Goal: Contribute content: Add original content to the website for others to see

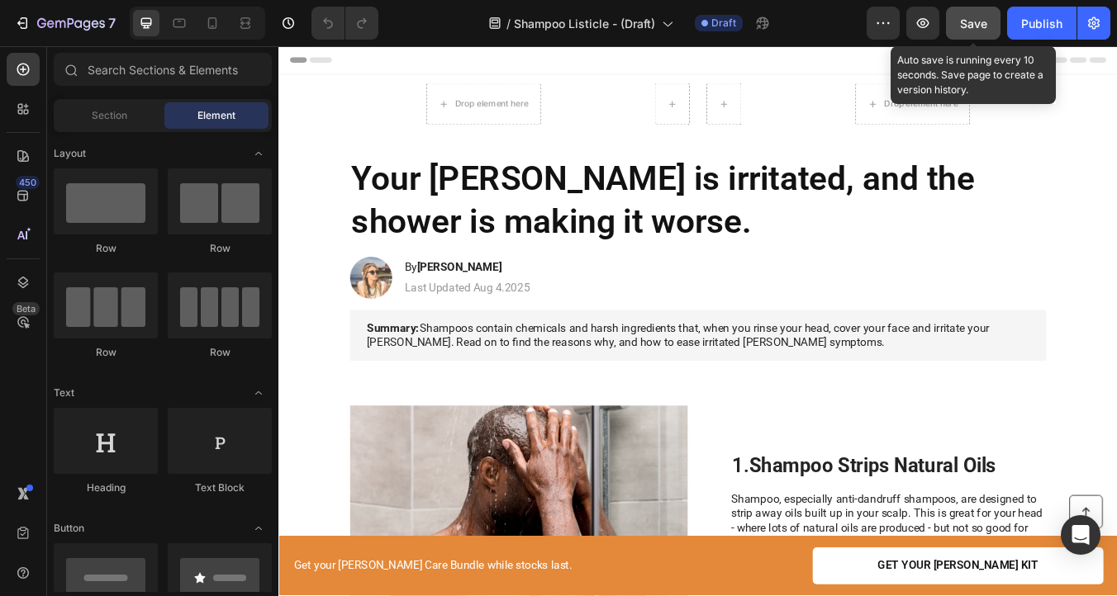
click at [989, 19] on button "Save" at bounding box center [973, 23] width 55 height 33
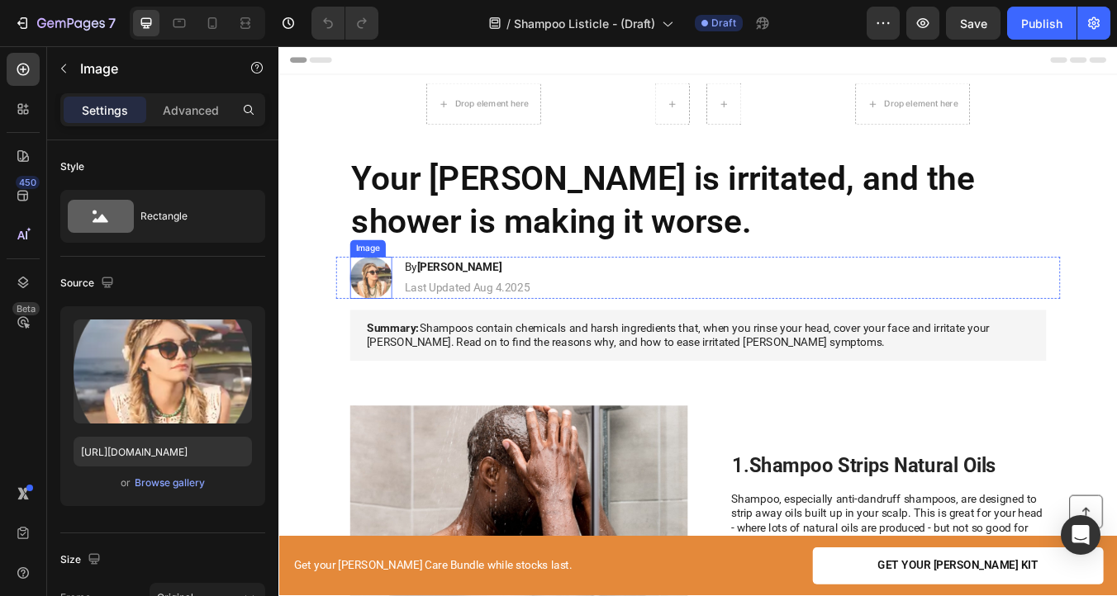
click at [390, 335] on img at bounding box center [388, 321] width 50 height 50
click at [170, 480] on div "Browse gallery" at bounding box center [170, 483] width 70 height 15
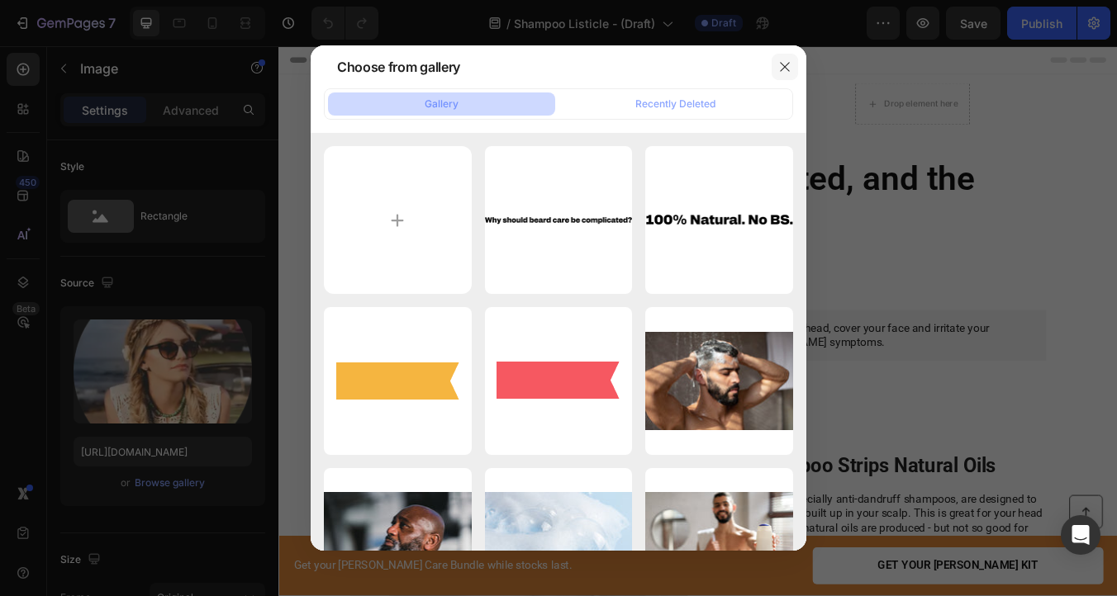
click at [791, 59] on button "button" at bounding box center [785, 67] width 26 height 26
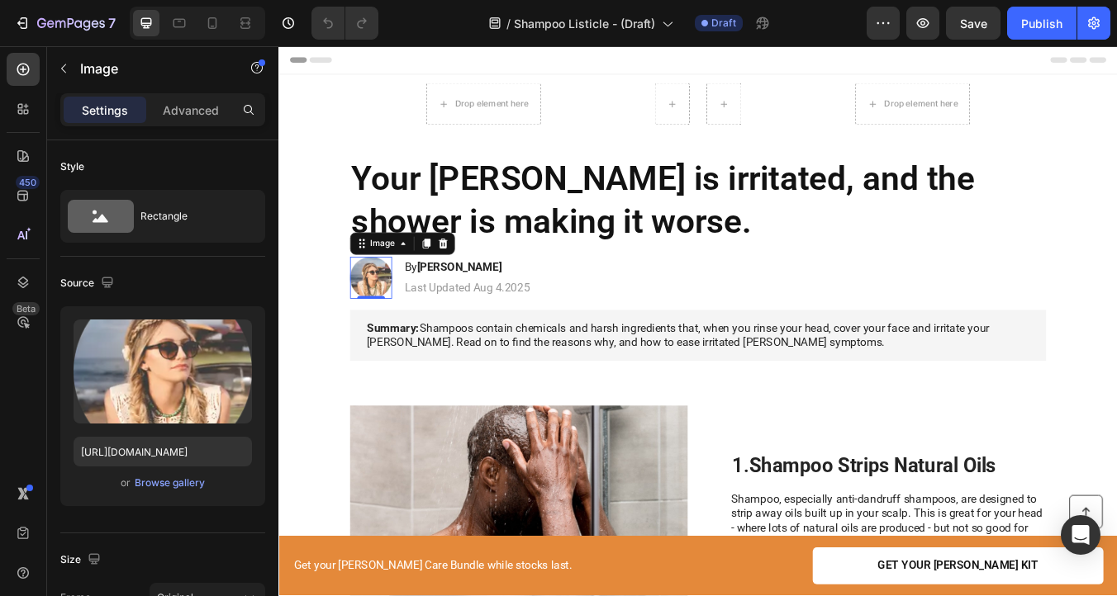
click at [398, 322] on img at bounding box center [388, 321] width 50 height 50
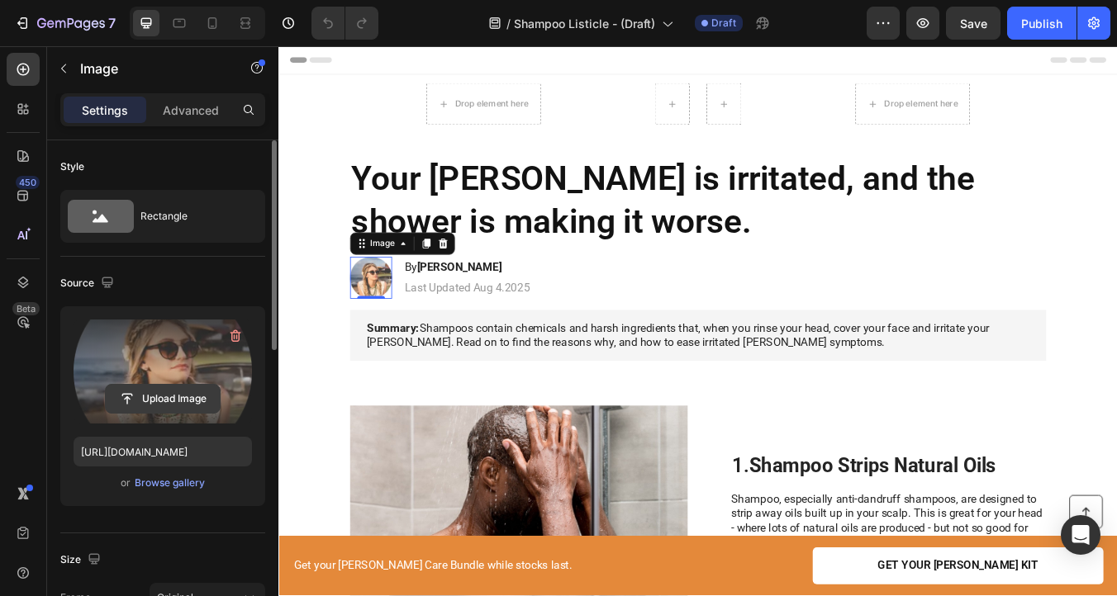
click at [169, 407] on input "file" at bounding box center [163, 399] width 114 height 28
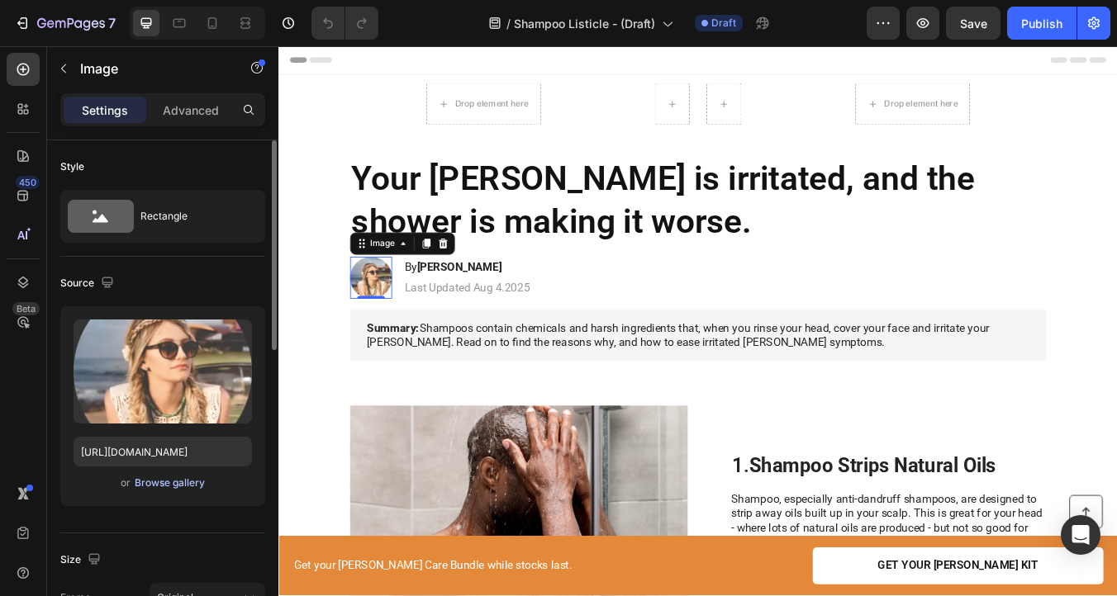
click at [144, 489] on div "Browse gallery" at bounding box center [170, 483] width 70 height 15
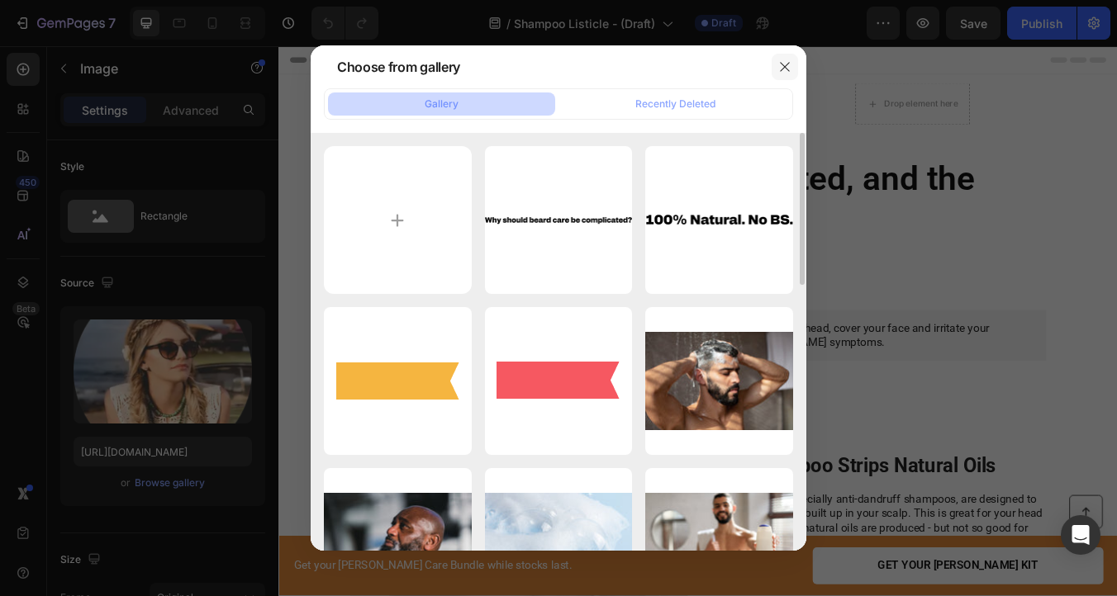
click at [779, 64] on icon "button" at bounding box center [784, 66] width 13 height 13
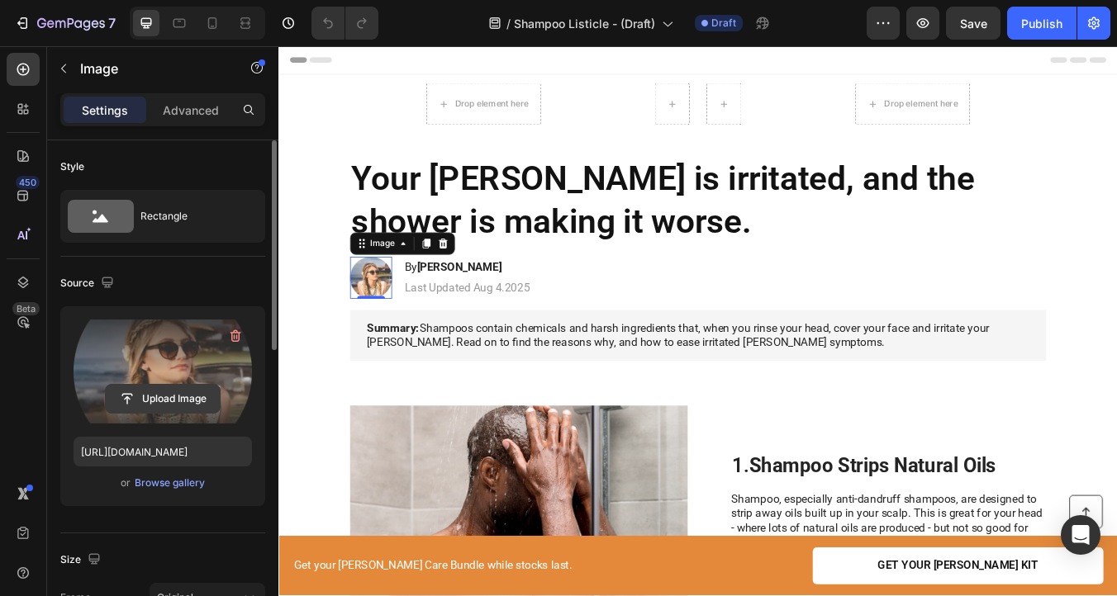
click at [151, 396] on input "file" at bounding box center [163, 399] width 114 height 28
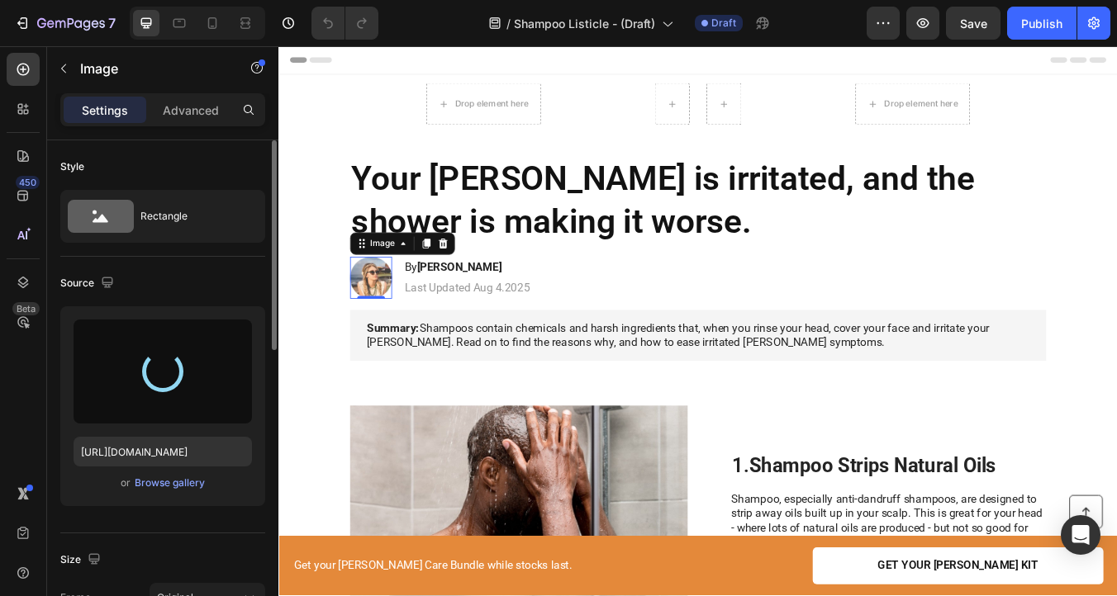
type input "[URL][DOMAIN_NAME]"
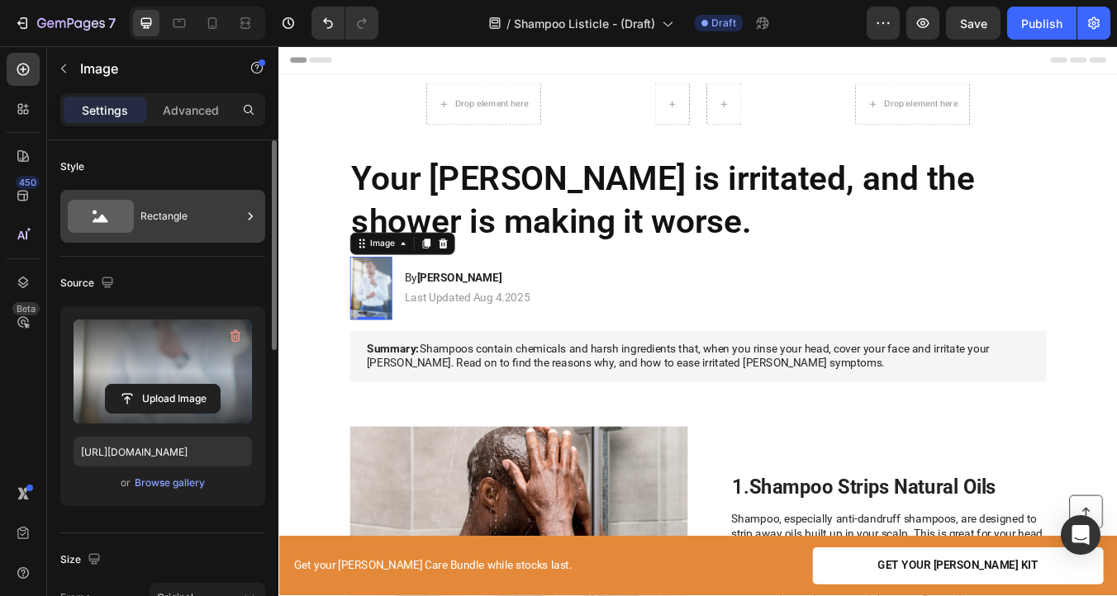
click at [190, 204] on div "Rectangle" at bounding box center [190, 216] width 101 height 38
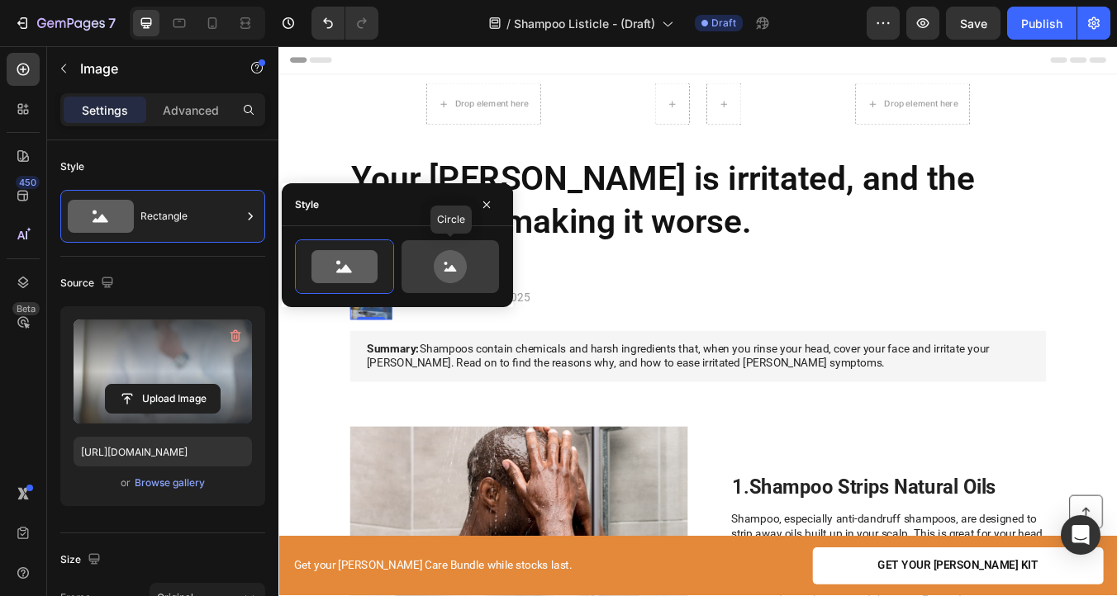
click at [440, 244] on div at bounding box center [449, 266] width 97 height 53
type input "80"
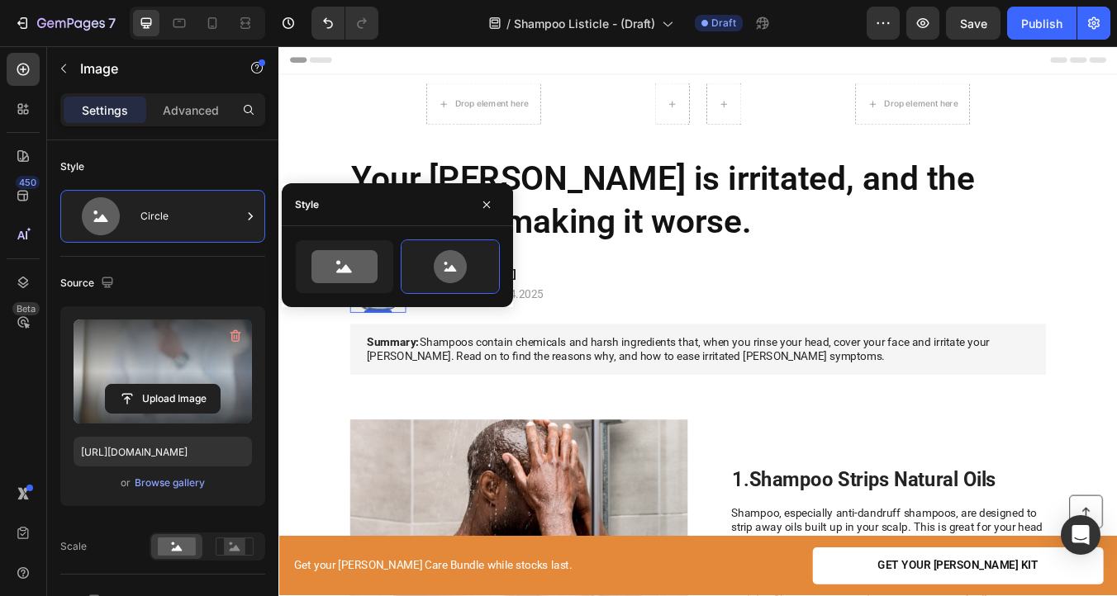
click at [182, 273] on div "Source" at bounding box center [162, 283] width 205 height 26
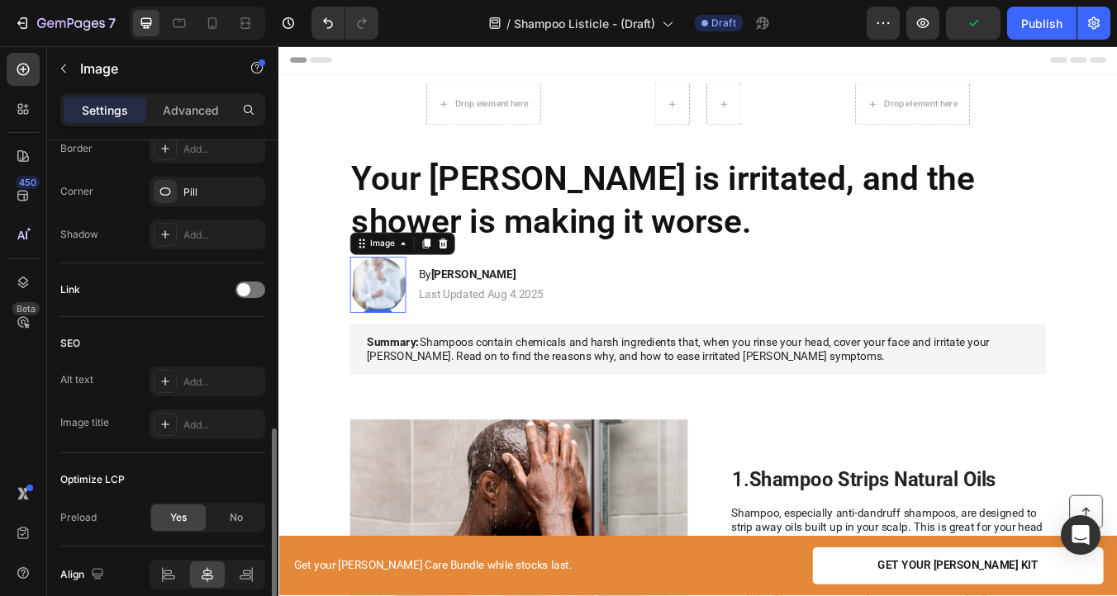
scroll to position [685, 0]
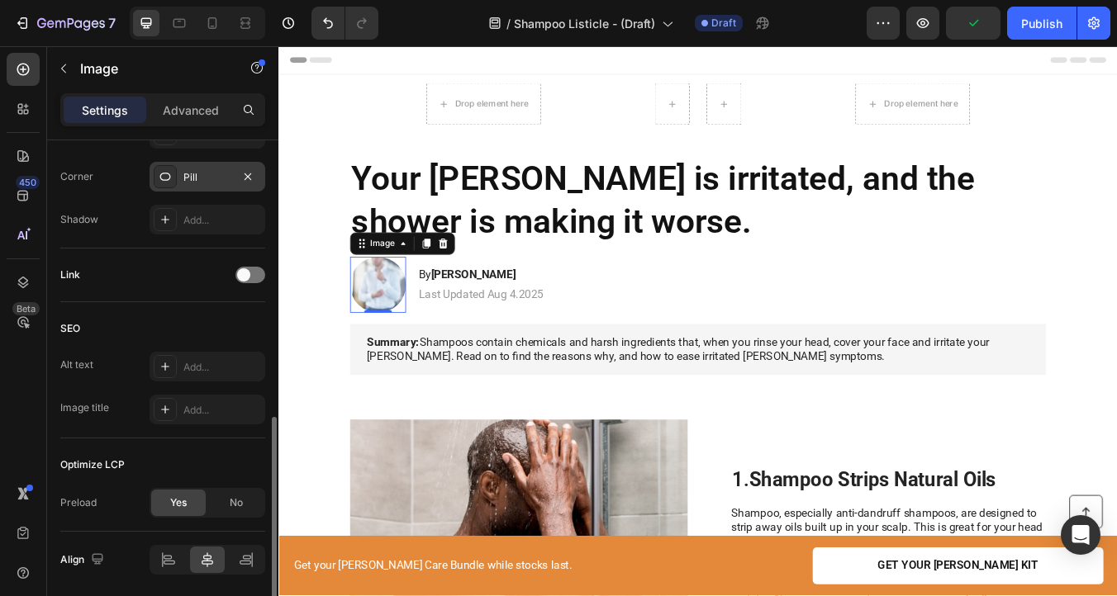
click at [209, 183] on div "Pill" at bounding box center [207, 177] width 48 height 15
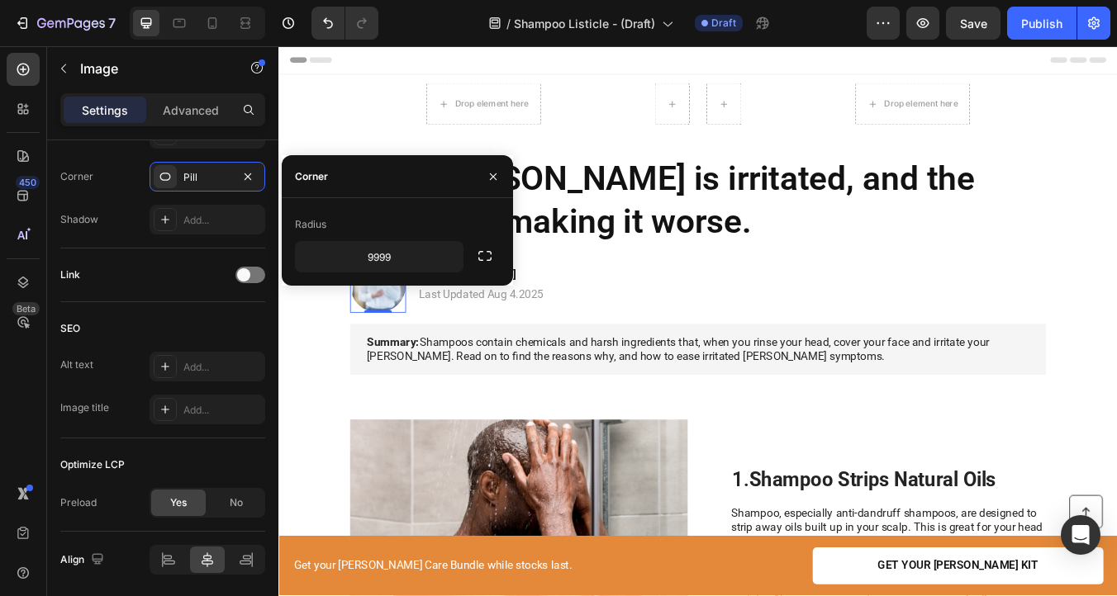
click at [110, 249] on div "Link" at bounding box center [162, 276] width 205 height 54
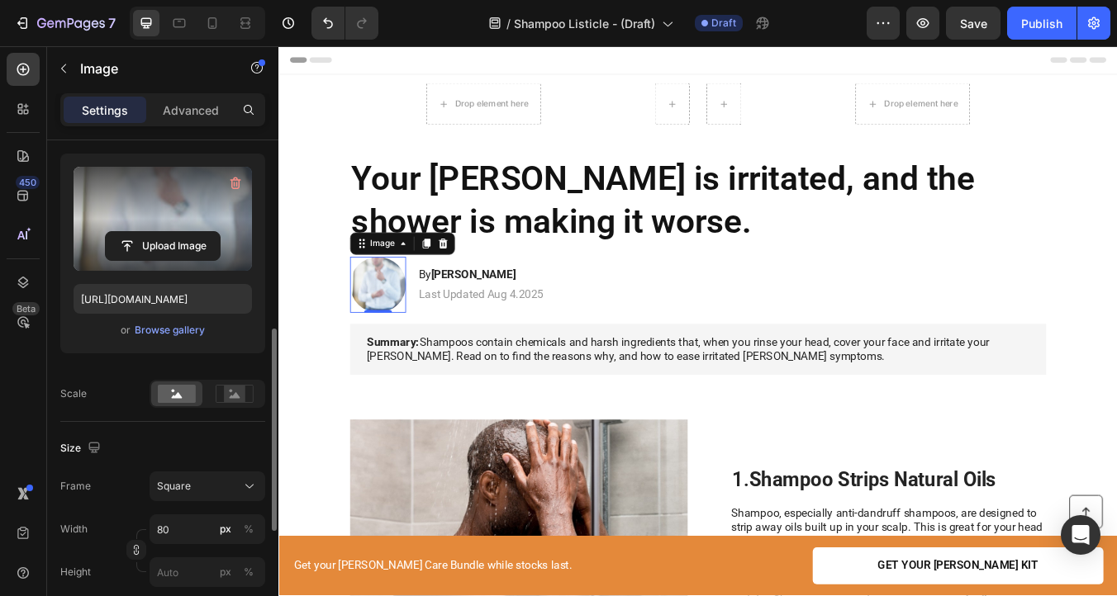
scroll to position [0, 0]
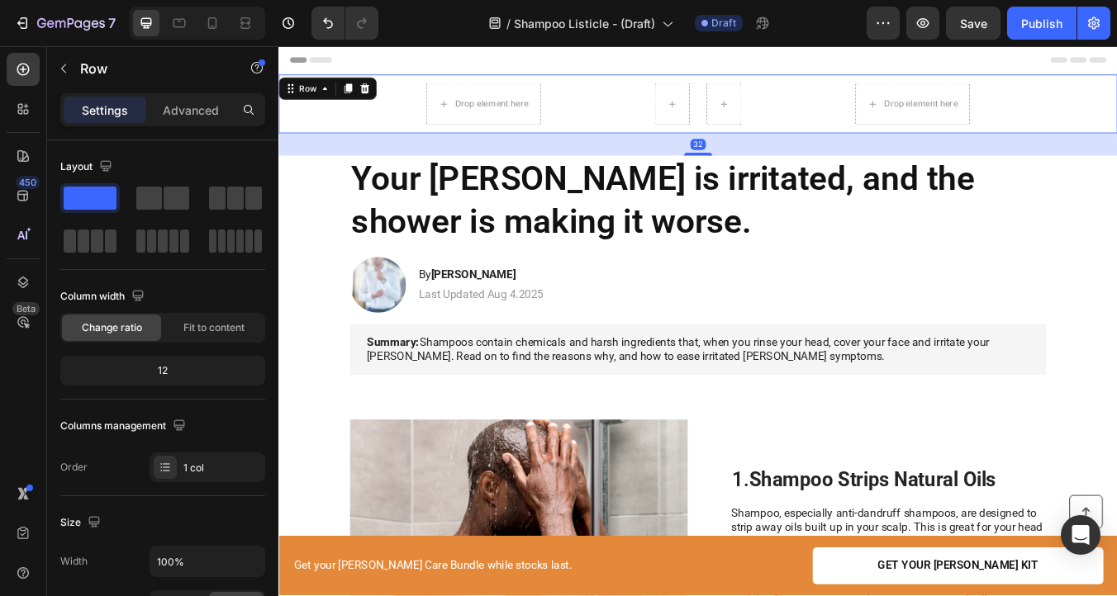
click at [364, 142] on div "Drop element here Row Drop element here Row Row 32" at bounding box center [773, 114] width 991 height 69
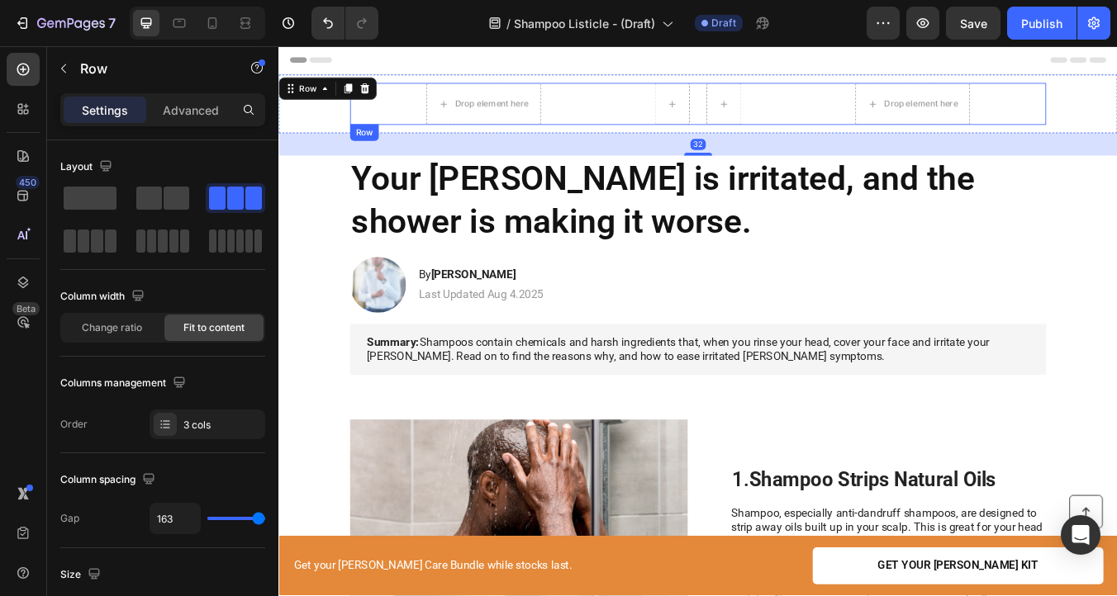
click at [364, 131] on div "Drop element here Row Drop element here Row" at bounding box center [774, 115] width 823 height 50
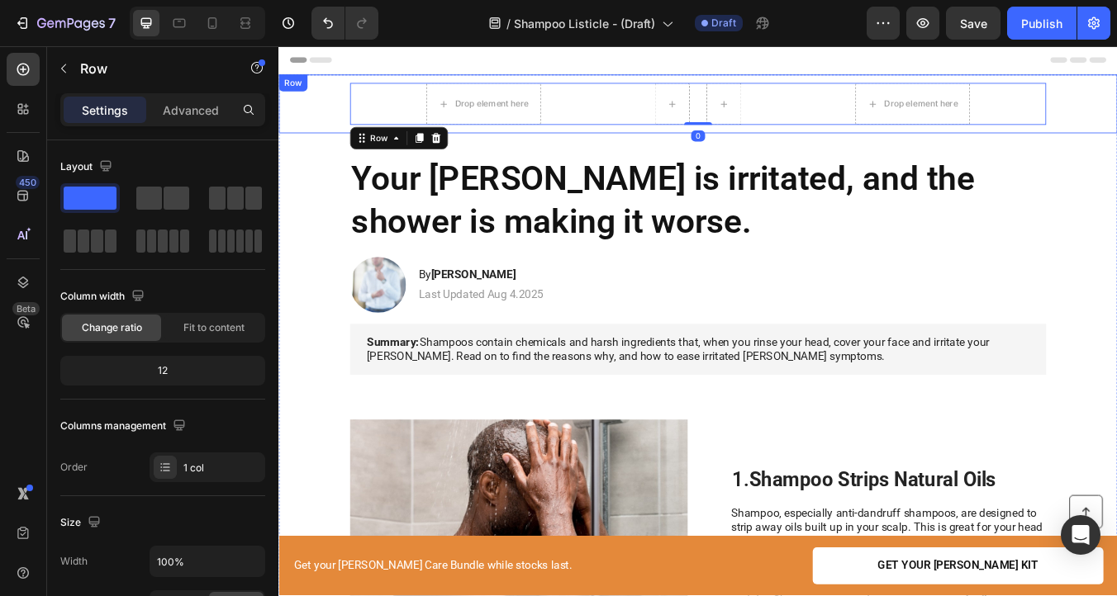
click at [337, 126] on div "Drop element here Row Drop element here Row 0" at bounding box center [774, 115] width 958 height 50
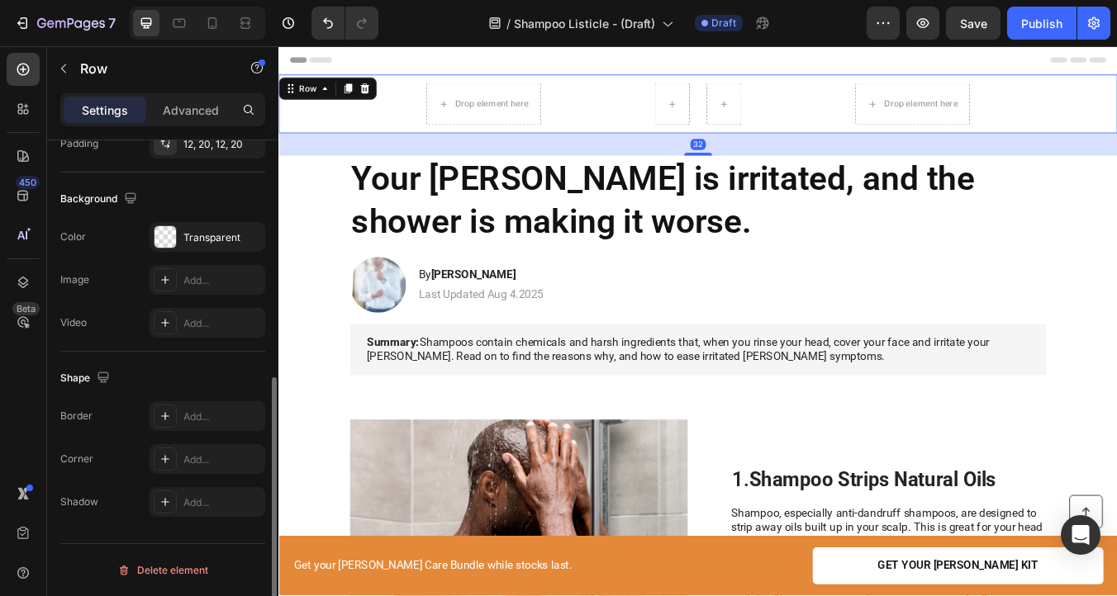
scroll to position [501, 0]
click at [179, 249] on div "Transparent" at bounding box center [208, 241] width 116 height 30
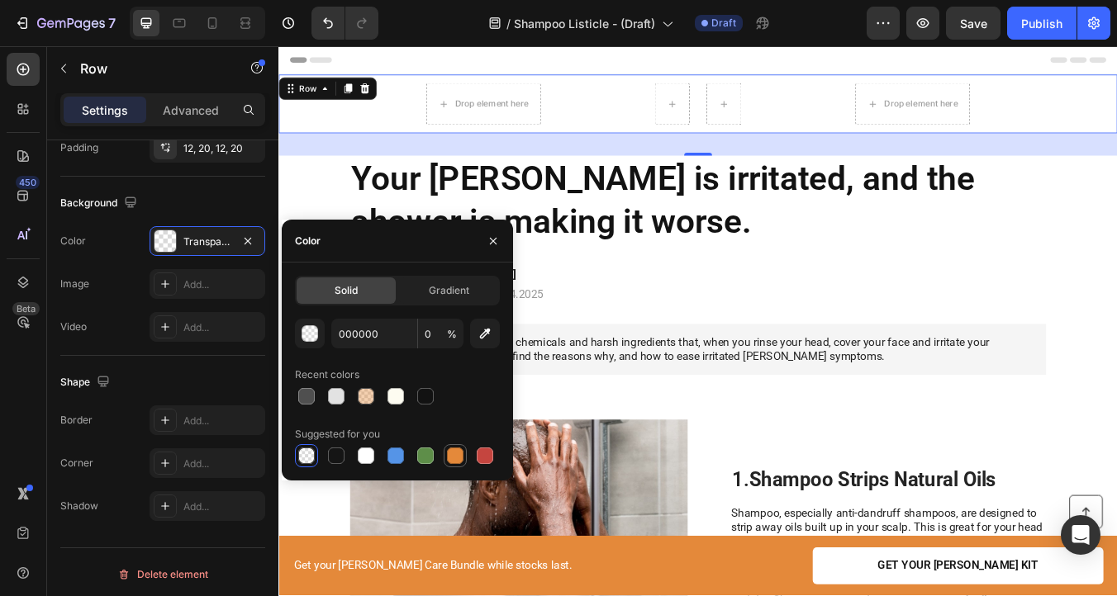
click at [451, 448] on div at bounding box center [455, 456] width 17 height 17
type input "E4893A"
type input "100"
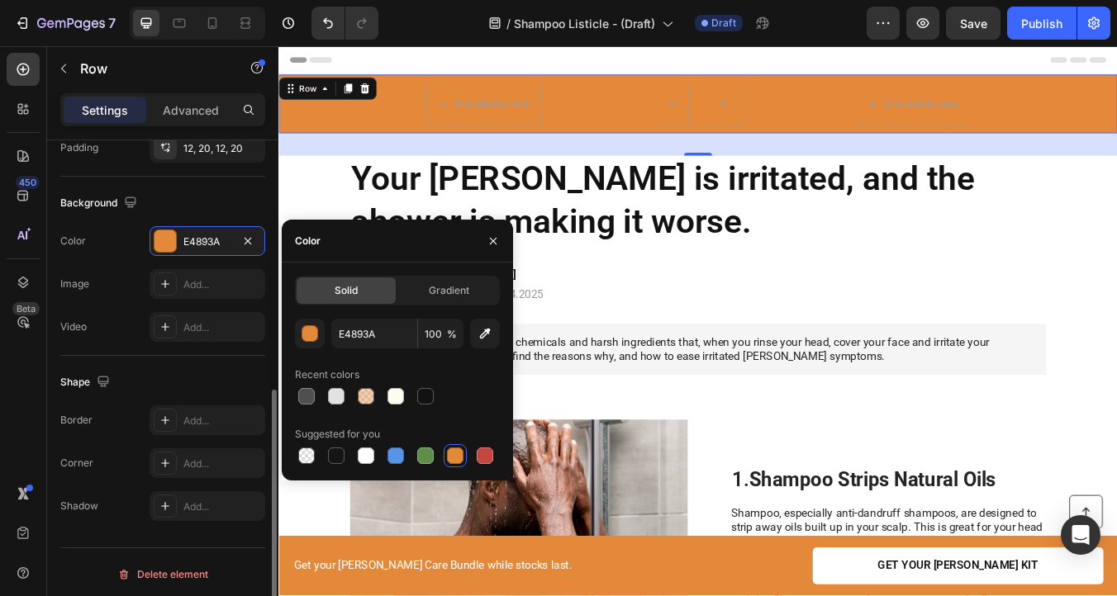
click at [218, 216] on div "Background The changes might be hidden by the video. Color E4893A Image Add... …" at bounding box center [162, 266] width 205 height 179
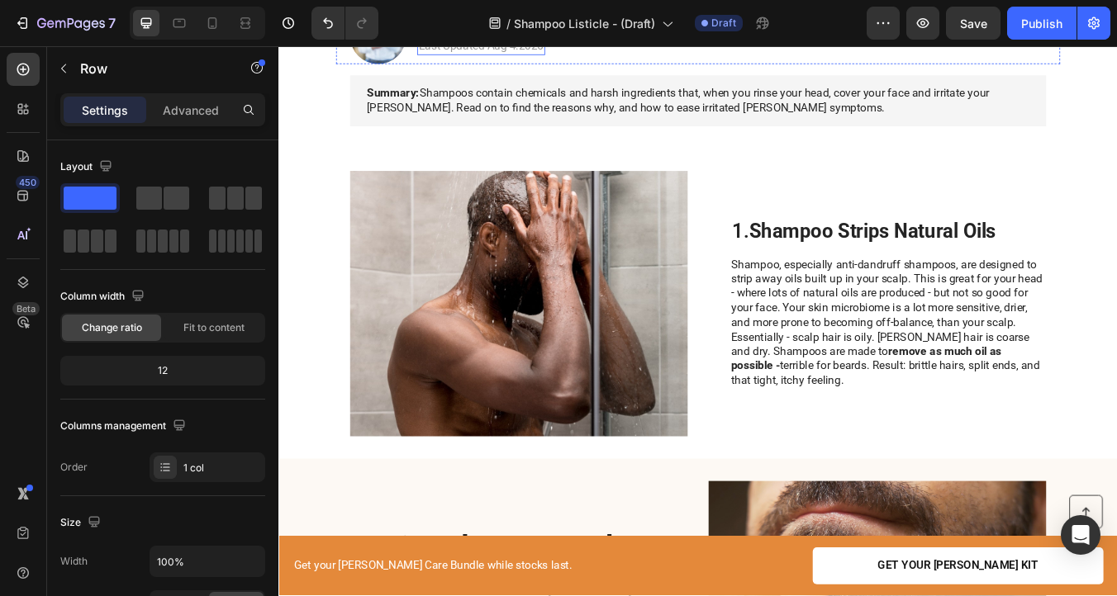
scroll to position [306, 0]
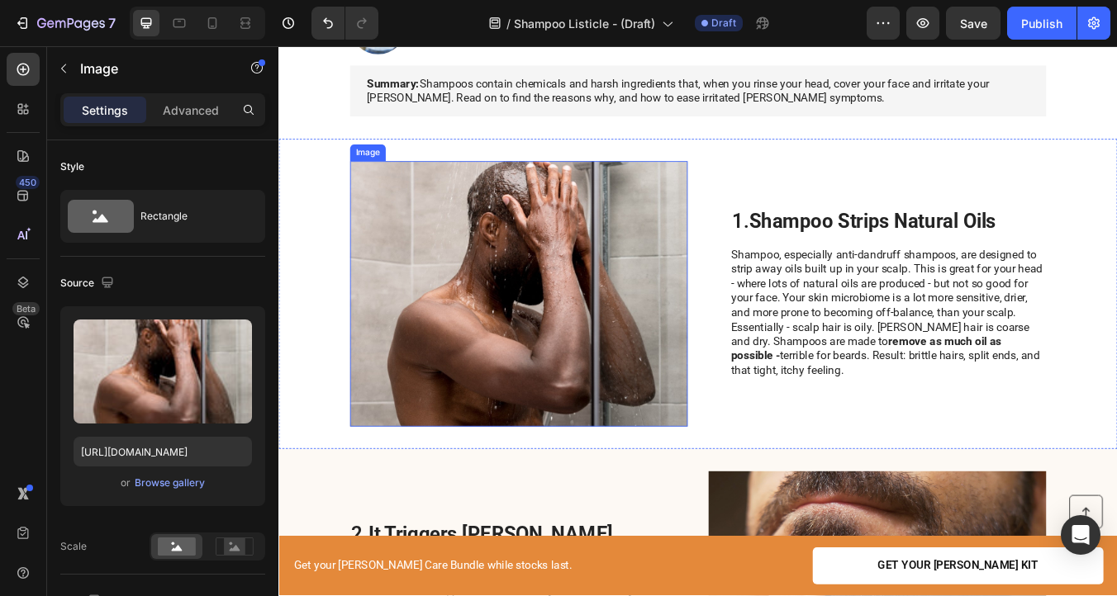
click at [580, 315] on img at bounding box center [562, 340] width 399 height 314
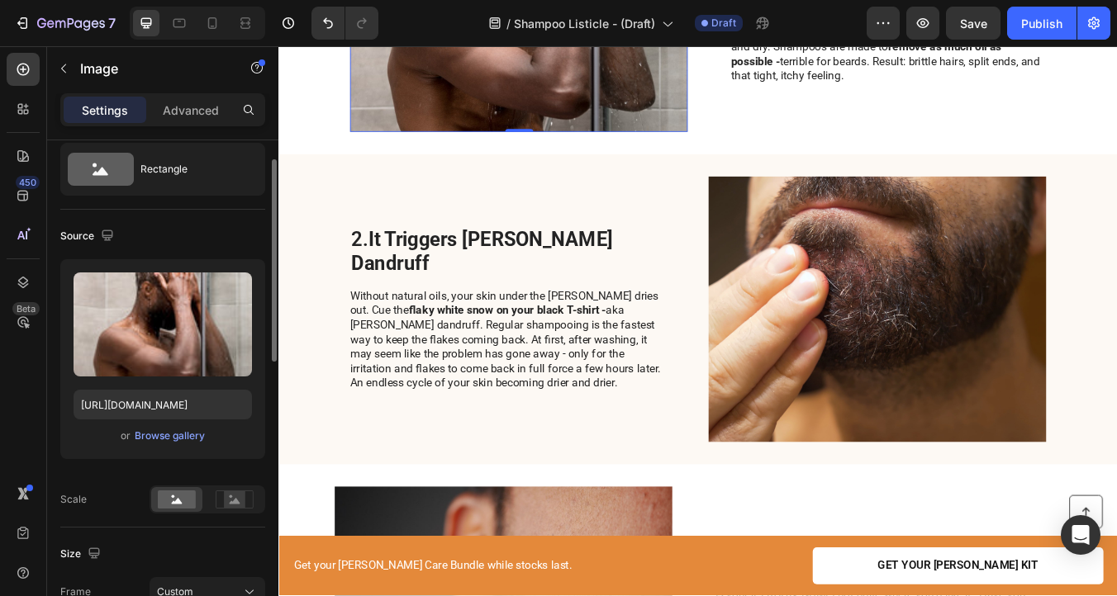
scroll to position [662, 0]
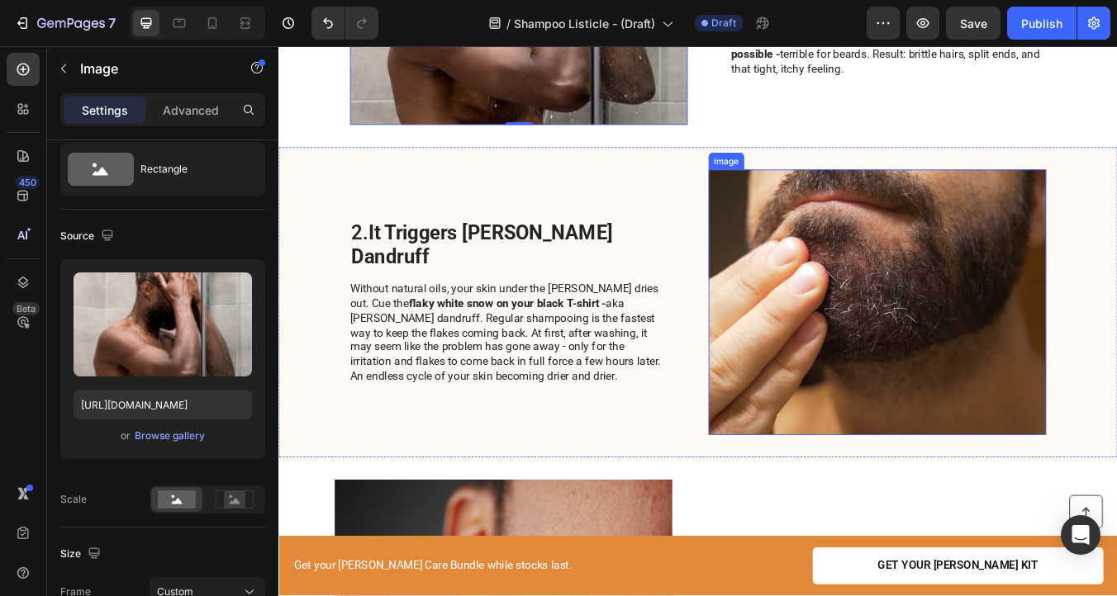
click at [926, 362] on img at bounding box center [985, 349] width 399 height 314
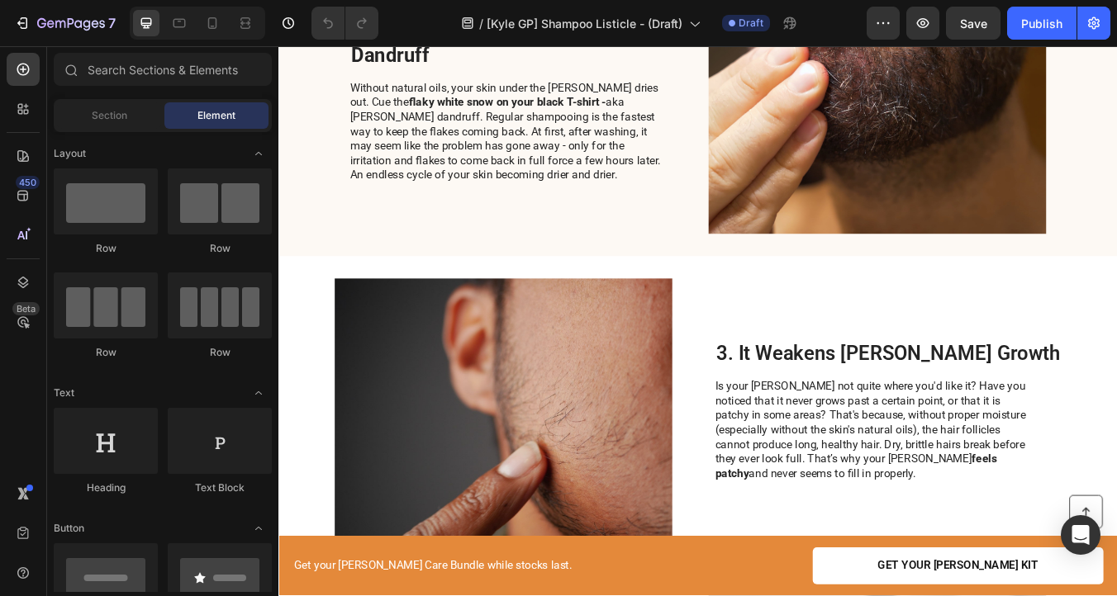
scroll to position [843, 0]
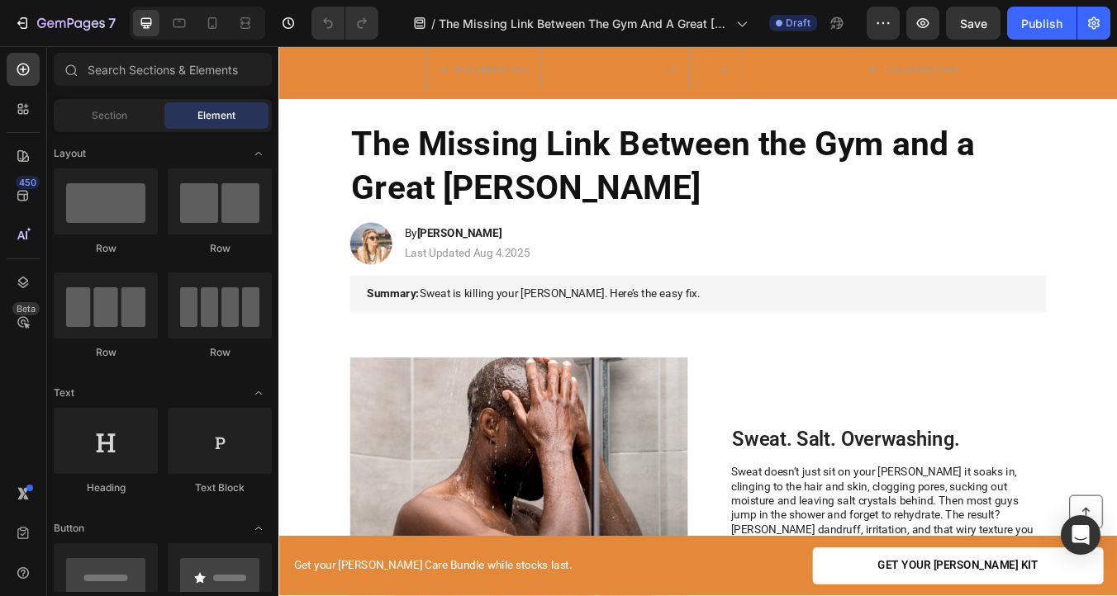
scroll to position [44, 0]
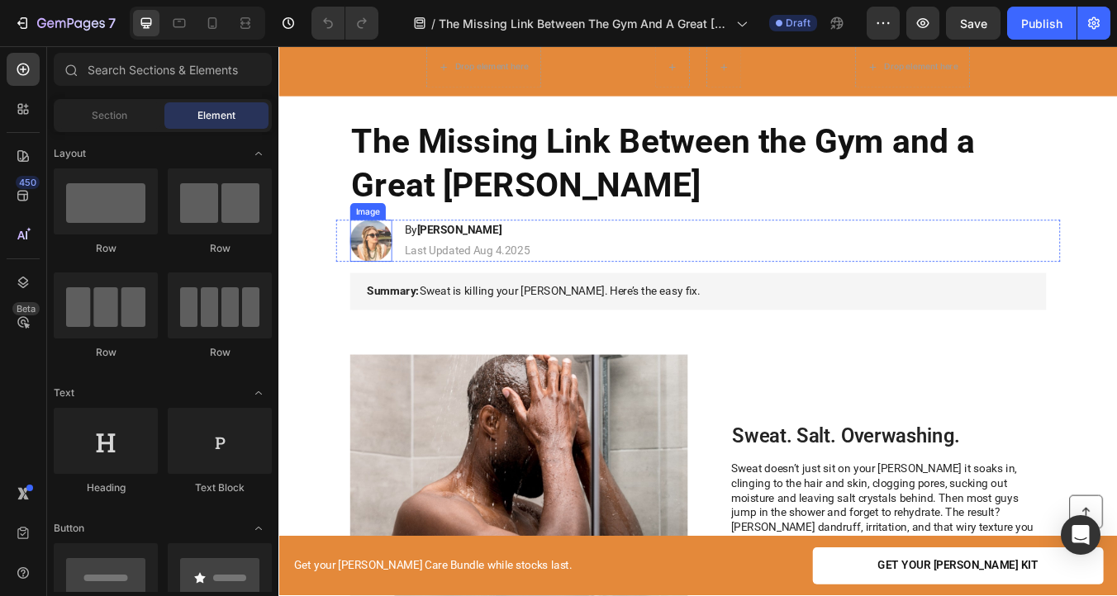
click at [386, 280] on img at bounding box center [388, 277] width 50 height 50
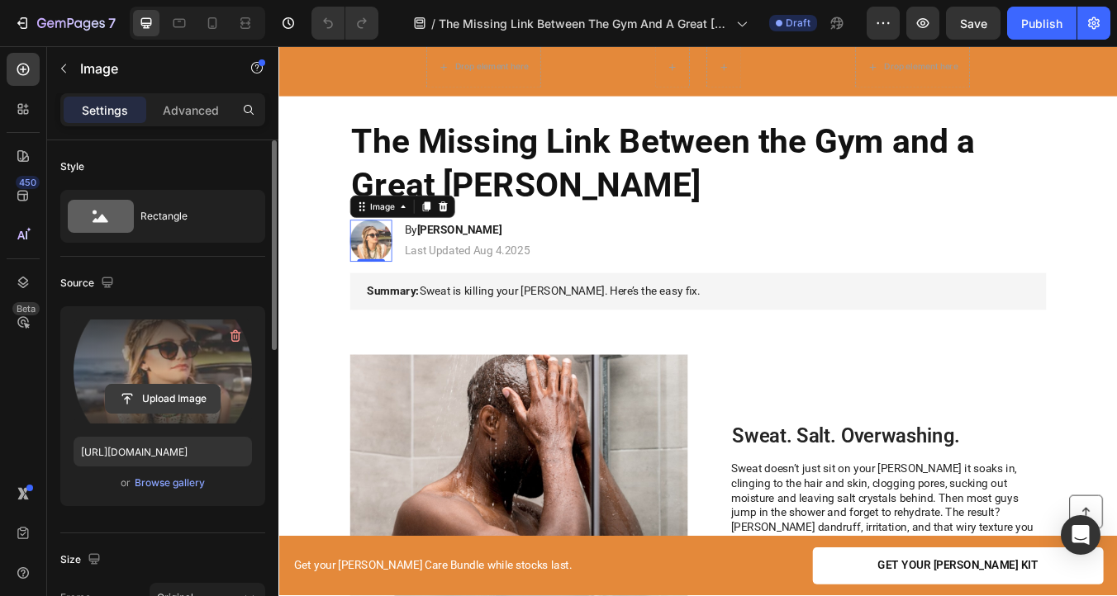
click at [150, 404] on input "file" at bounding box center [163, 399] width 114 height 28
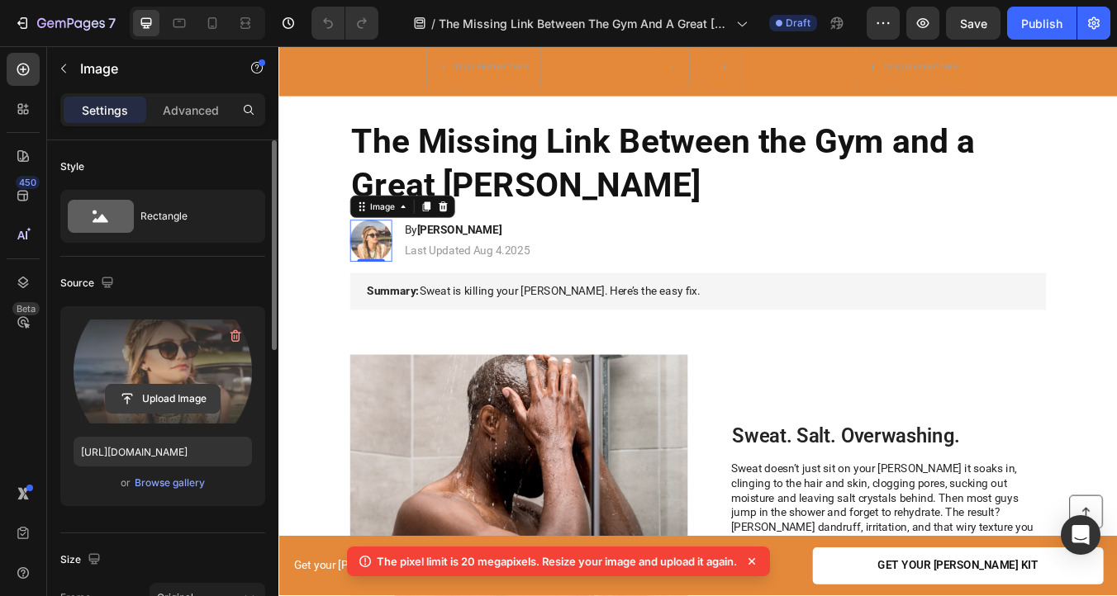
click at [165, 408] on input "file" at bounding box center [163, 399] width 114 height 28
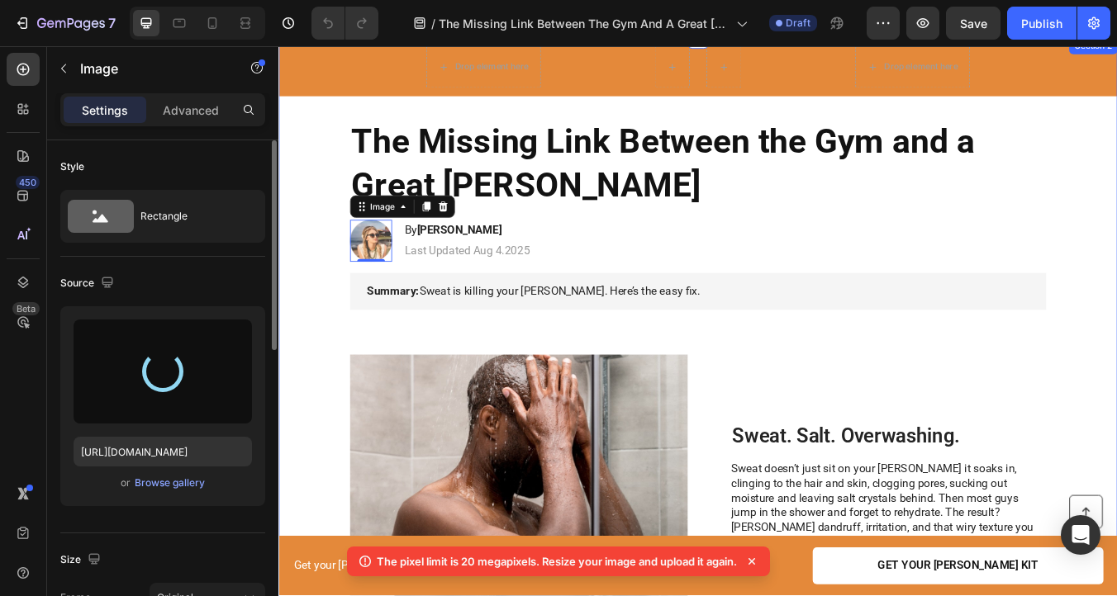
type input "[URL][DOMAIN_NAME]"
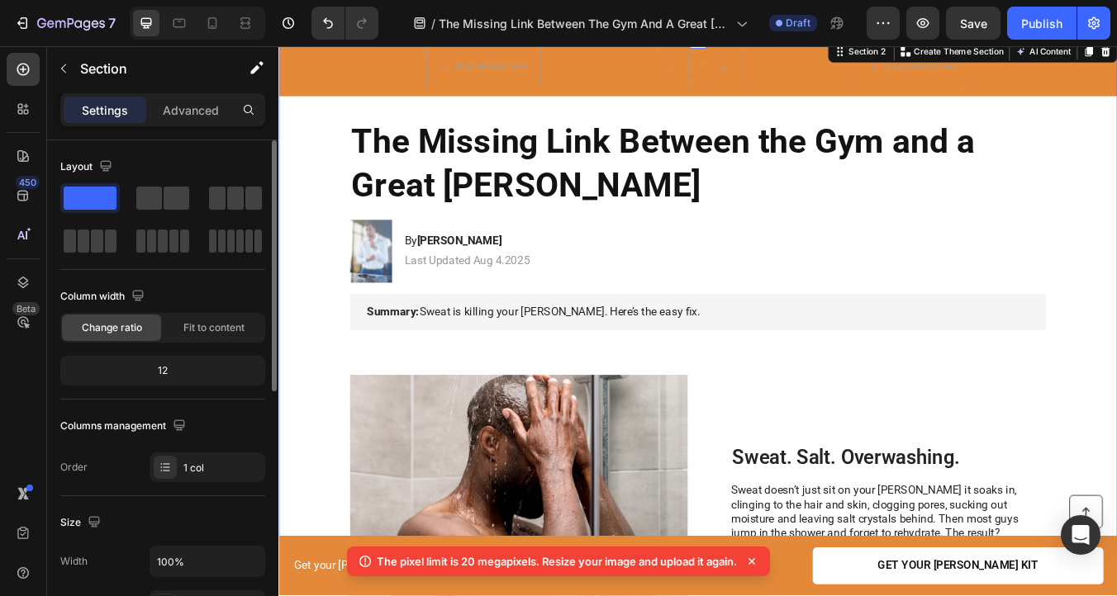
click at [383, 318] on img at bounding box center [388, 289] width 50 height 74
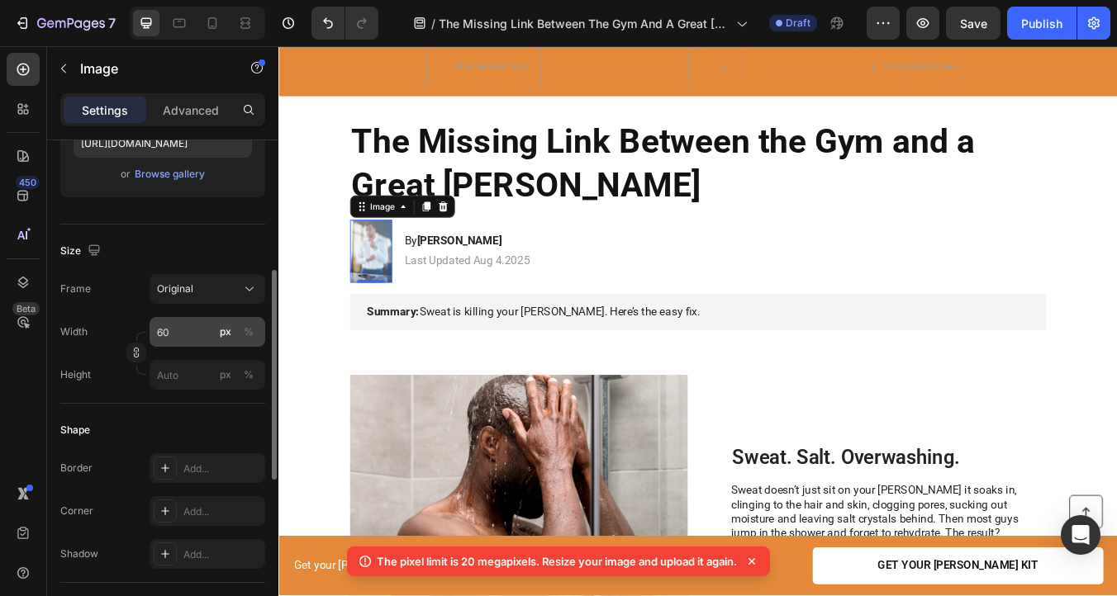
scroll to position [310, 0]
click at [223, 274] on button "Original" at bounding box center [208, 288] width 116 height 30
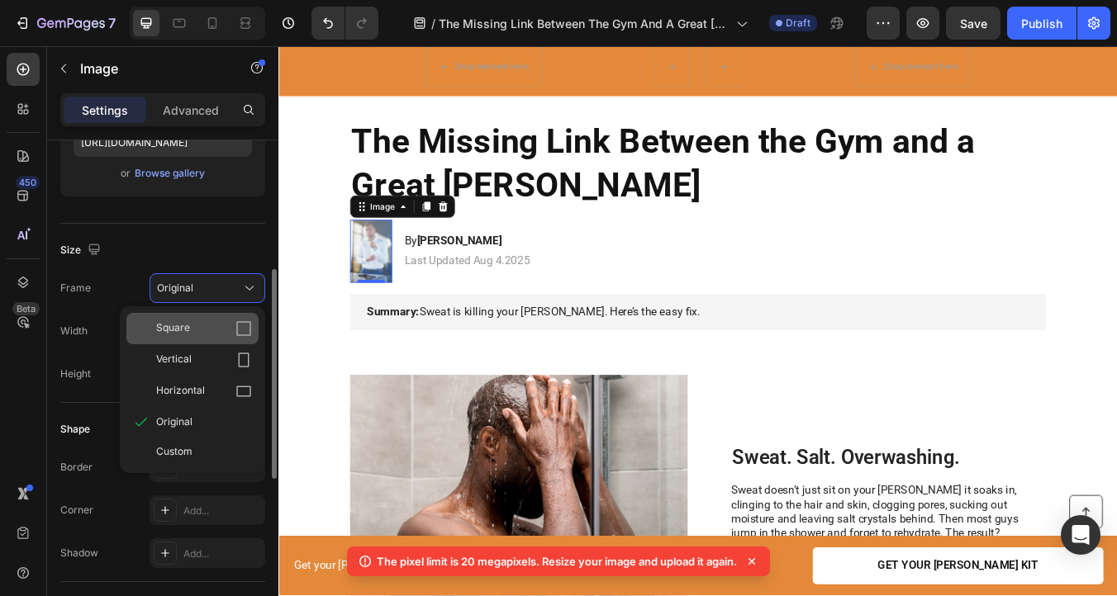
click at [242, 324] on icon at bounding box center [243, 329] width 17 height 17
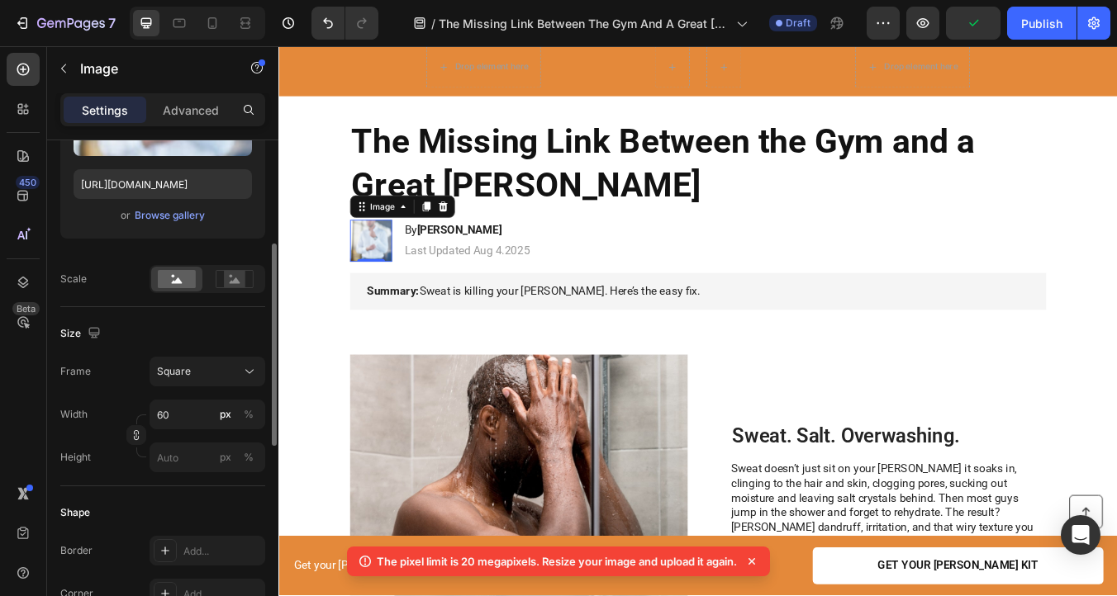
scroll to position [265, 0]
click at [226, 280] on rect at bounding box center [234, 281] width 21 height 17
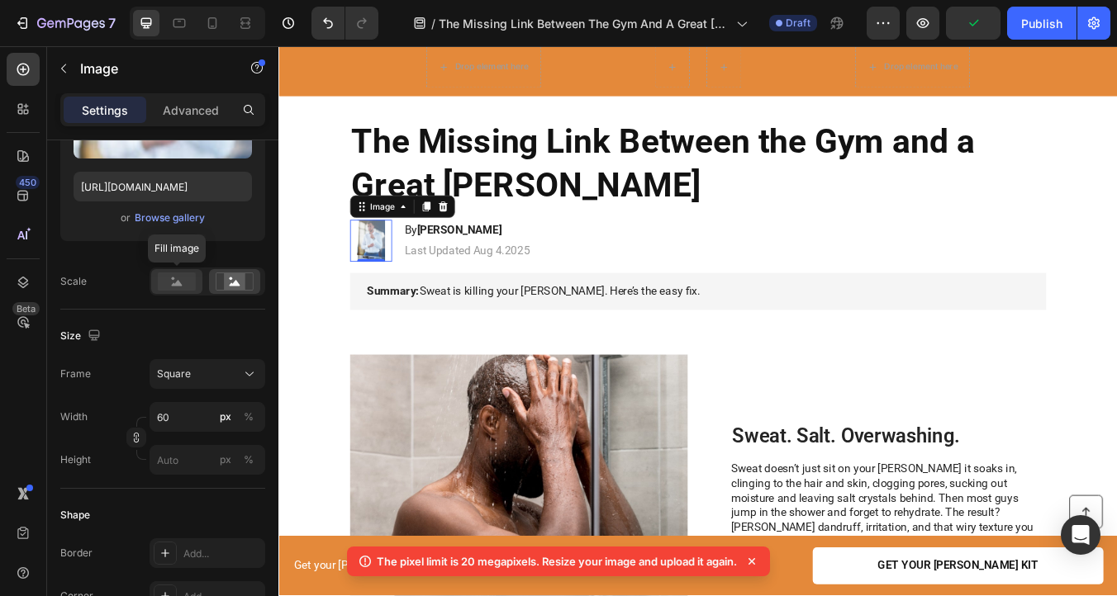
click at [188, 282] on rect at bounding box center [177, 282] width 38 height 18
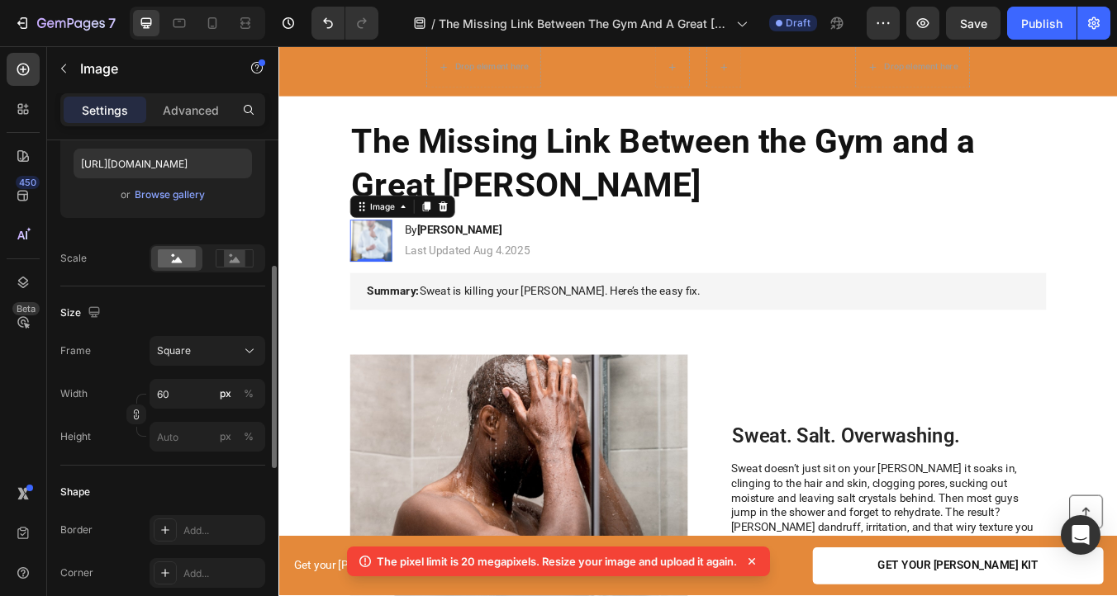
scroll to position [296, 0]
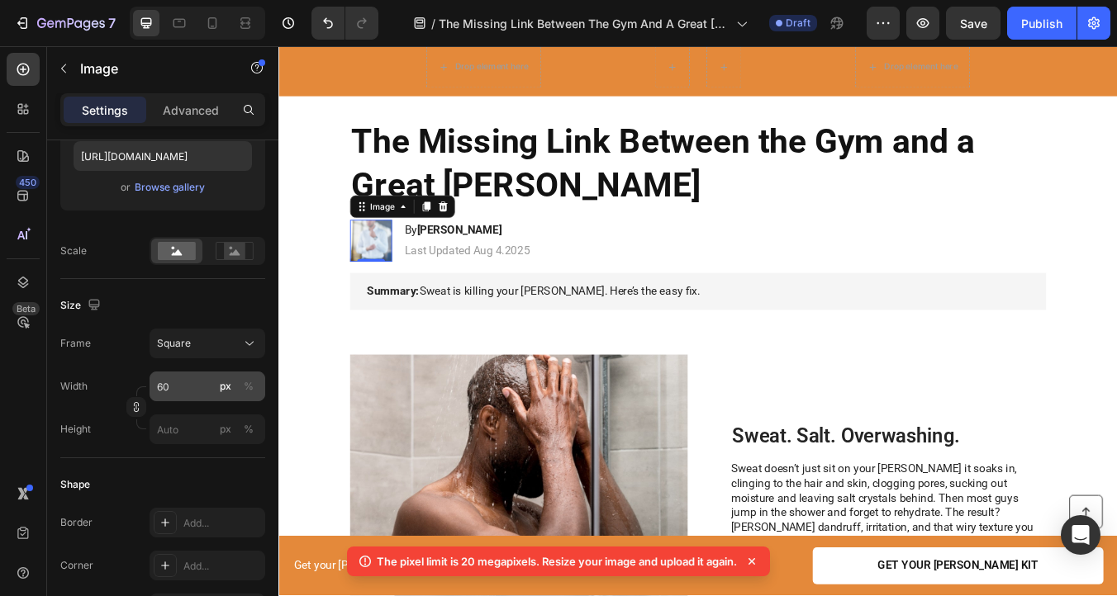
click at [226, 387] on div "px" at bounding box center [226, 386] width 12 height 15
click at [181, 392] on input "60" at bounding box center [208, 387] width 116 height 30
click at [173, 422] on p "Full 100%" at bounding box center [204, 426] width 96 height 15
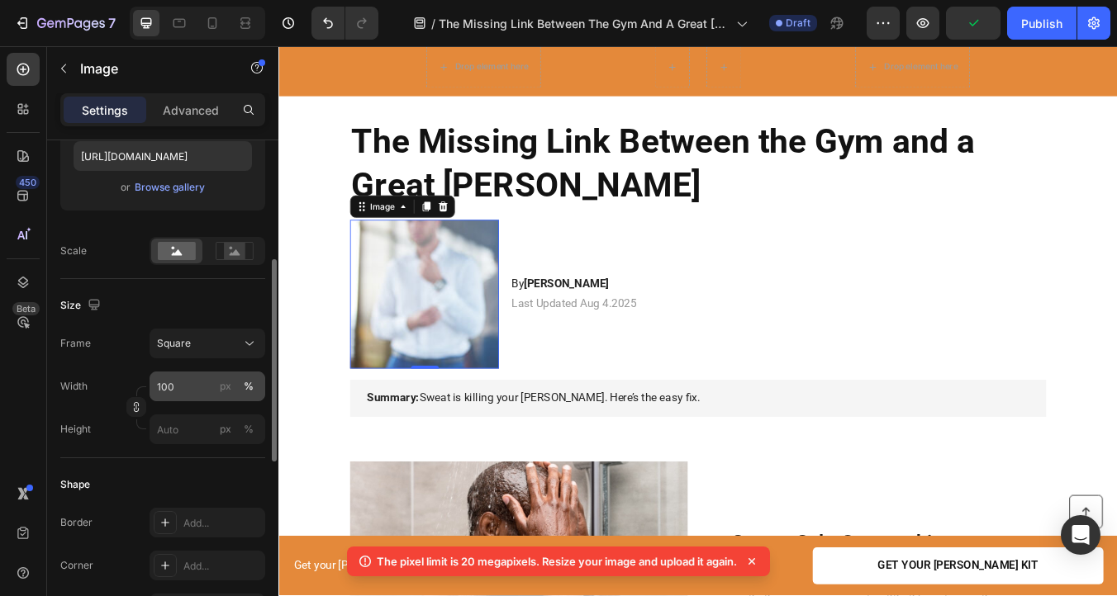
type input "60"
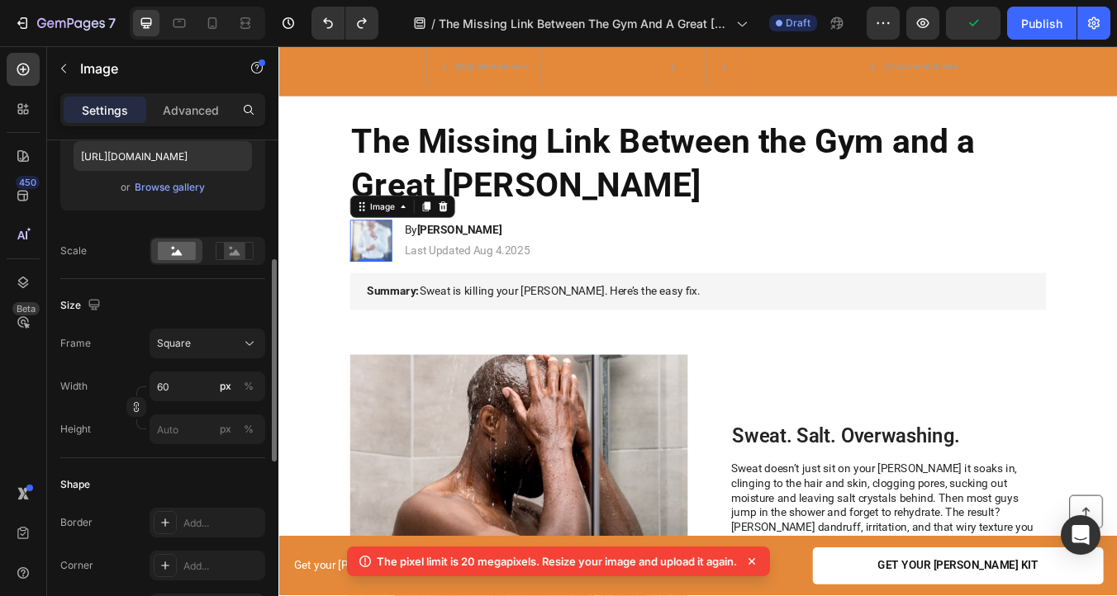
click at [138, 371] on div "Frame Square Width 60 px % Height px %" at bounding box center [162, 387] width 205 height 116
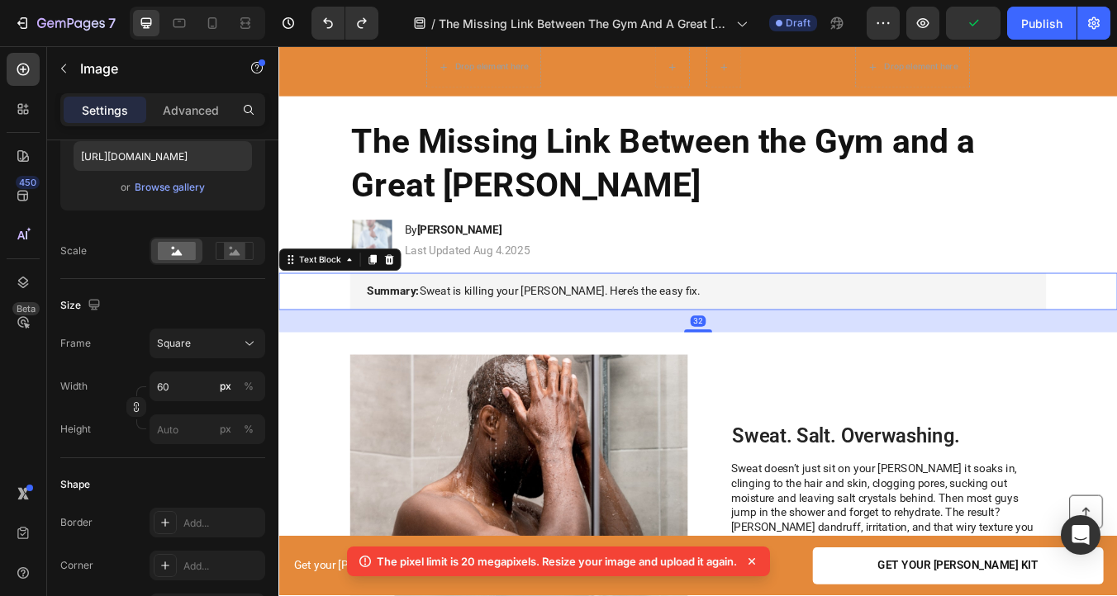
click at [327, 354] on div "Summary: Sweat is killing your beard. Here’s the easy fix." at bounding box center [774, 337] width 958 height 44
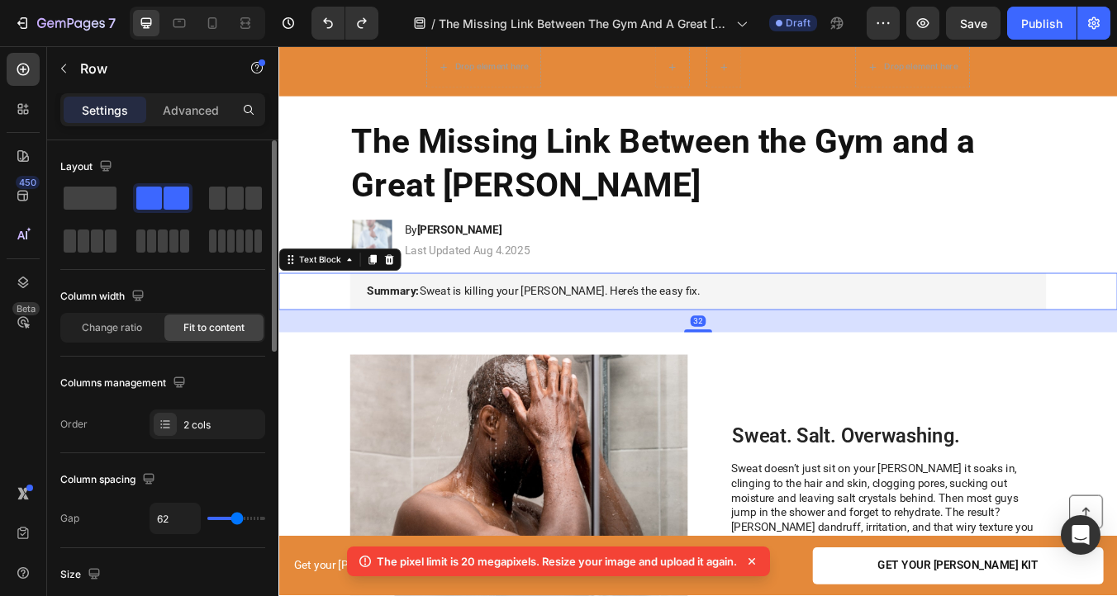
click at [327, 416] on div "Image Sweat. Salt. Overwashing. Heading Sweat doesn’t just sit on your beard it…" at bounding box center [773, 568] width 991 height 367
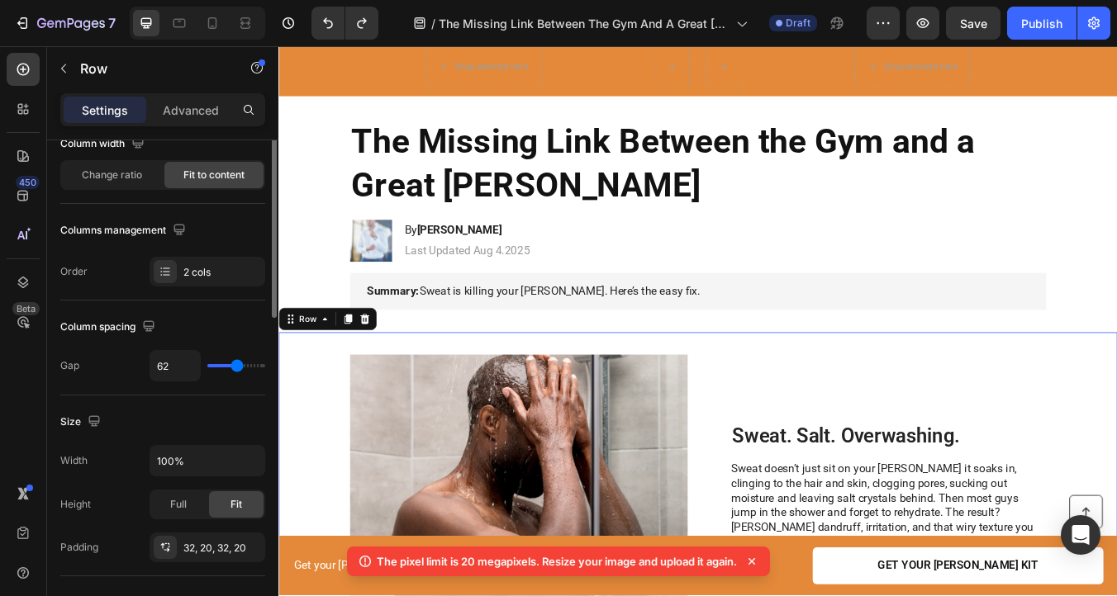
scroll to position [171, 0]
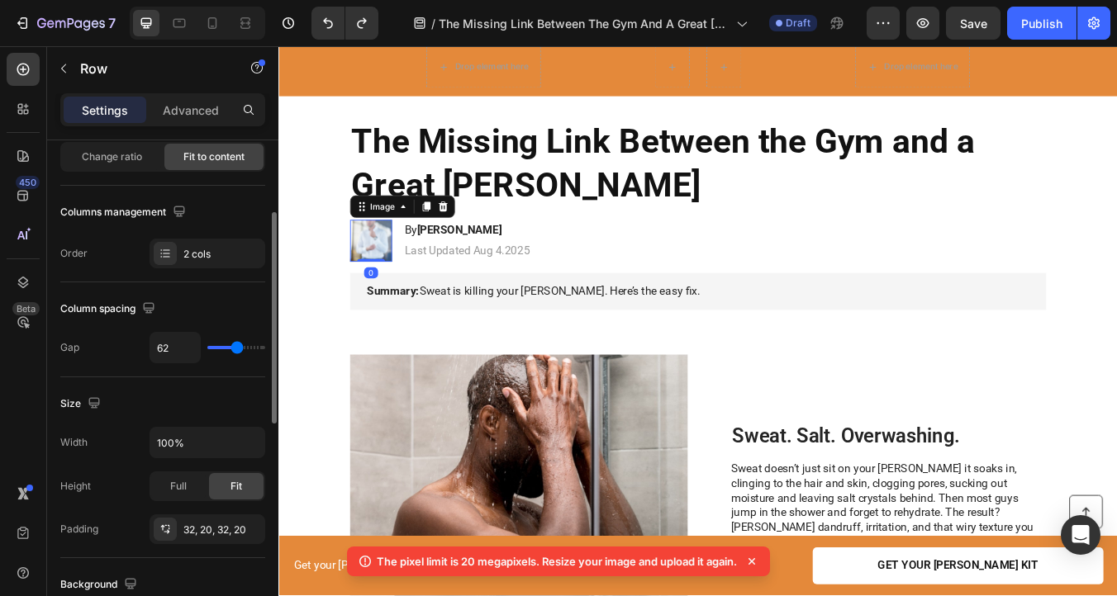
click at [382, 291] on img at bounding box center [388, 277] width 50 height 50
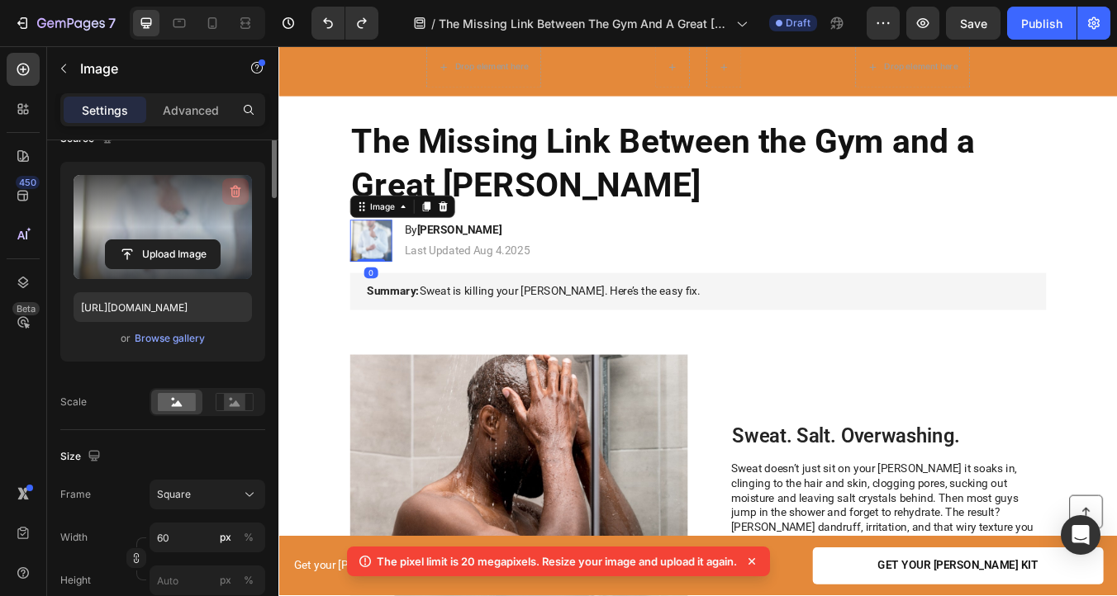
scroll to position [0, 0]
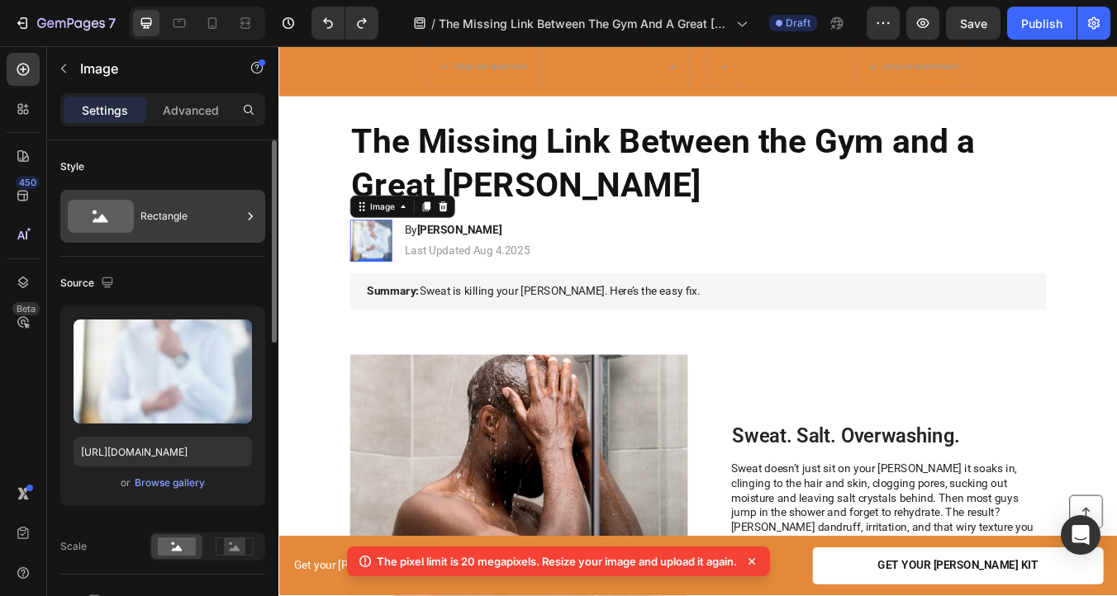
click at [186, 230] on div "Rectangle" at bounding box center [190, 216] width 101 height 38
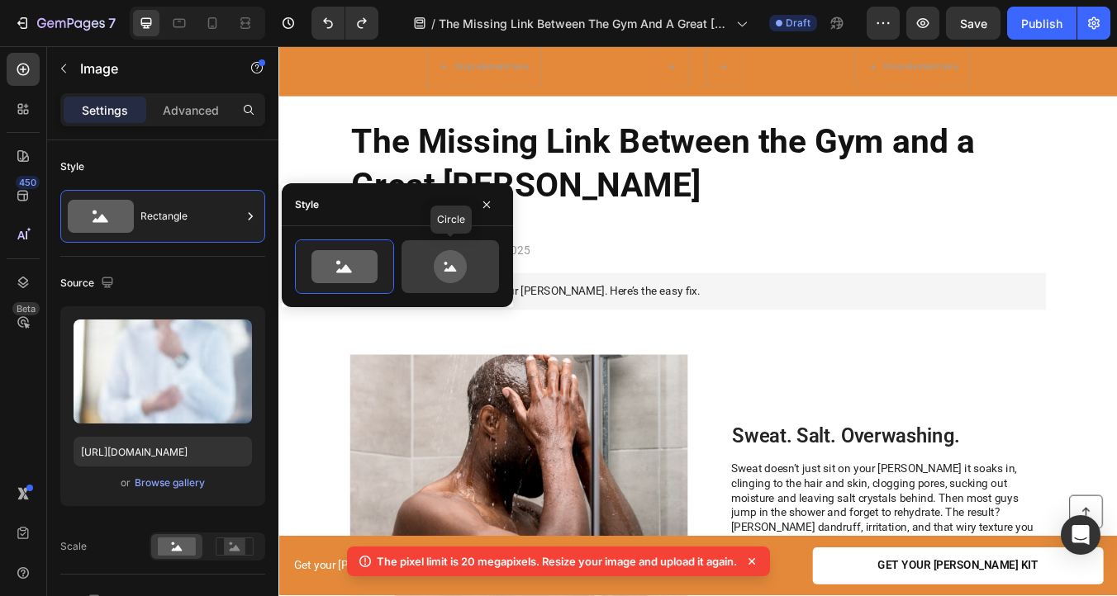
click at [449, 256] on icon at bounding box center [450, 266] width 33 height 33
type input "80"
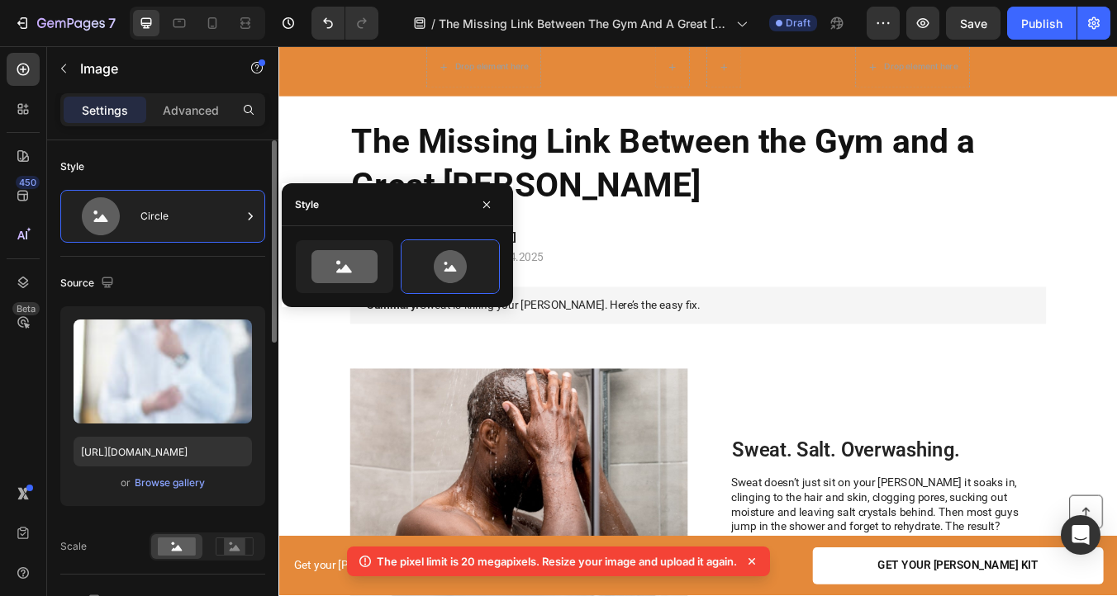
click at [237, 278] on div "Source" at bounding box center [162, 283] width 205 height 26
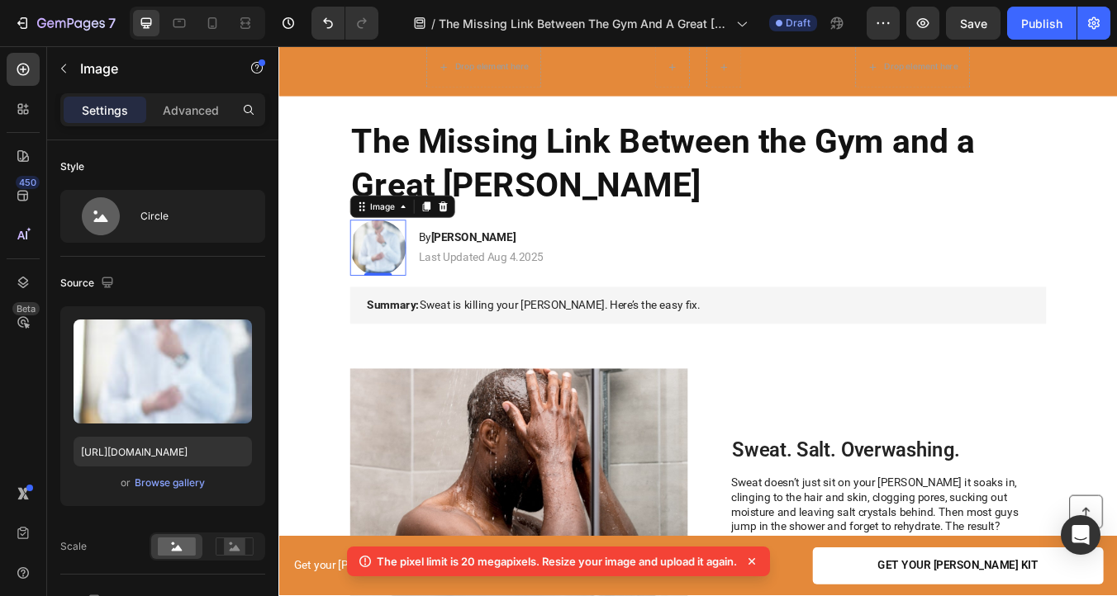
click at [418, 276] on img at bounding box center [396, 285] width 66 height 66
click at [221, 277] on div "Source" at bounding box center [162, 283] width 205 height 26
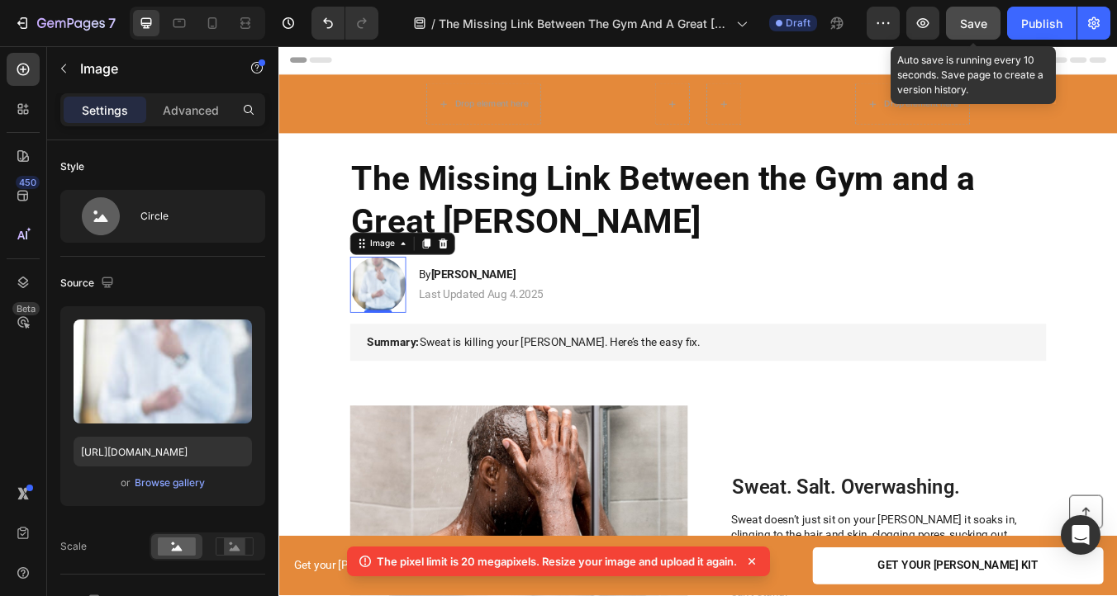
click at [978, 21] on span "Save" at bounding box center [973, 24] width 27 height 14
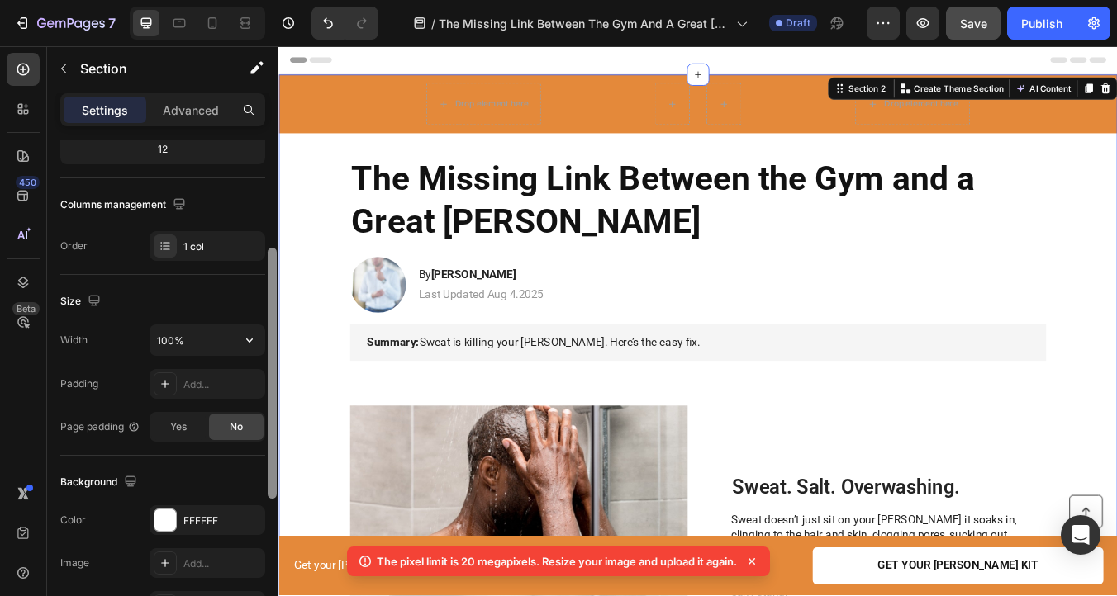
scroll to position [220, 0]
click at [397, 345] on img at bounding box center [396, 329] width 66 height 66
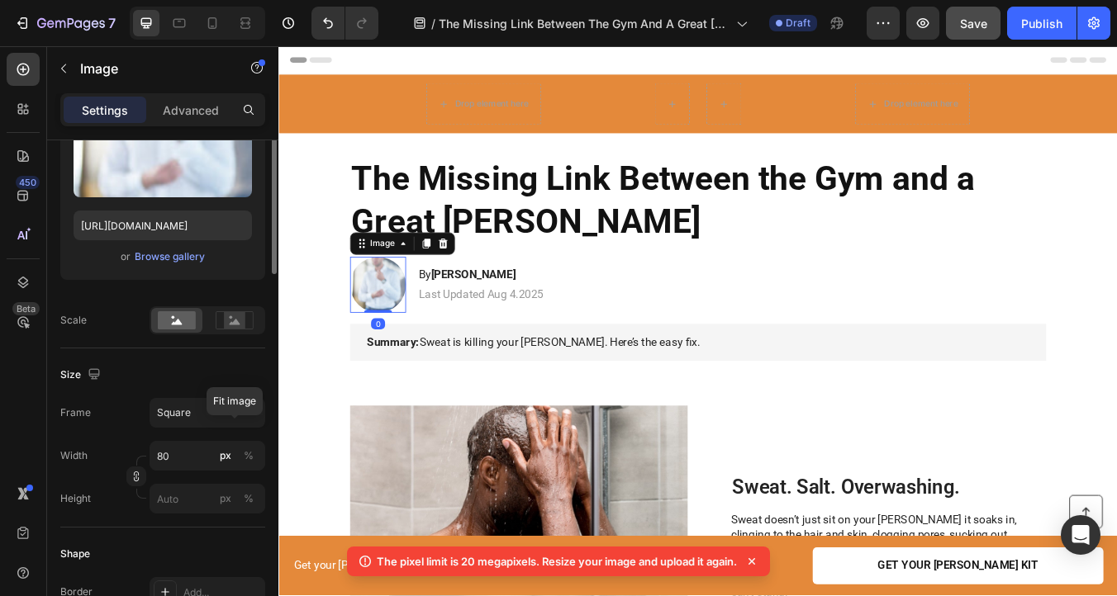
scroll to position [274, 0]
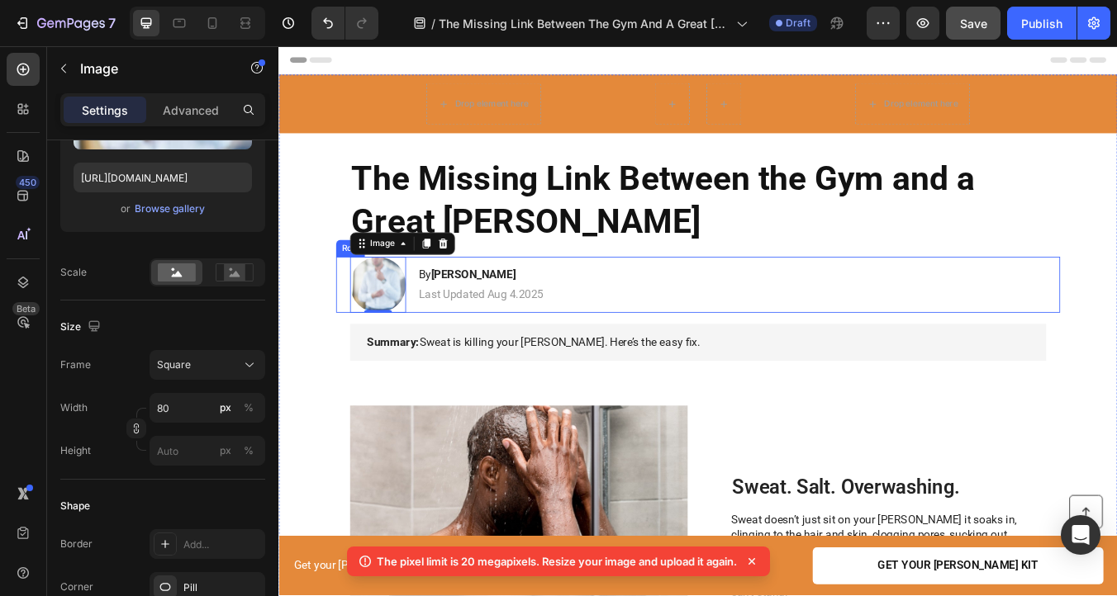
click at [703, 402] on p "Summary: Sweat is killing your beard. Here’s the easy fix." at bounding box center [773, 396] width 783 height 17
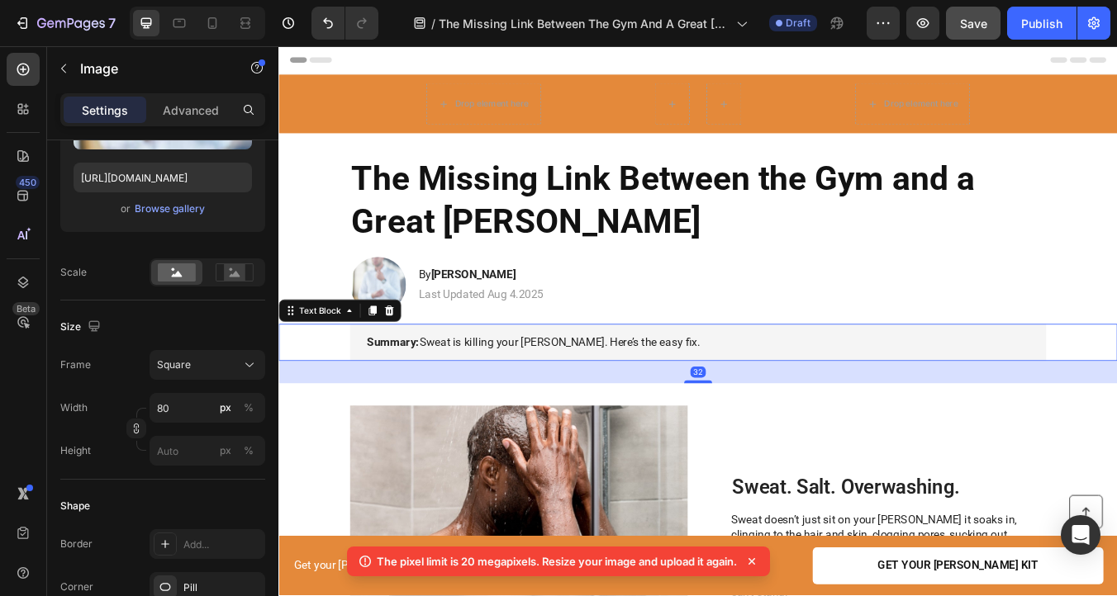
scroll to position [0, 0]
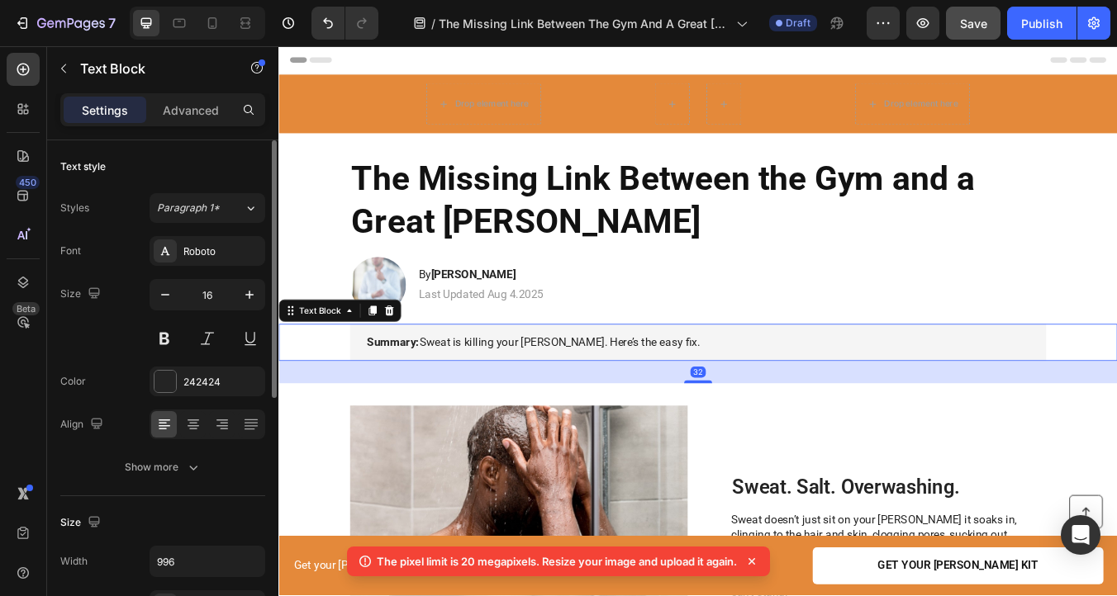
click at [678, 397] on p "Summary: Sweat is killing your beard. Here’s the easy fix." at bounding box center [773, 396] width 783 height 17
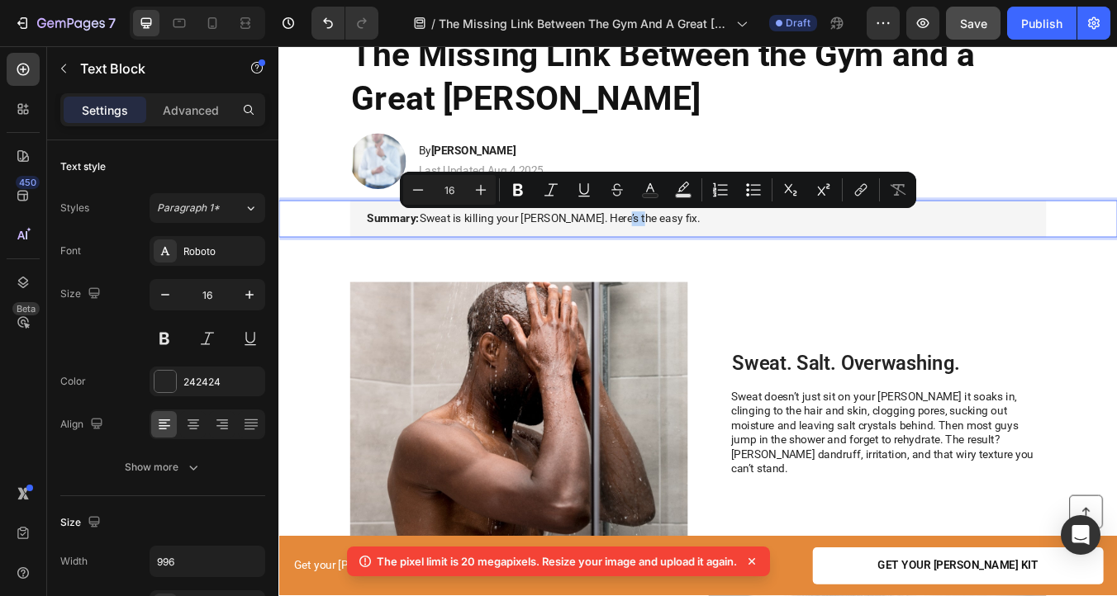
scroll to position [152, 0]
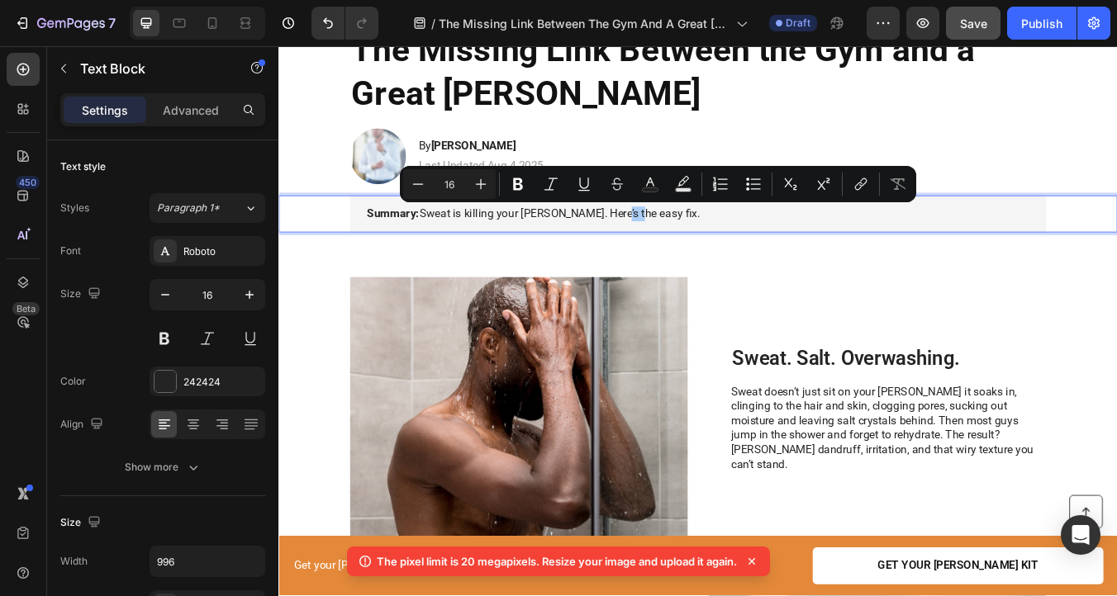
click at [755, 566] on icon at bounding box center [751, 561] width 17 height 17
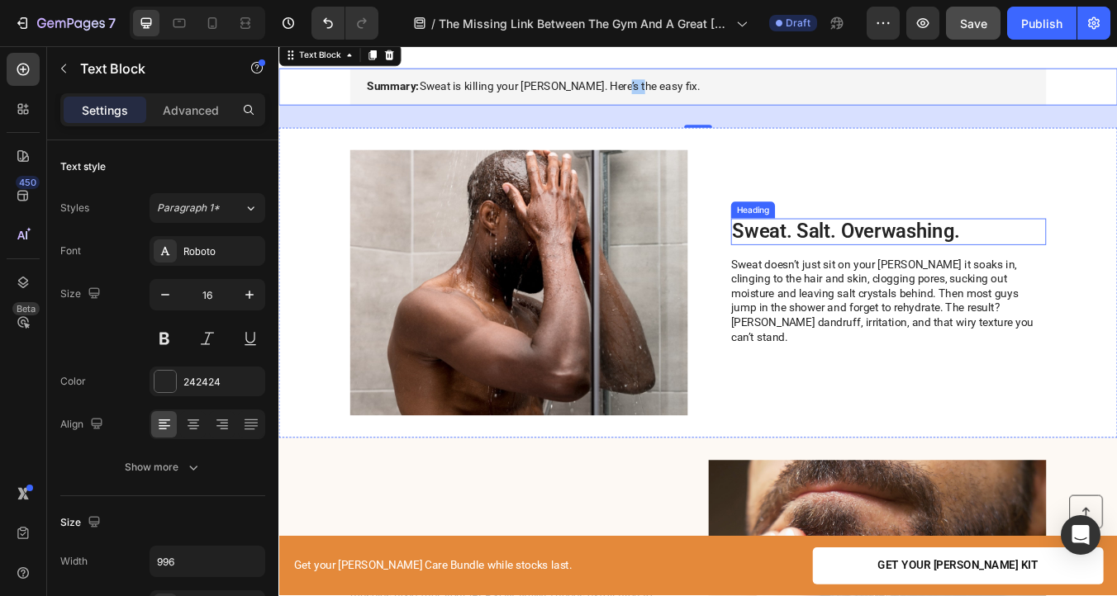
scroll to position [312, 0]
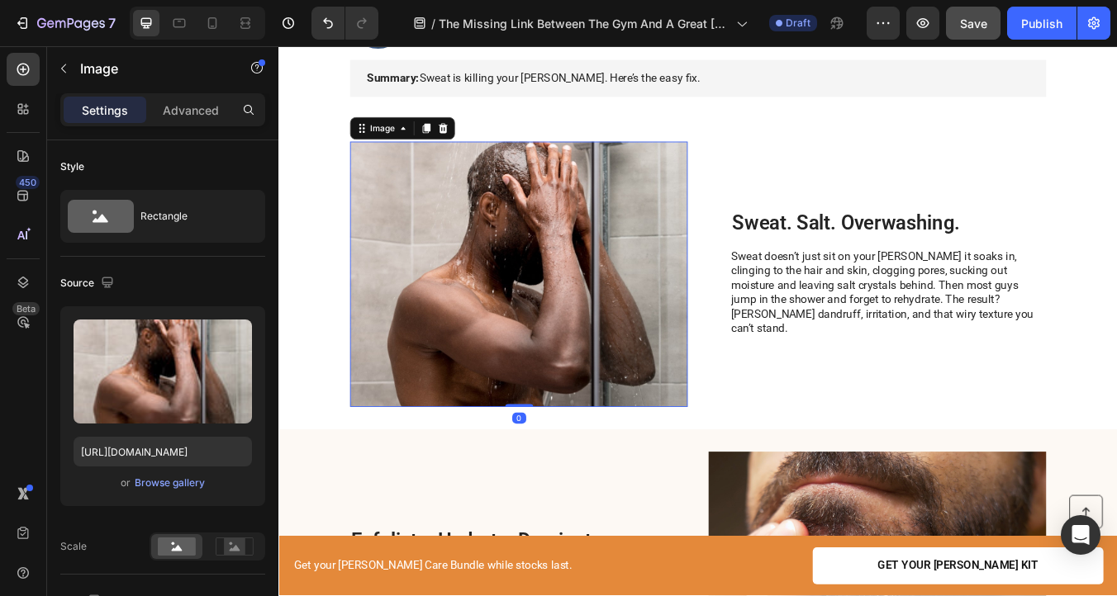
click at [606, 359] on img at bounding box center [562, 316] width 399 height 314
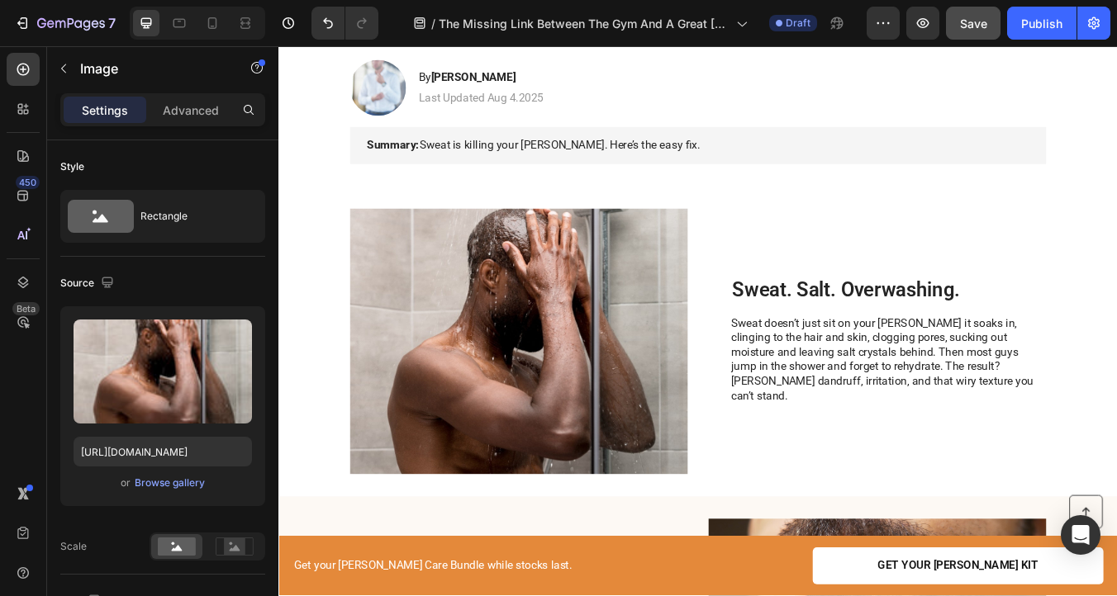
scroll to position [245, 0]
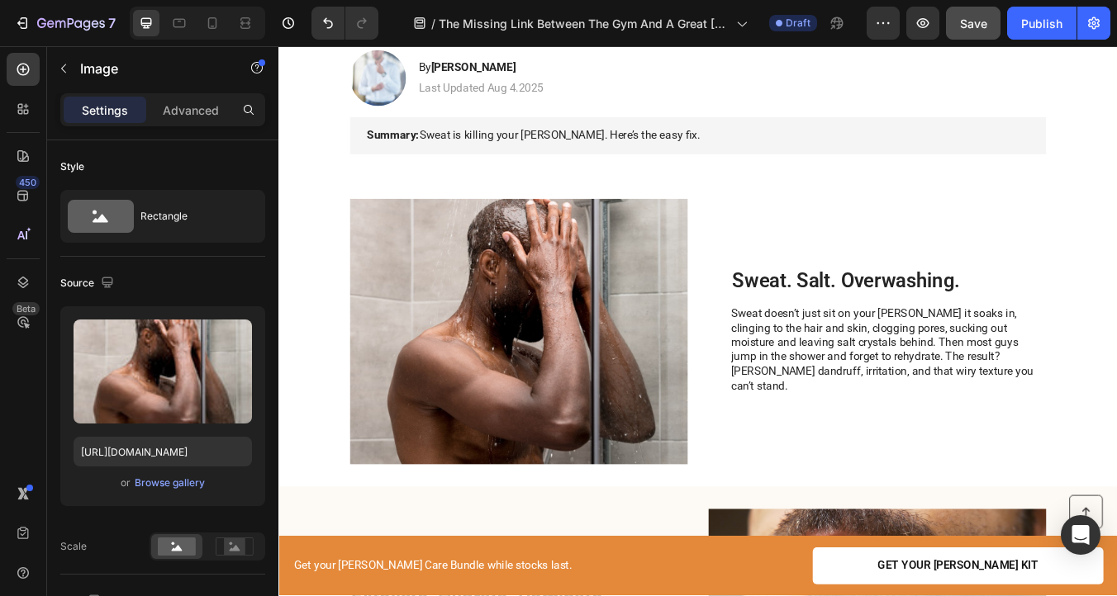
click at [605, 398] on img at bounding box center [562, 384] width 399 height 314
click at [514, 383] on img at bounding box center [562, 384] width 399 height 314
click at [509, 410] on img at bounding box center [562, 384] width 399 height 314
click at [751, 410] on img at bounding box center [562, 384] width 399 height 314
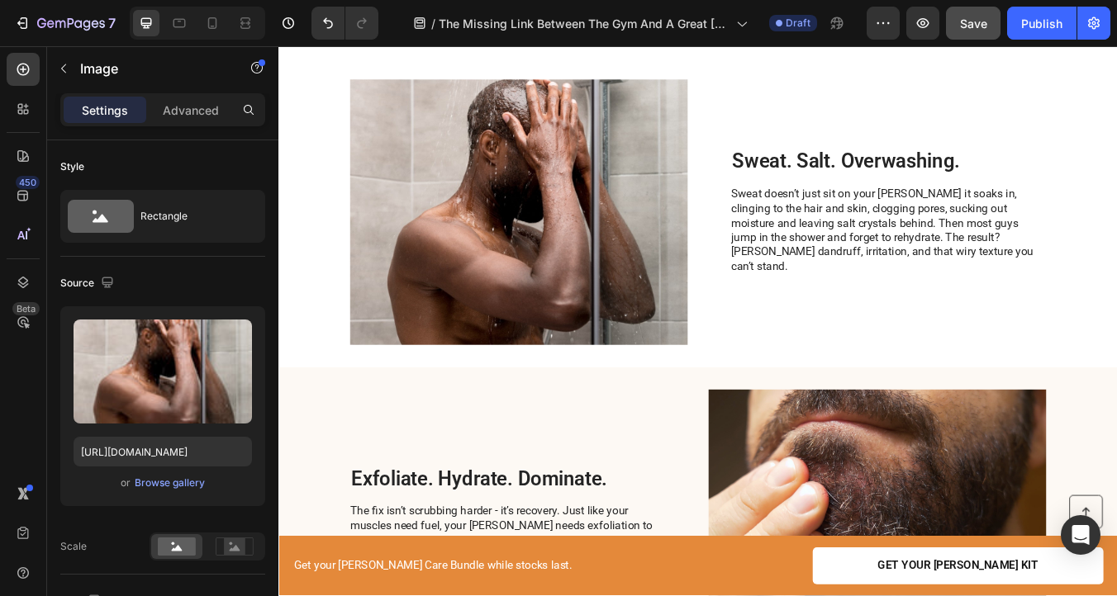
scroll to position [387, 0]
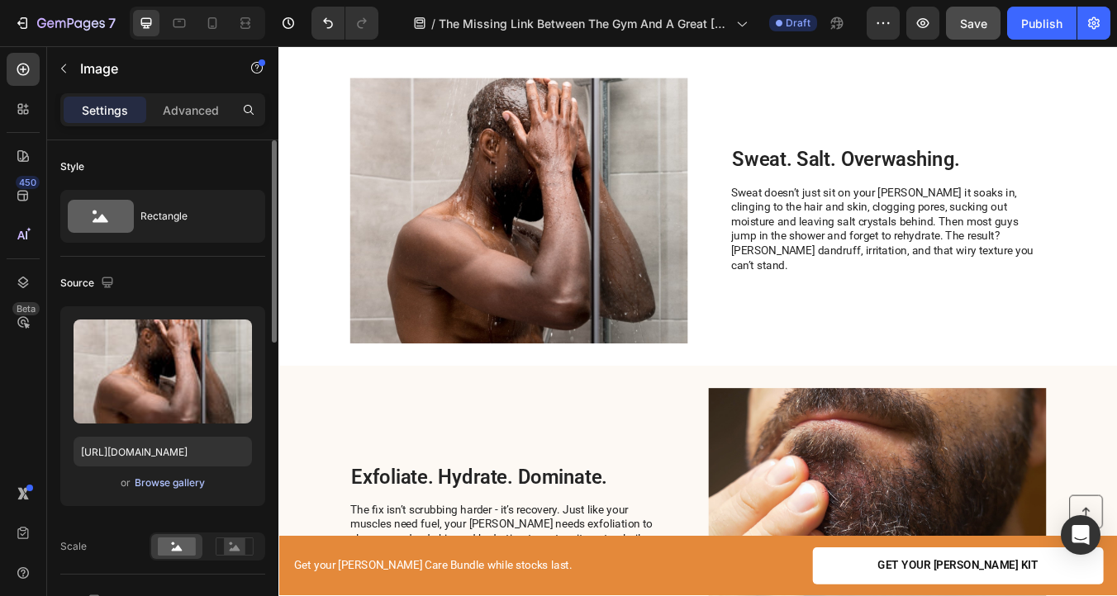
click at [185, 482] on div "Browse gallery" at bounding box center [170, 483] width 70 height 15
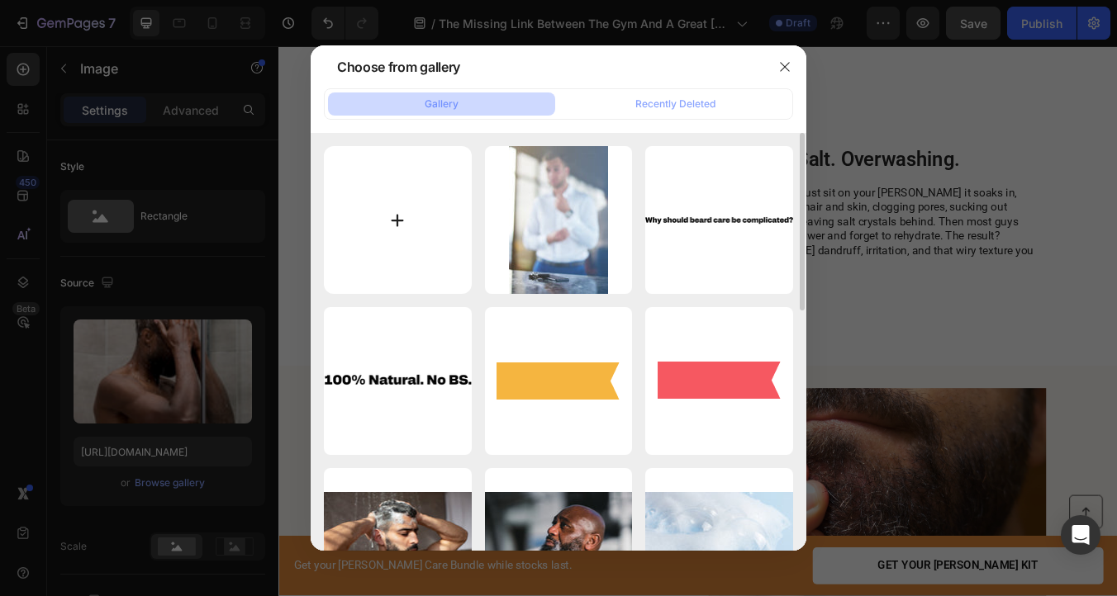
click at [406, 205] on input "file" at bounding box center [398, 220] width 148 height 148
click at [781, 62] on icon "button" at bounding box center [784, 66] width 13 height 13
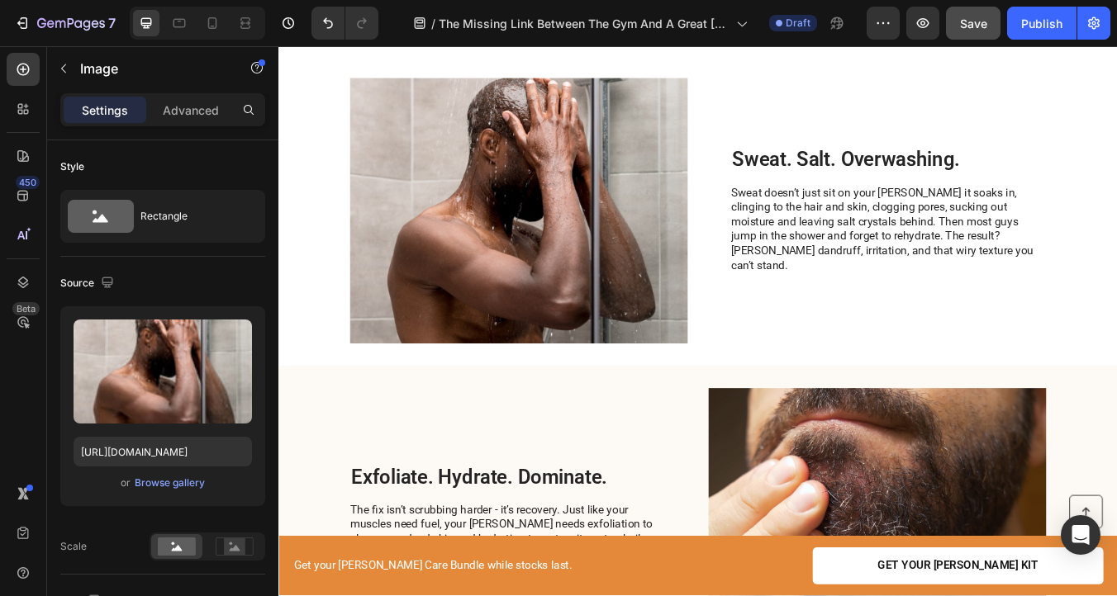
click at [575, 283] on img at bounding box center [562, 241] width 399 height 314
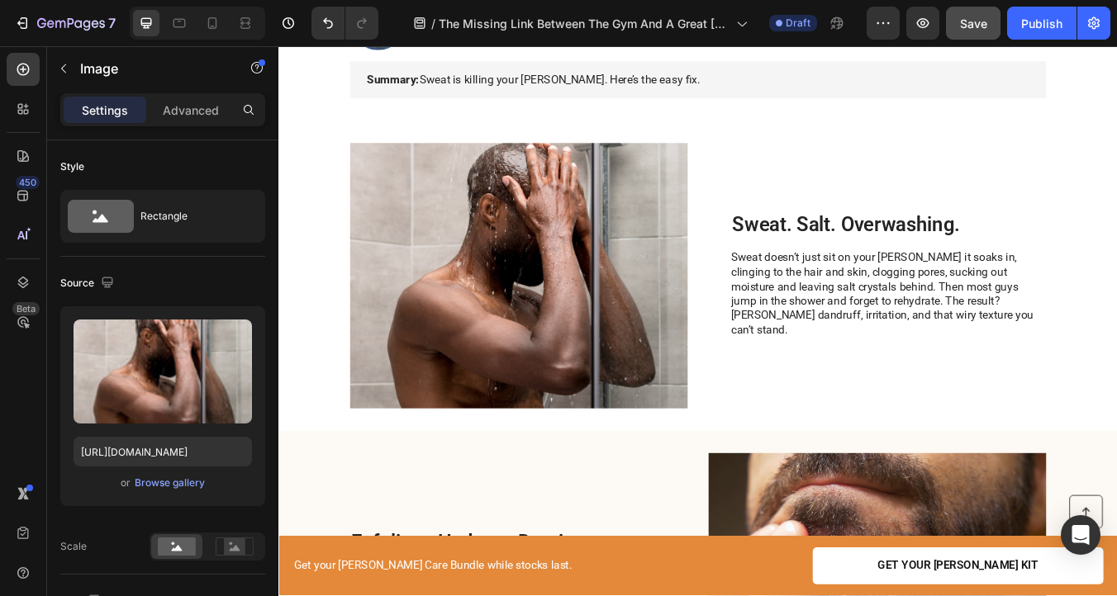
scroll to position [306, 0]
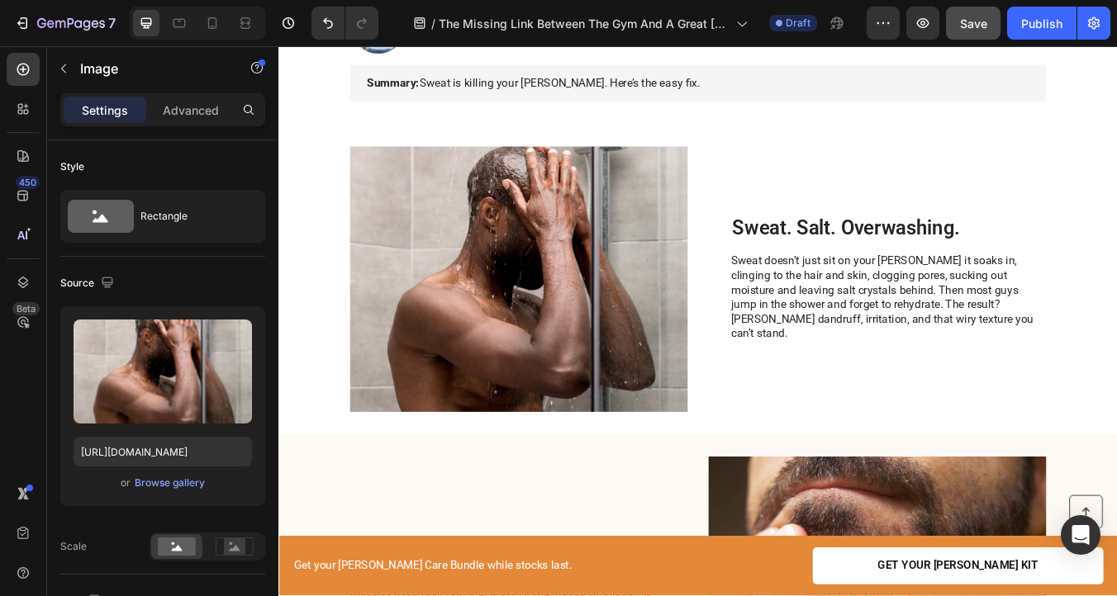
click at [596, 232] on img at bounding box center [562, 322] width 399 height 314
click at [167, 499] on div "Upload Image [URL][DOMAIN_NAME] or Browse gallery" at bounding box center [162, 406] width 205 height 200
click at [167, 479] on div "Browse gallery" at bounding box center [170, 483] width 70 height 15
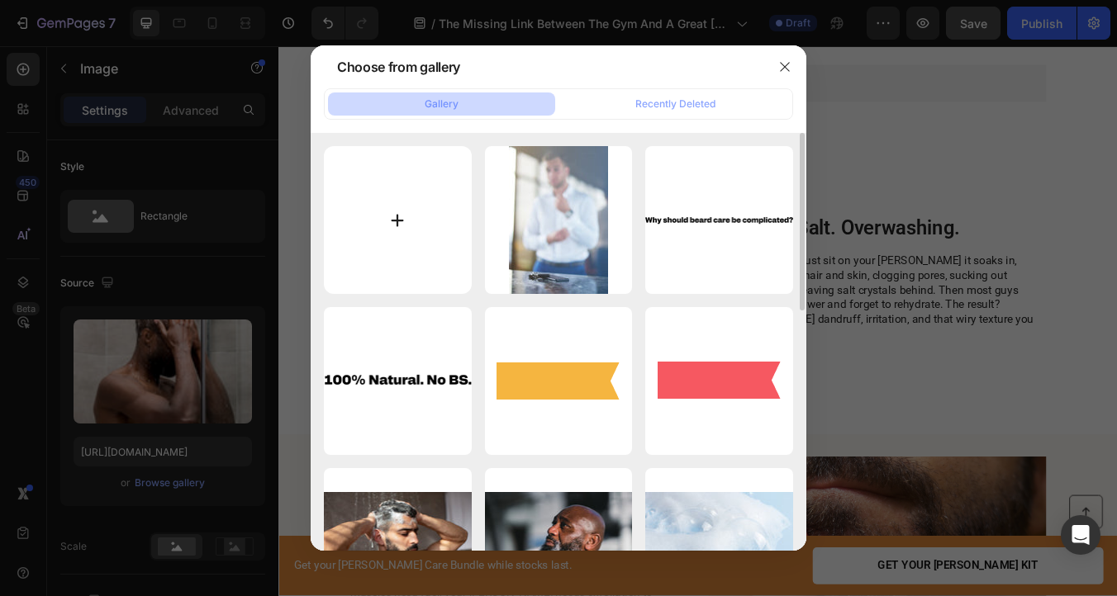
click at [355, 282] on input "file" at bounding box center [398, 220] width 148 height 148
type input "C:\fakepath\contemplative-man-wearing-green-sleeveless-shirt-i-2025-06-15-04-44…"
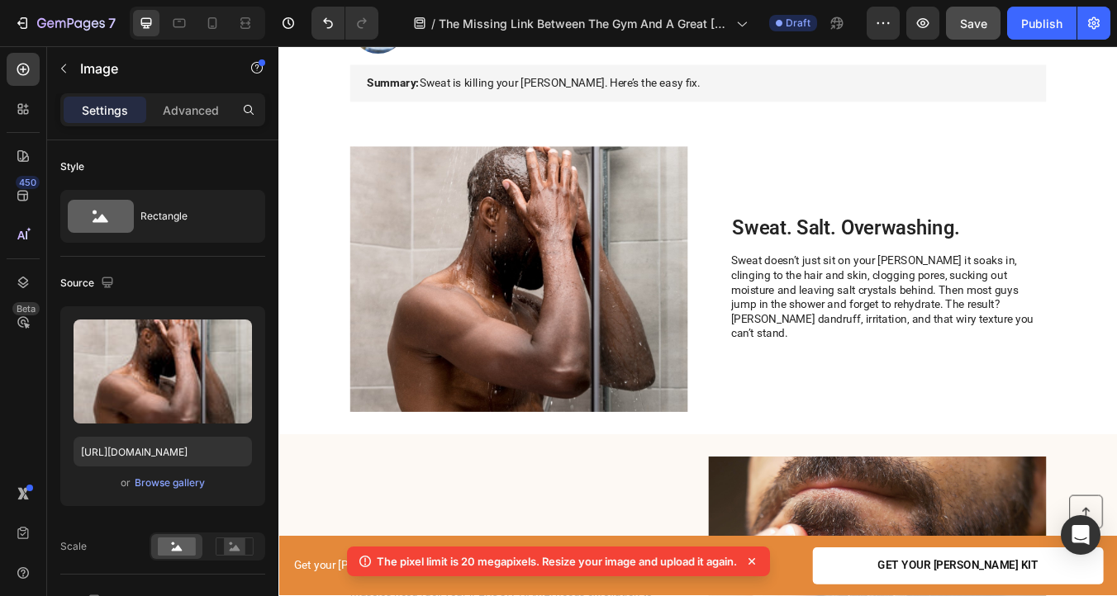
click at [755, 557] on icon at bounding box center [751, 561] width 17 height 17
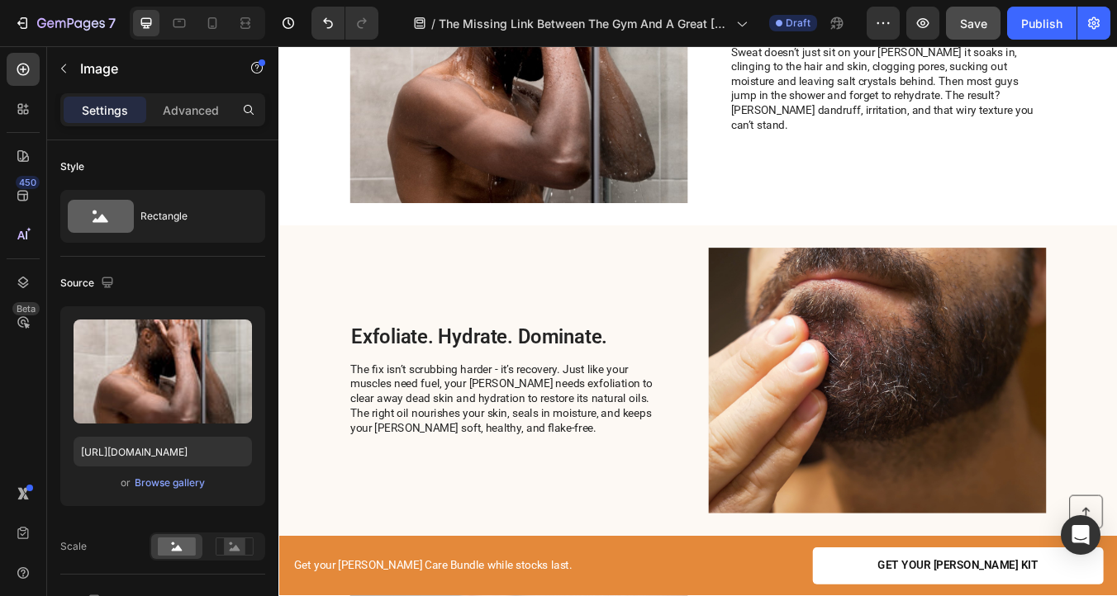
scroll to position [576, 0]
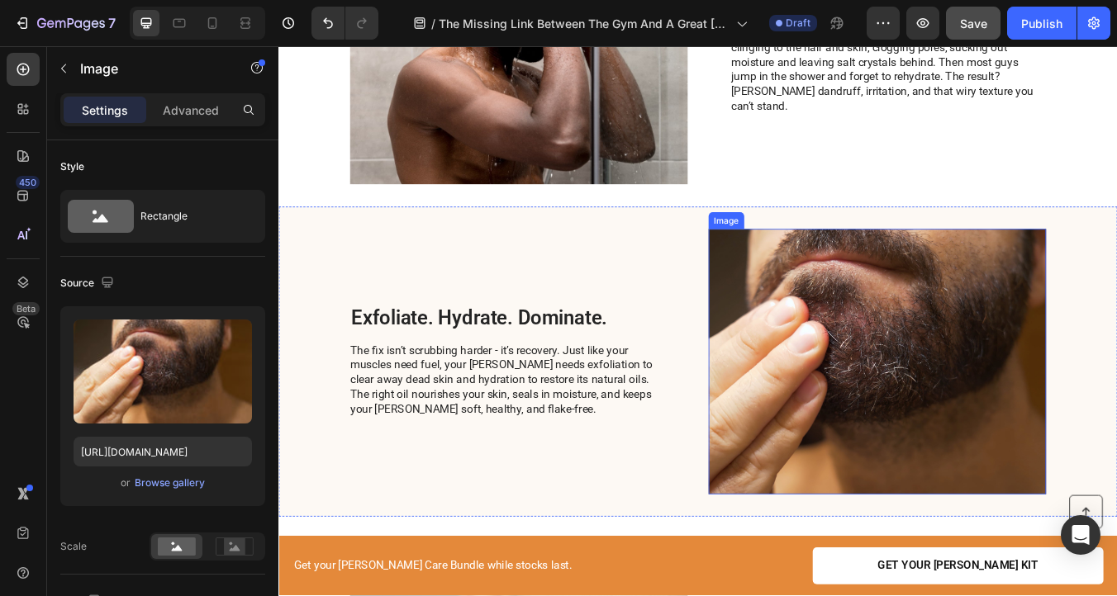
click at [883, 425] on img at bounding box center [985, 420] width 399 height 314
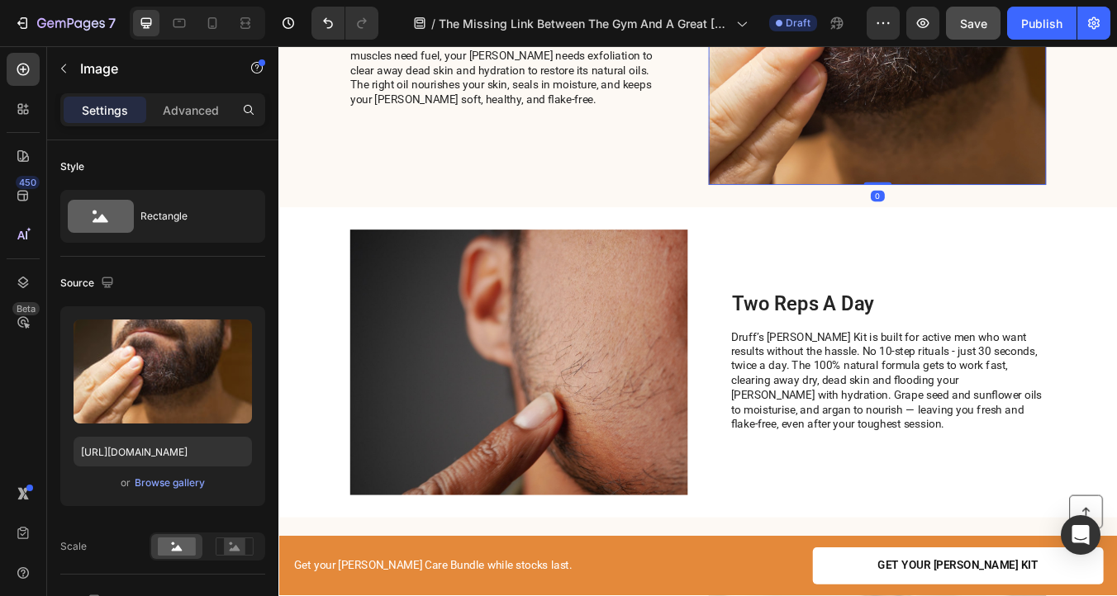
scroll to position [943, 0]
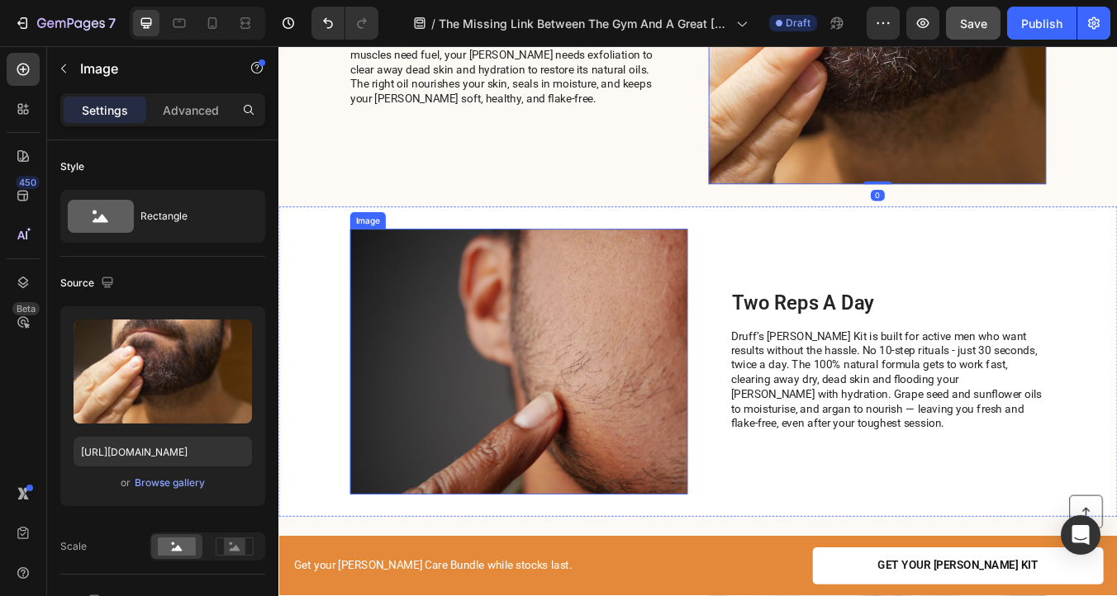
click at [626, 451] on img at bounding box center [562, 420] width 399 height 314
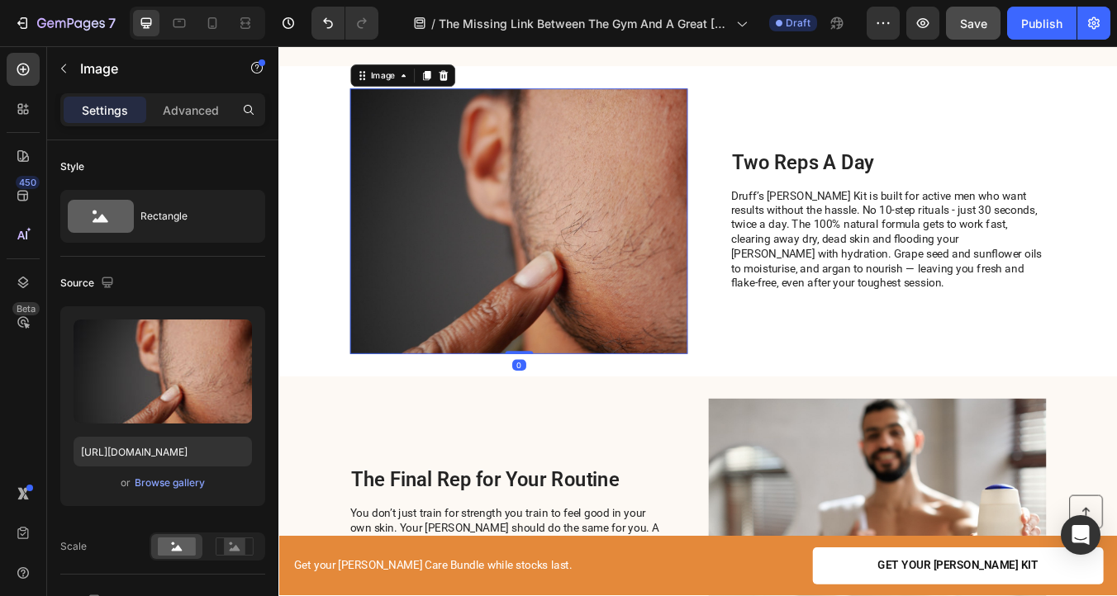
scroll to position [1080, 0]
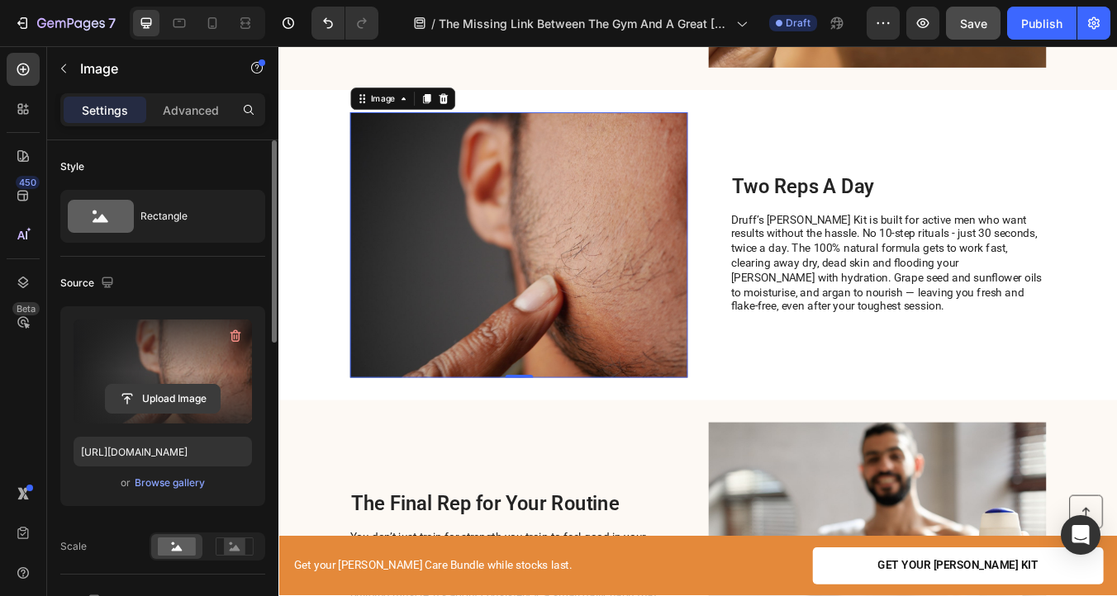
click at [158, 402] on input "file" at bounding box center [163, 399] width 114 height 28
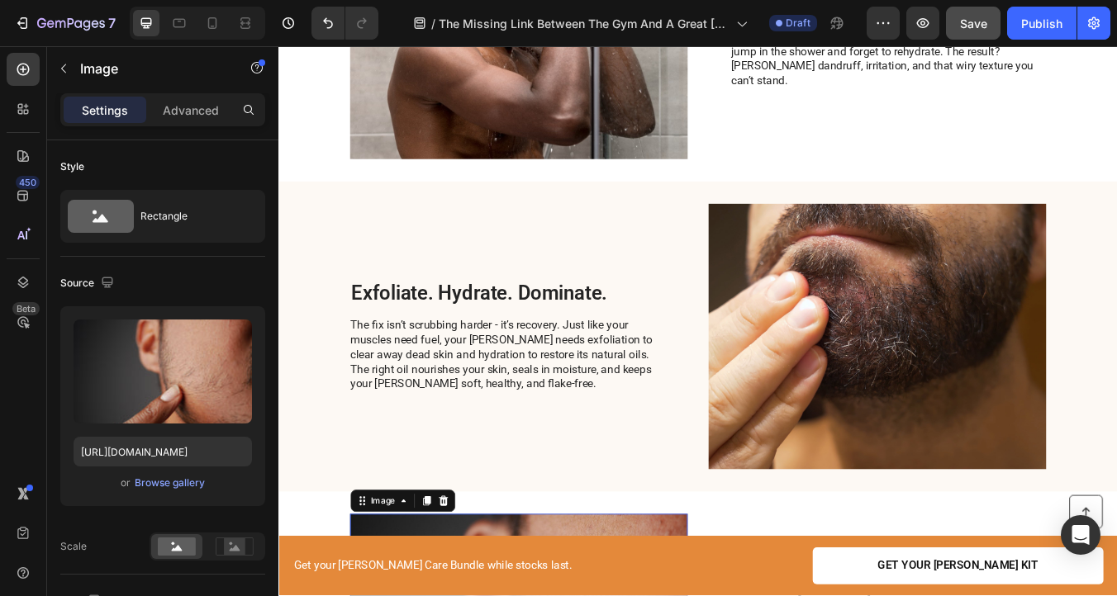
scroll to position [602, 0]
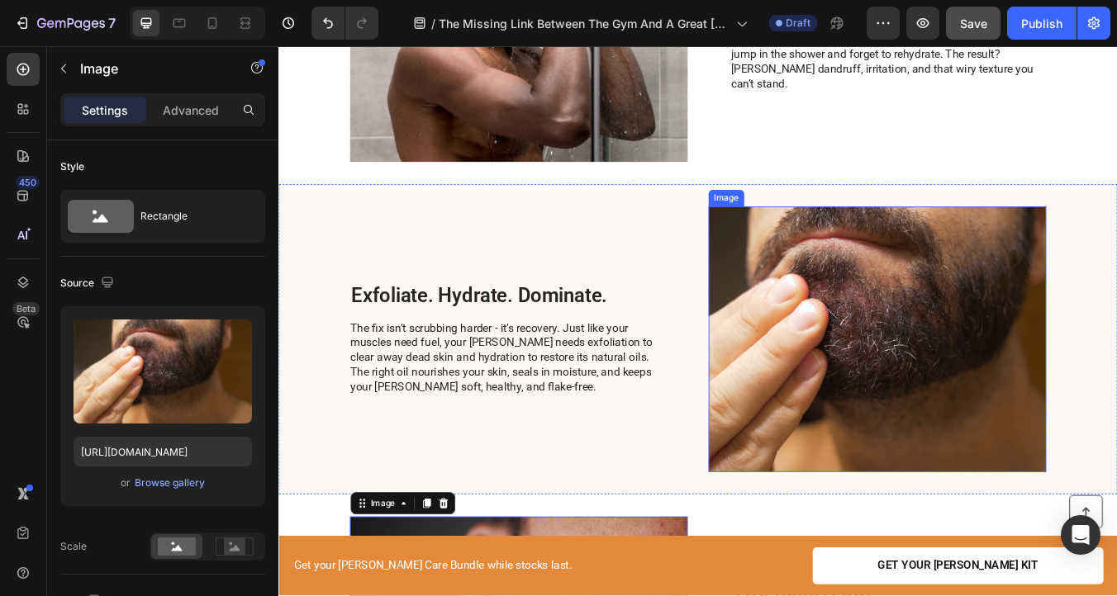
click at [910, 368] on img at bounding box center [985, 393] width 399 height 314
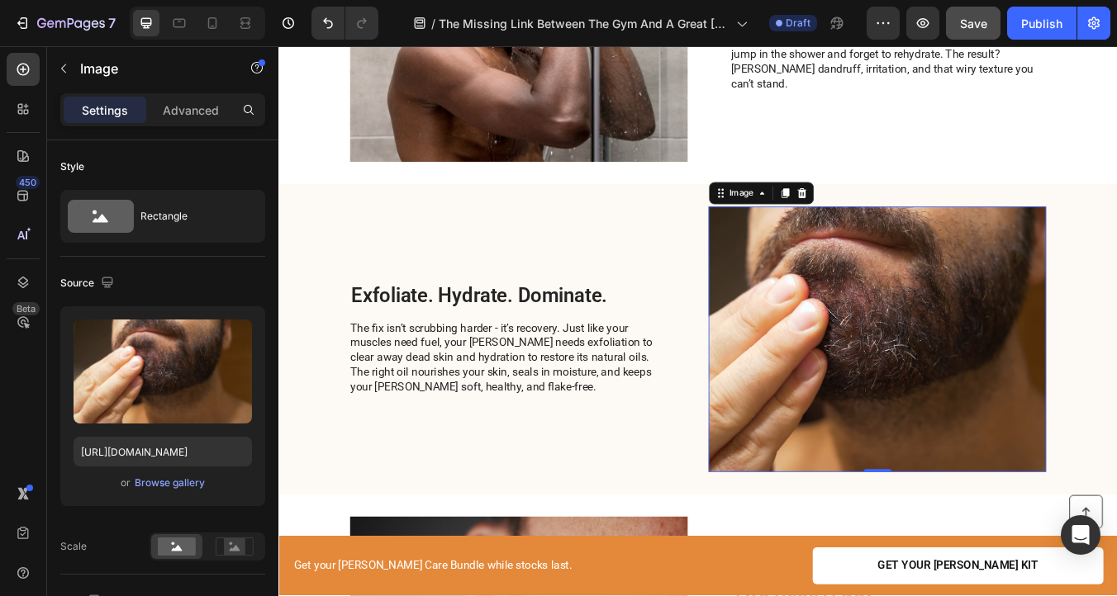
click at [862, 401] on img at bounding box center [985, 393] width 399 height 314
click at [152, 483] on div "Browse gallery" at bounding box center [170, 483] width 70 height 15
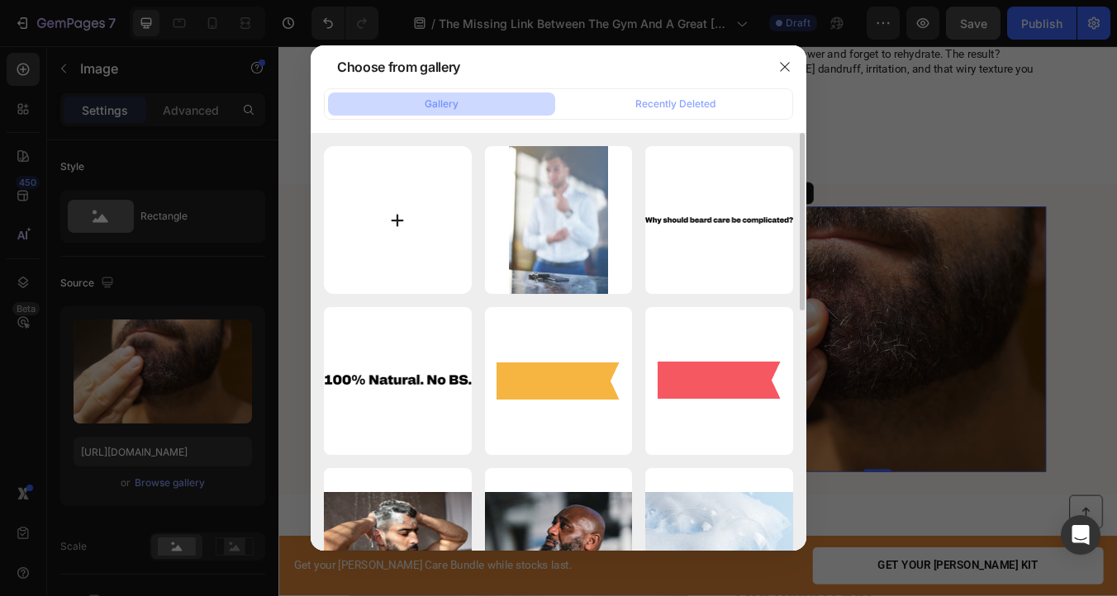
click at [384, 188] on input "file" at bounding box center [398, 220] width 148 height 148
type input "C:\fakepath\european-tattooed-bearded-exhausted-strong-tired-m-2024-10-17-00-19…"
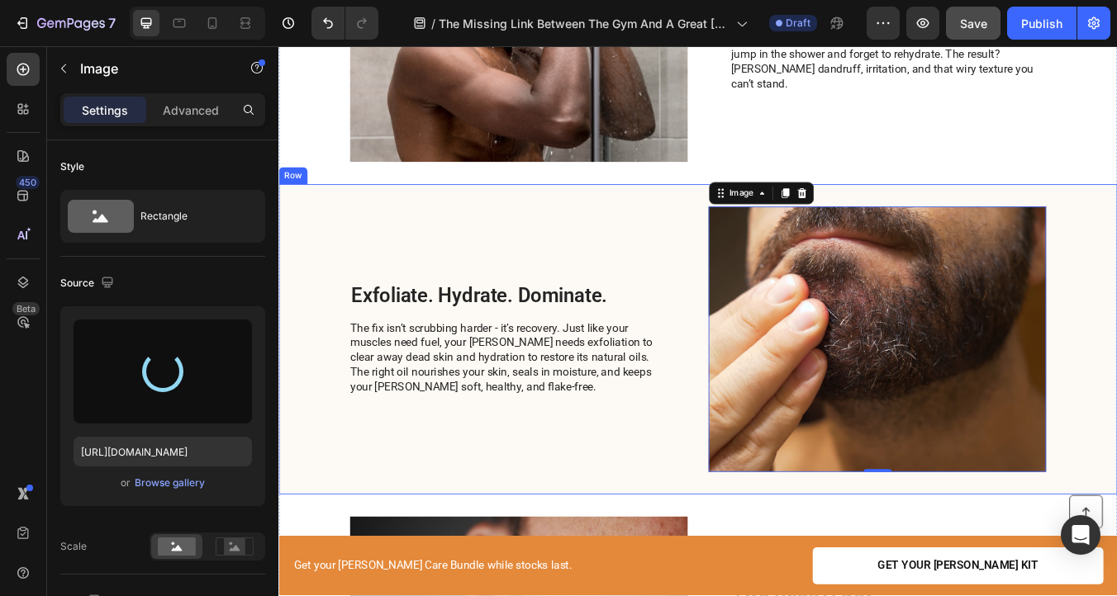
type input "https://cdn.shopify.com/s/files/1/0831/8828/5783/files/gempages_578014683148059…"
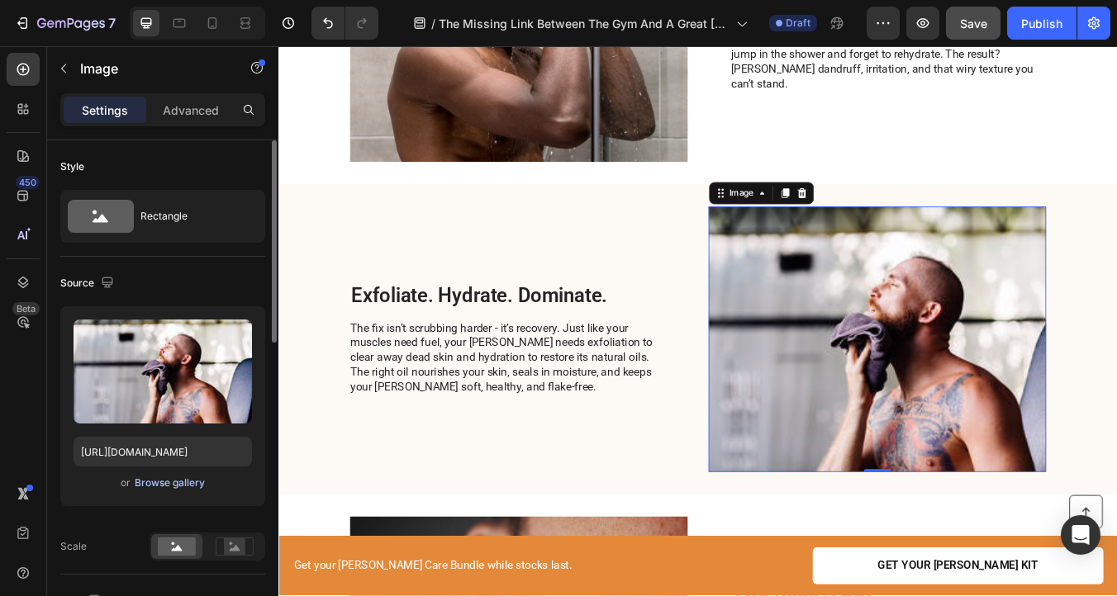
click at [138, 487] on div "Browse gallery" at bounding box center [170, 483] width 70 height 15
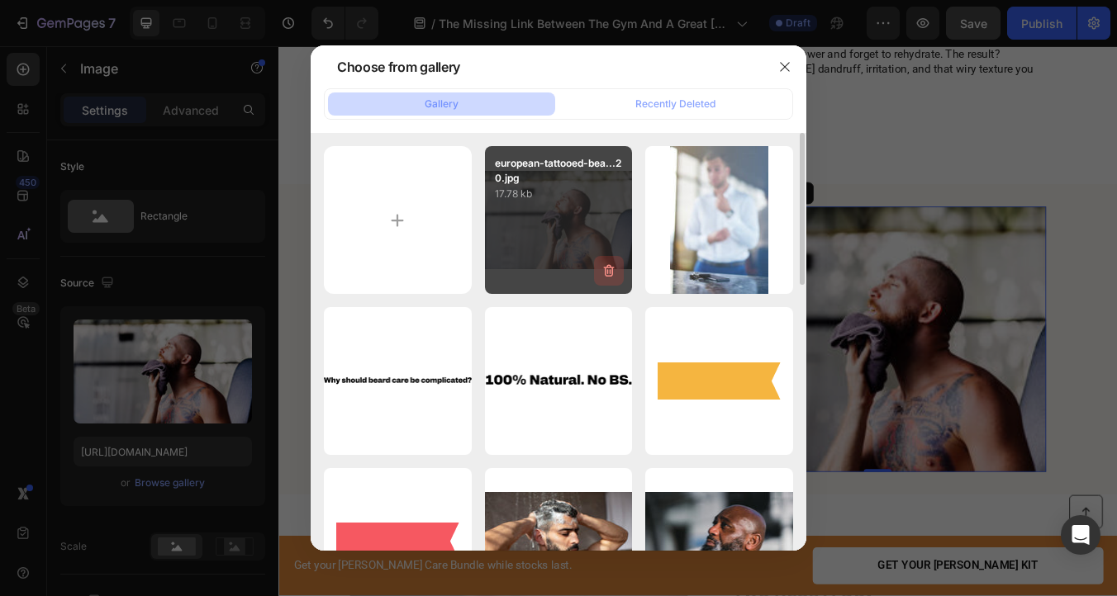
click at [616, 275] on icon "button" at bounding box center [609, 271] width 17 height 17
click at [605, 274] on div "Delete" at bounding box center [599, 274] width 31 height 15
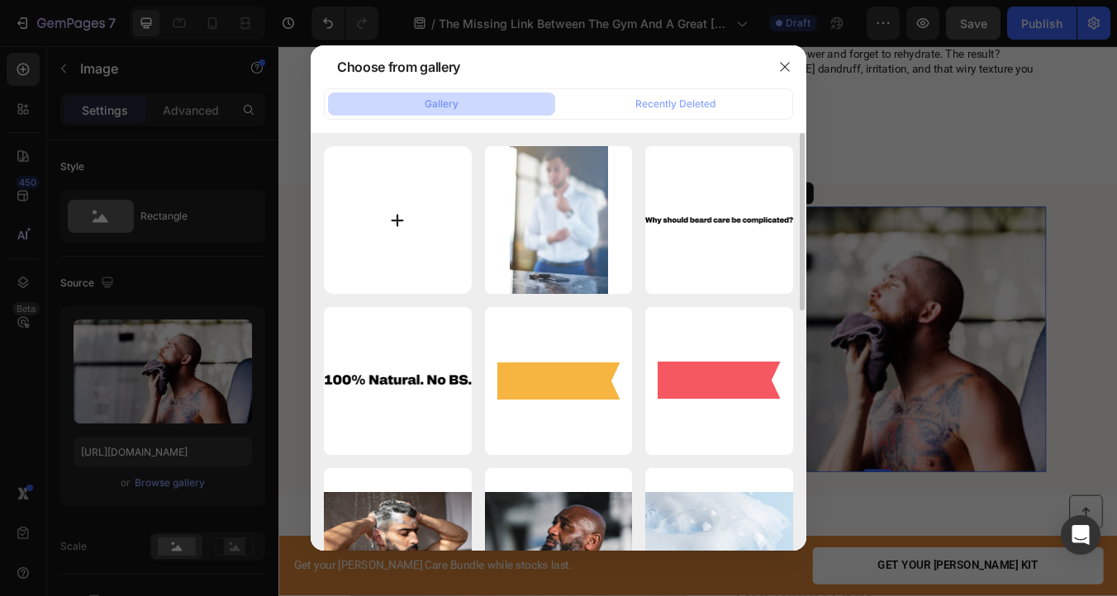
click at [372, 215] on input "file" at bounding box center [398, 220] width 148 height 148
type input "C:\fakepath\european-tattooed-bearded-exhausted-strong-tired-m-2024-10-17-00-19…"
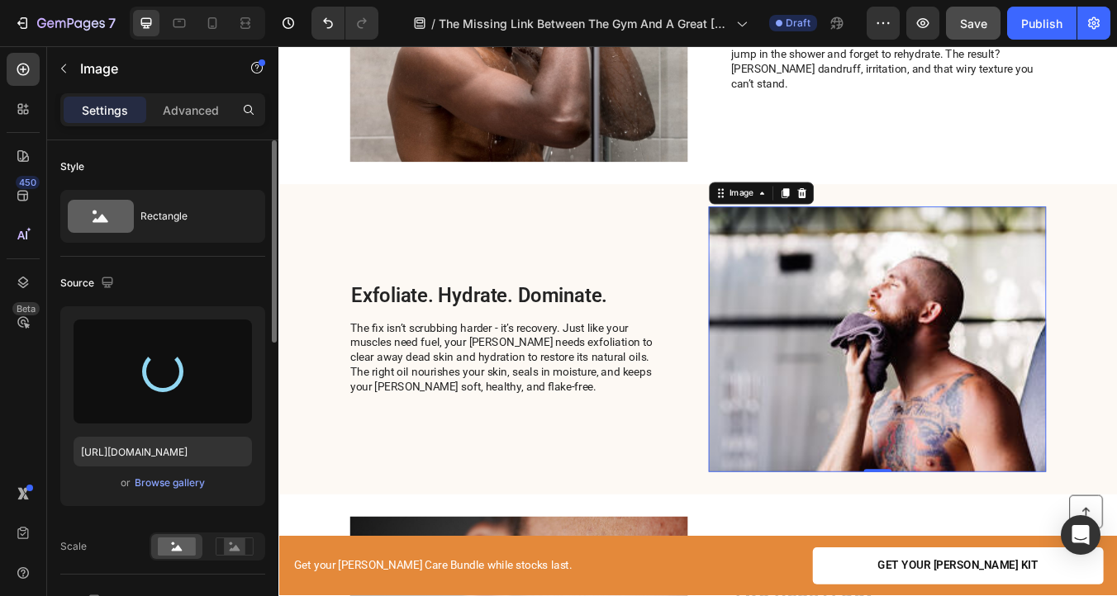
type input "https://cdn.shopify.com/s/files/1/0831/8828/5783/files/gempages_578014683148059…"
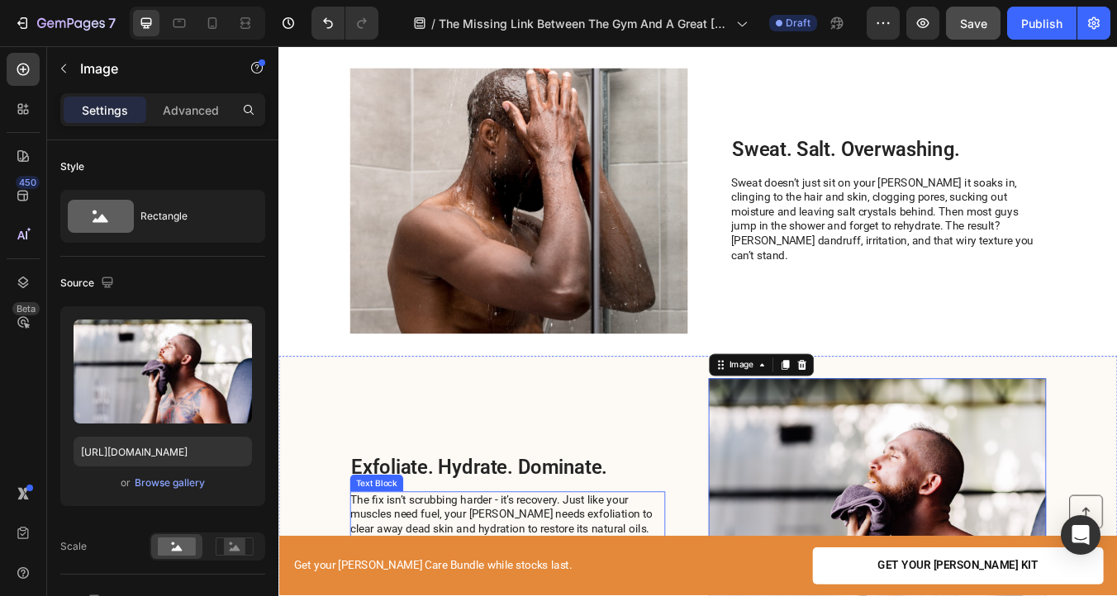
scroll to position [395, 0]
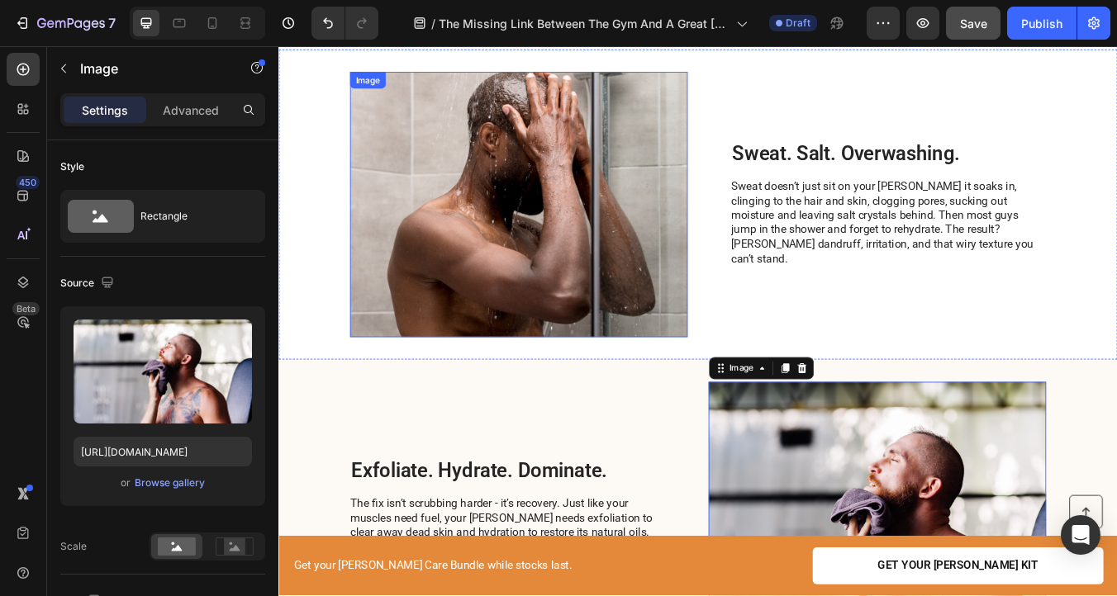
click at [556, 247] on img at bounding box center [562, 234] width 399 height 314
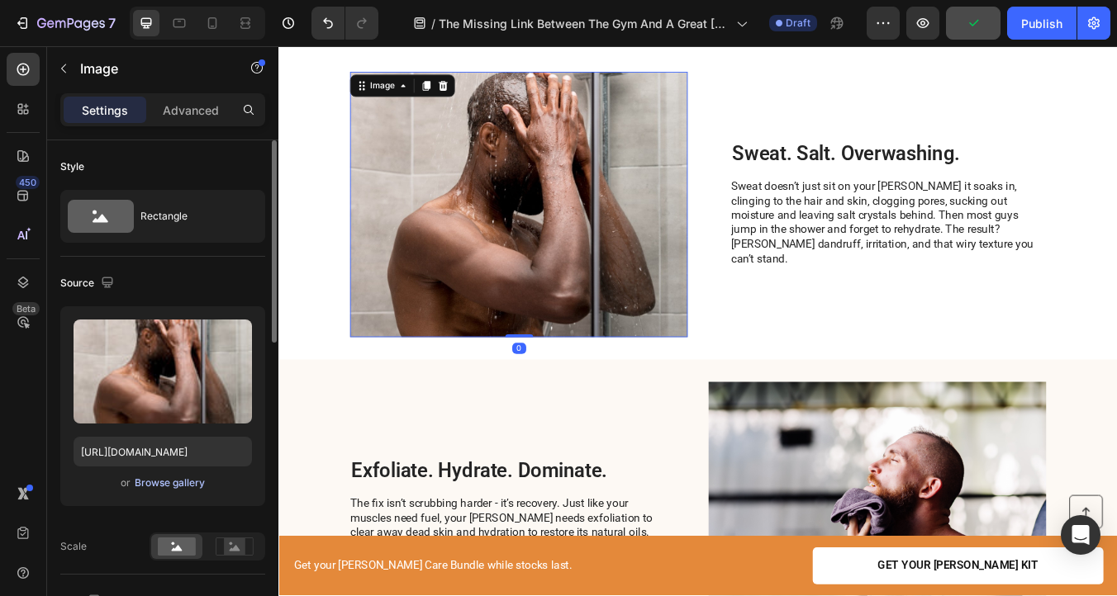
click at [172, 482] on div "Browse gallery" at bounding box center [170, 483] width 70 height 15
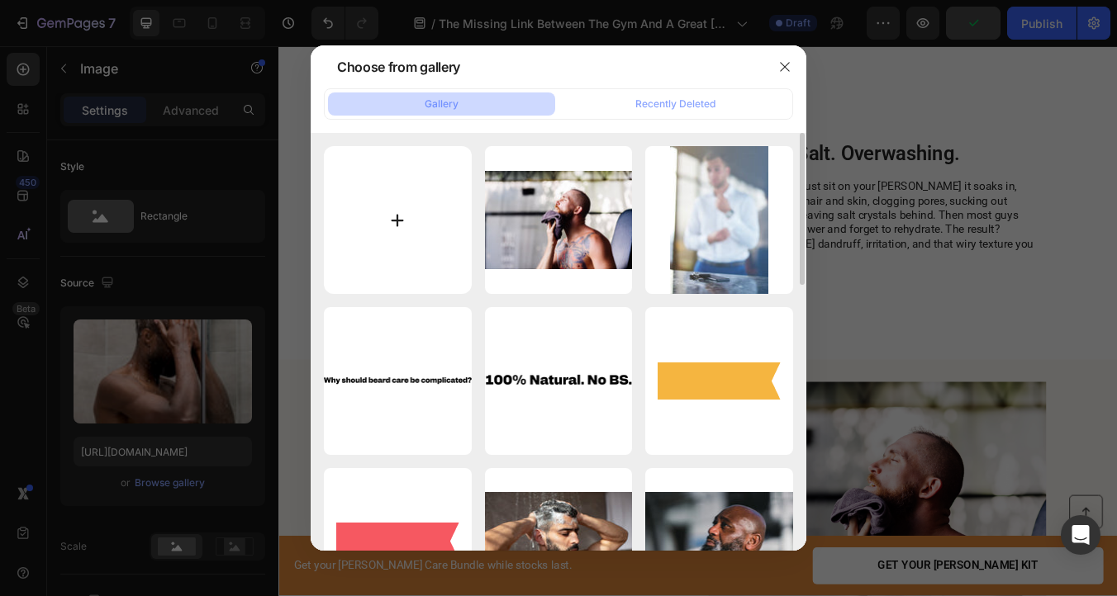
click at [434, 197] on input "file" at bounding box center [398, 220] width 148 height 148
type input "C:\fakepath\contemplative-man-wearing-green-sleeveless-shirt-i-2025-06-15-04-44…"
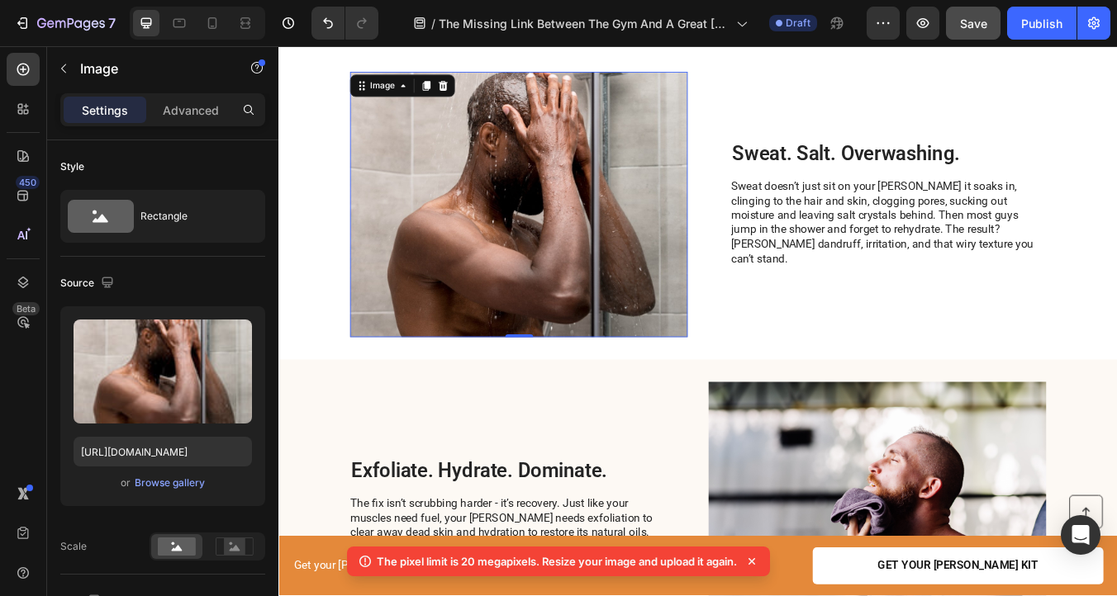
click at [753, 563] on icon at bounding box center [751, 561] width 7 height 7
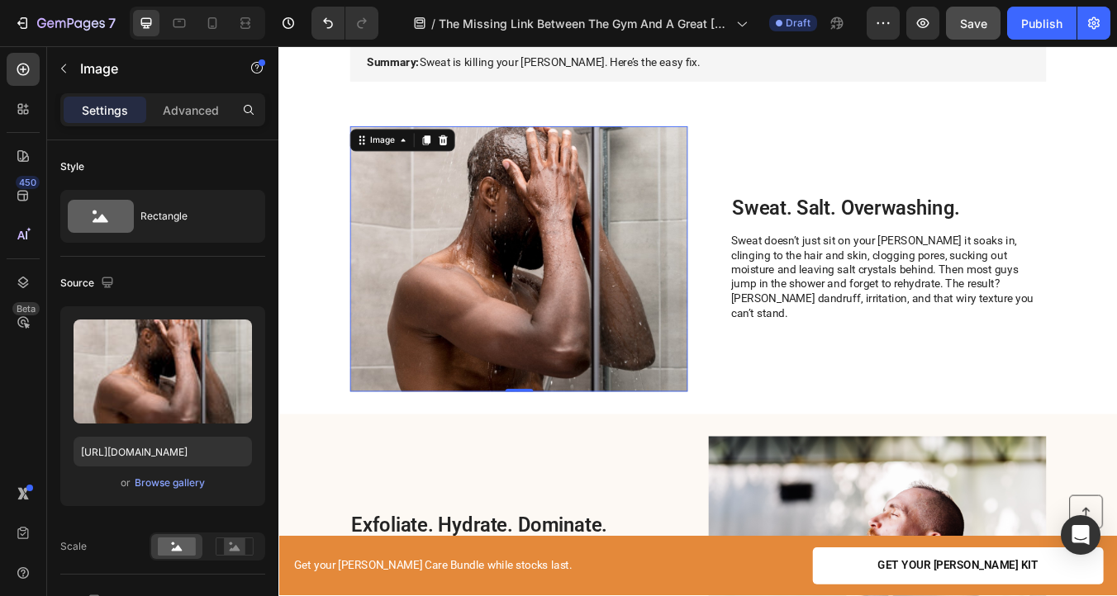
scroll to position [325, 0]
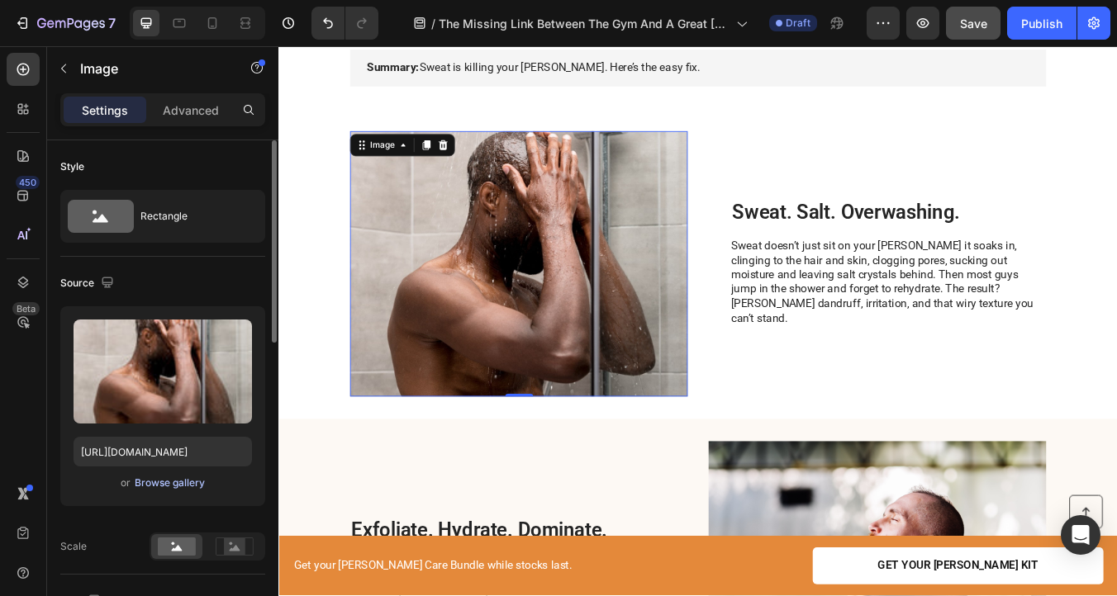
click at [155, 479] on div "Browse gallery" at bounding box center [170, 483] width 70 height 15
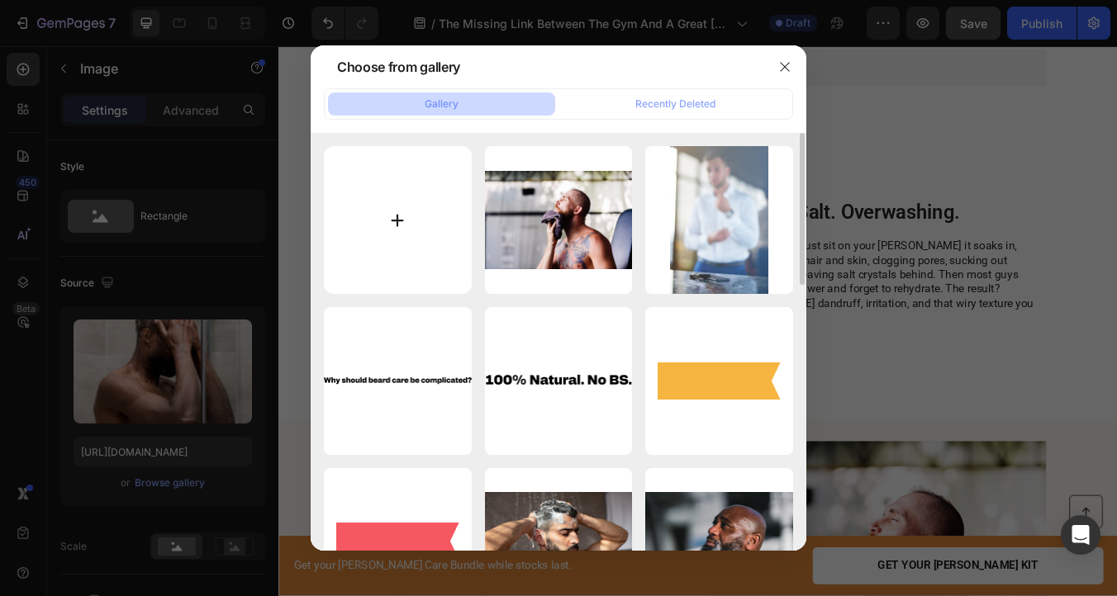
click at [380, 209] on input "file" at bounding box center [398, 220] width 148 height 148
type input "C:\fakepath\contemplative-man-wearing-green-sleeveless-shirt-i-2025-06-15-04-44…"
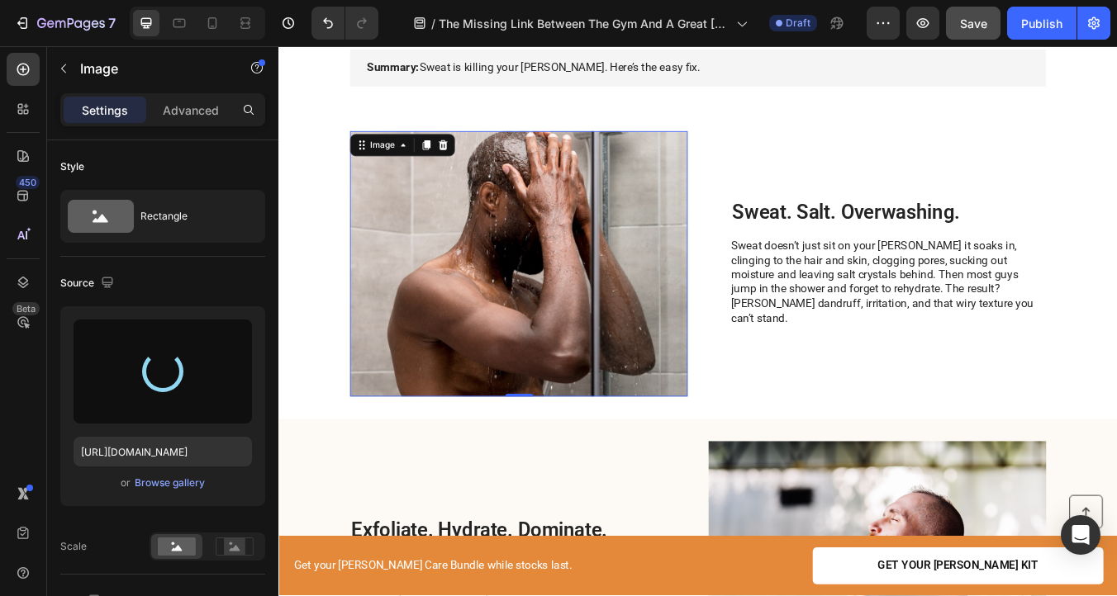
type input "https://cdn.shopify.com/s/files/1/0831/8828/5783/files/gempages_578014683148059…"
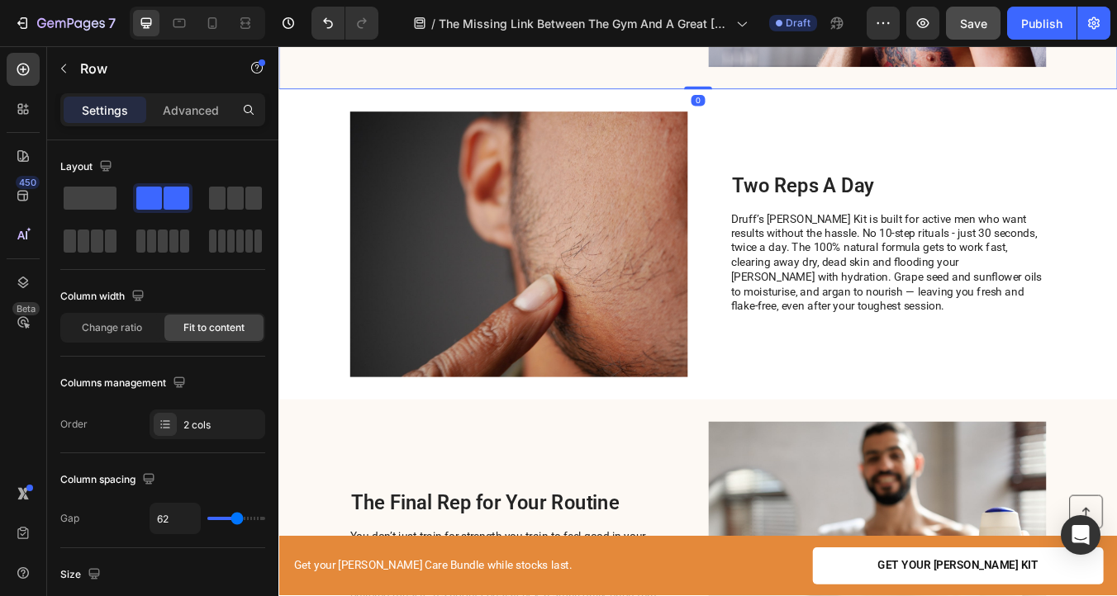
scroll to position [1085, 0]
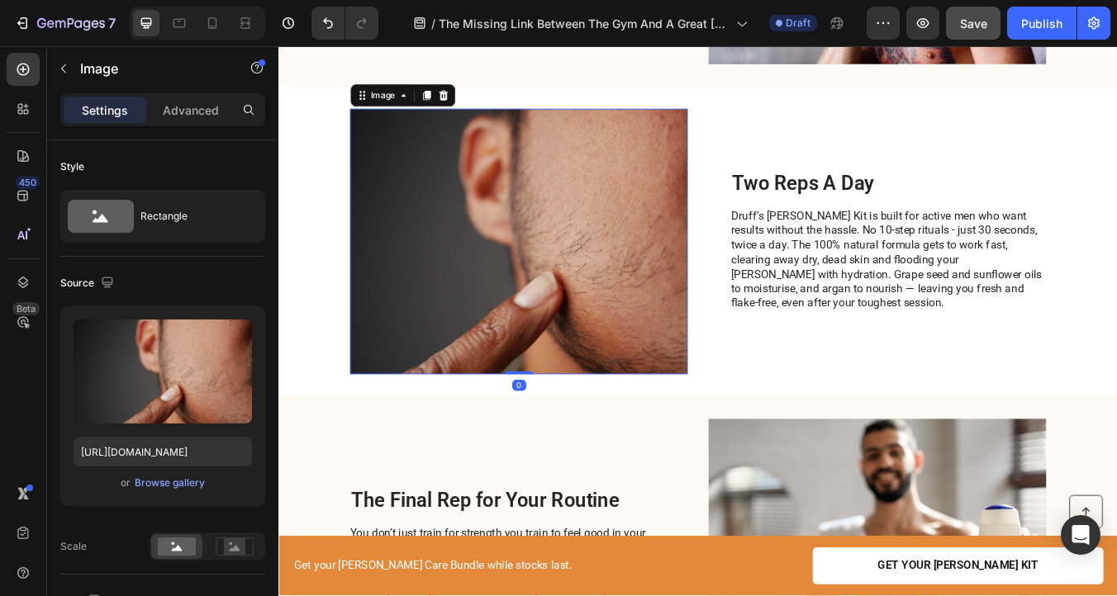
click at [586, 298] on img at bounding box center [562, 278] width 399 height 314
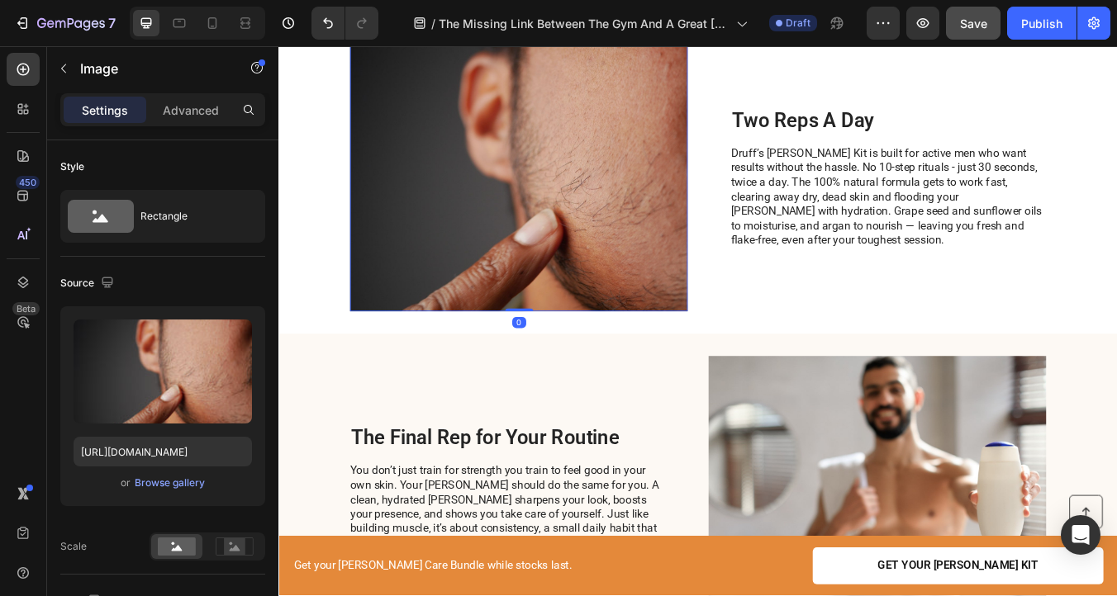
scroll to position [1259, 0]
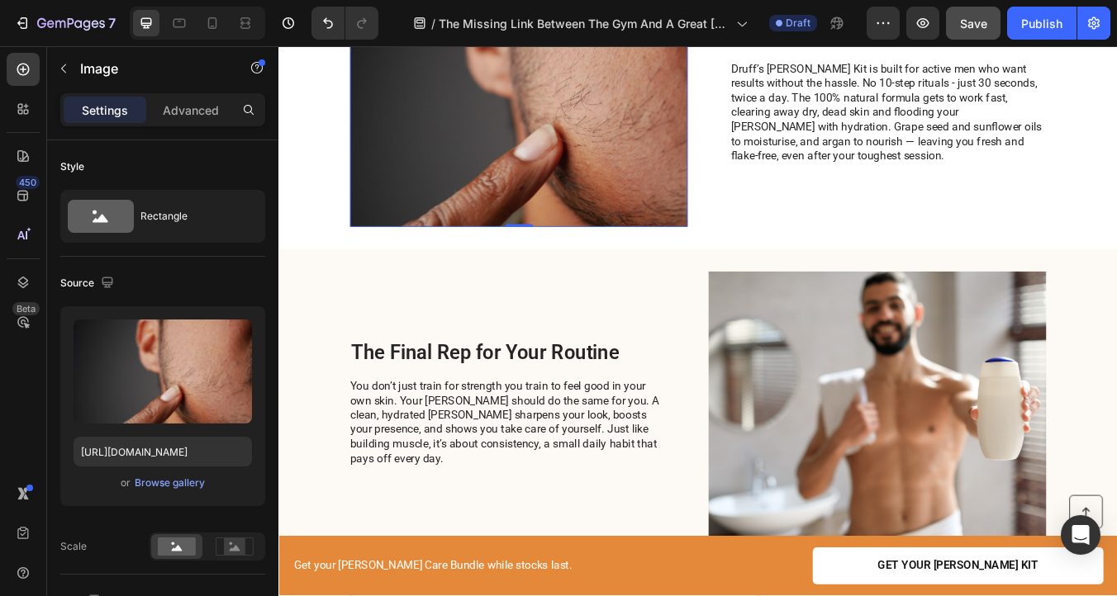
click at [646, 104] on img at bounding box center [562, 103] width 399 height 314
click at [145, 479] on div "Browse gallery" at bounding box center [170, 483] width 70 height 15
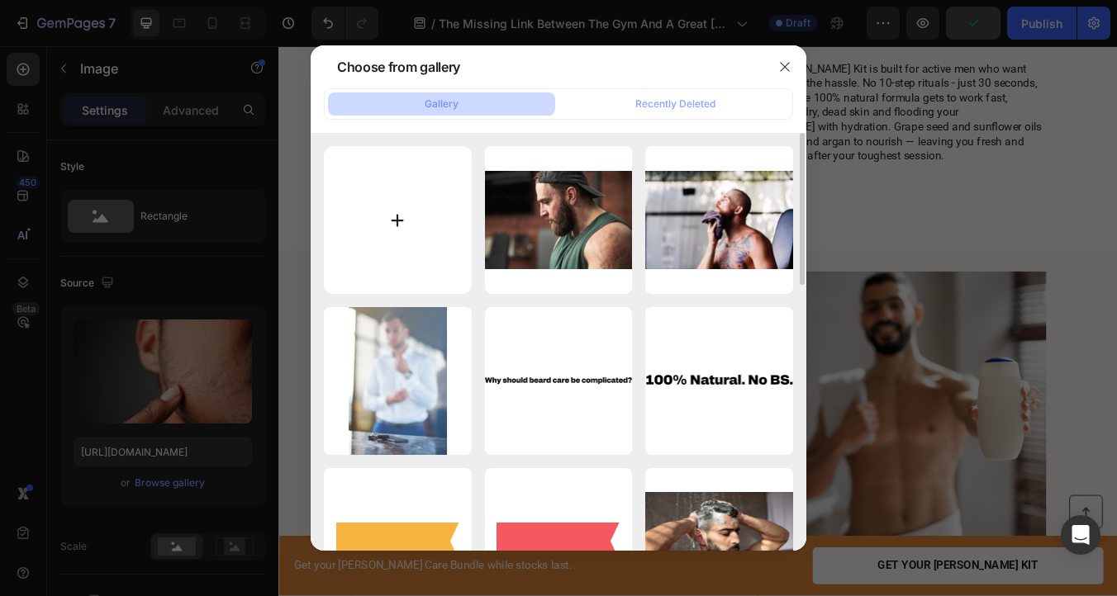
click at [394, 226] on input "file" at bounding box center [398, 220] width 148 height 148
click at [870, 400] on div at bounding box center [558, 298] width 1117 height 596
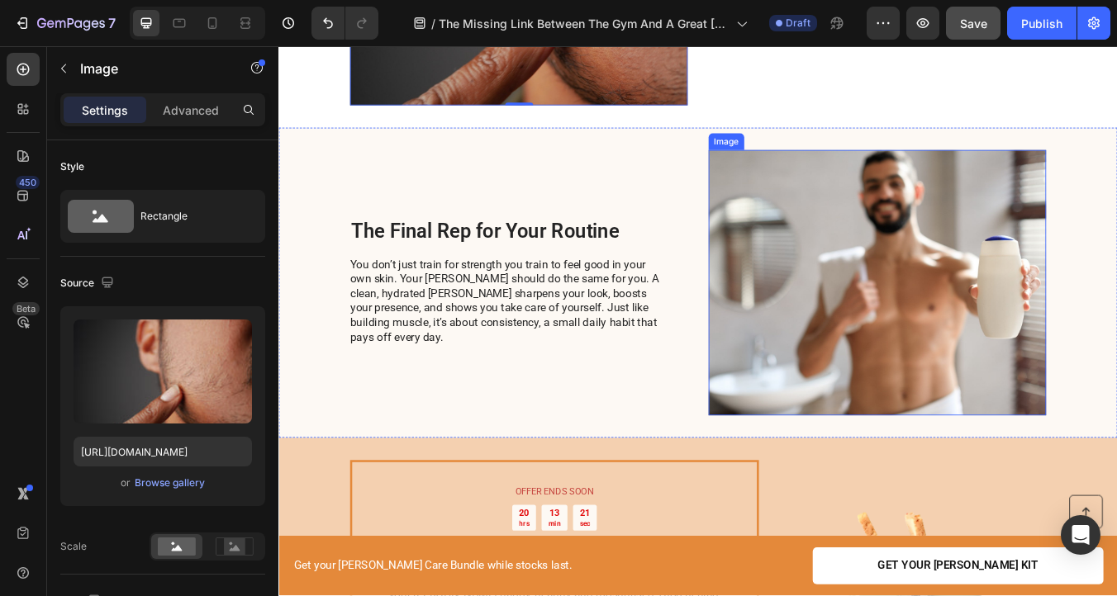
scroll to position [1402, 0]
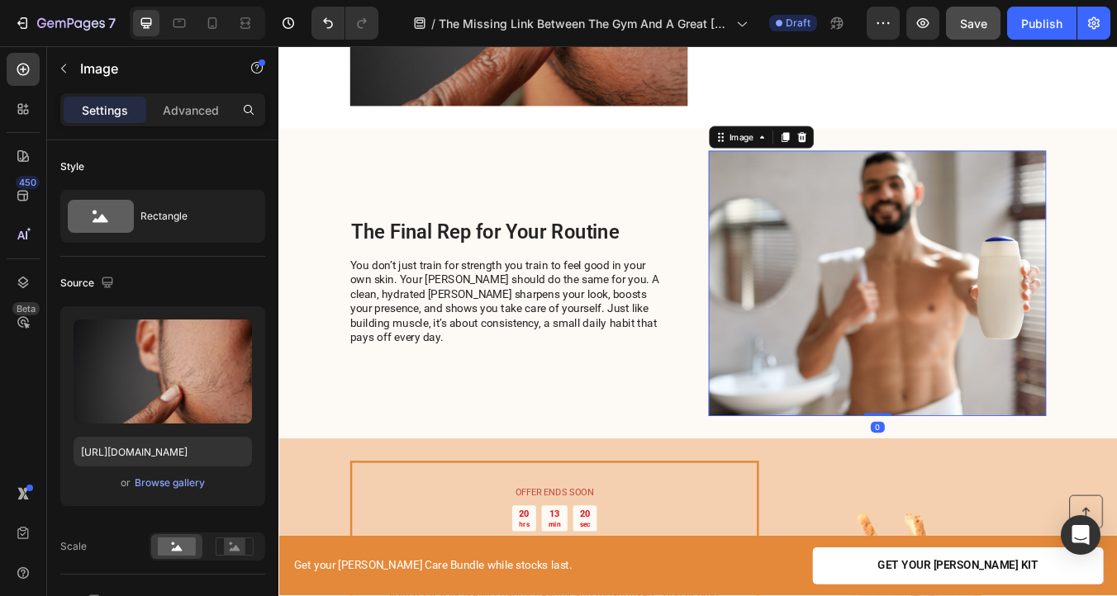
click at [958, 292] on img at bounding box center [985, 327] width 399 height 314
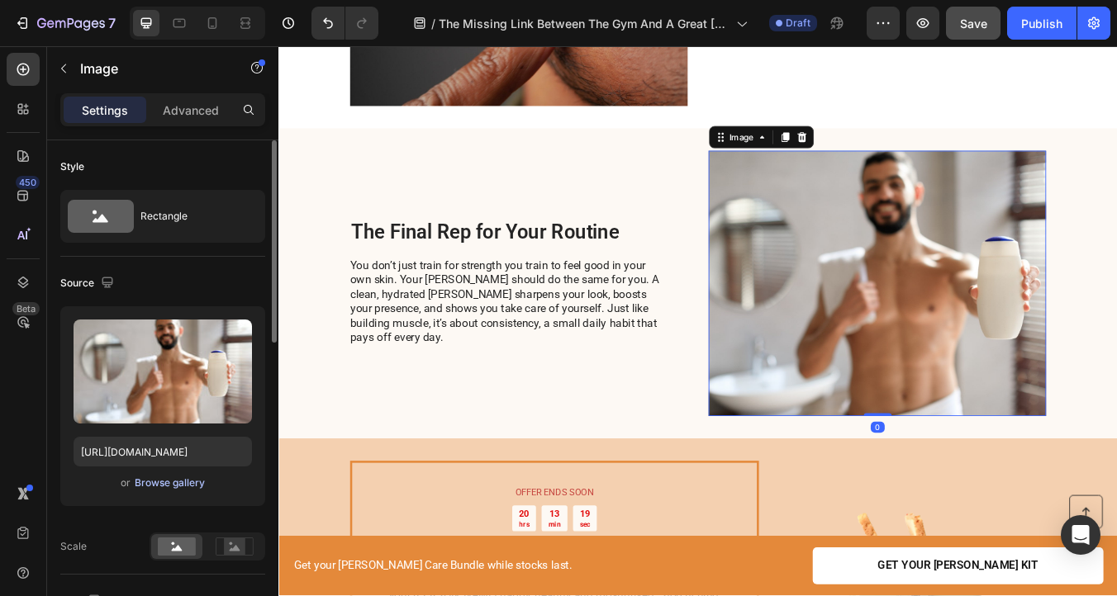
click at [152, 480] on div "Browse gallery" at bounding box center [170, 483] width 70 height 15
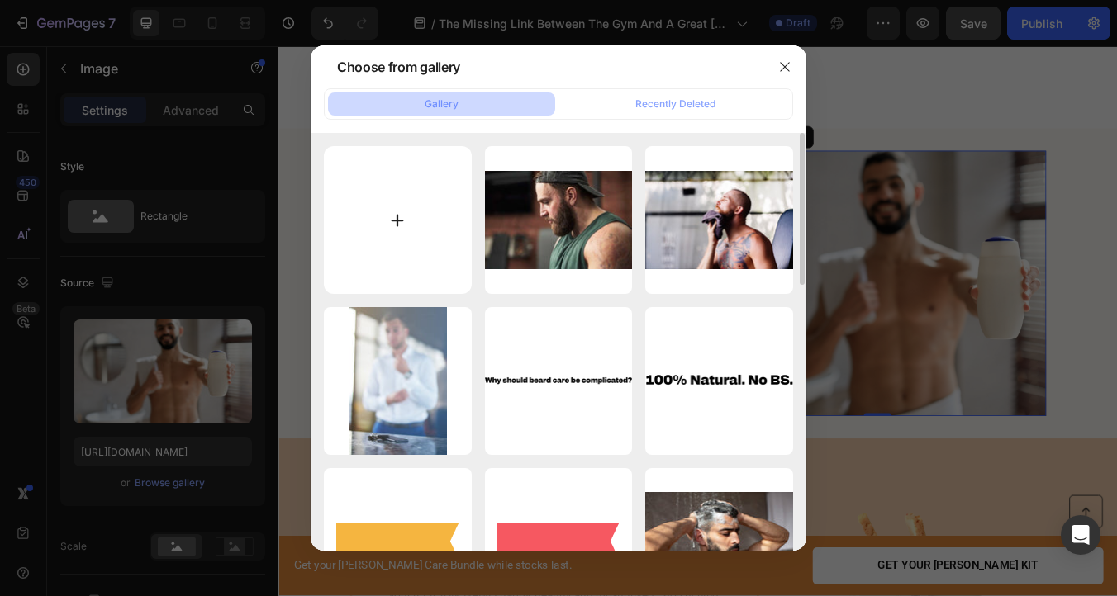
click at [411, 232] on input "file" at bounding box center [398, 220] width 148 height 148
type input "C:\fakepath\african-american-young-male-athlete-resting-in-gym-2025-04-03-10-38…"
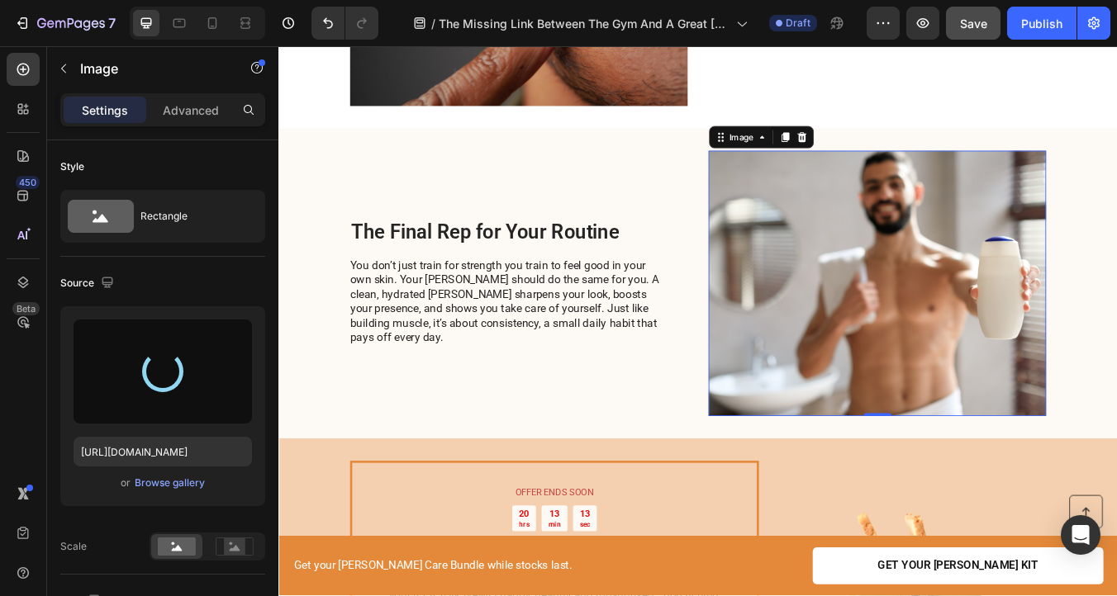
type input "https://cdn.shopify.com/s/files/1/0831/8828/5783/files/gempages_578014683148059…"
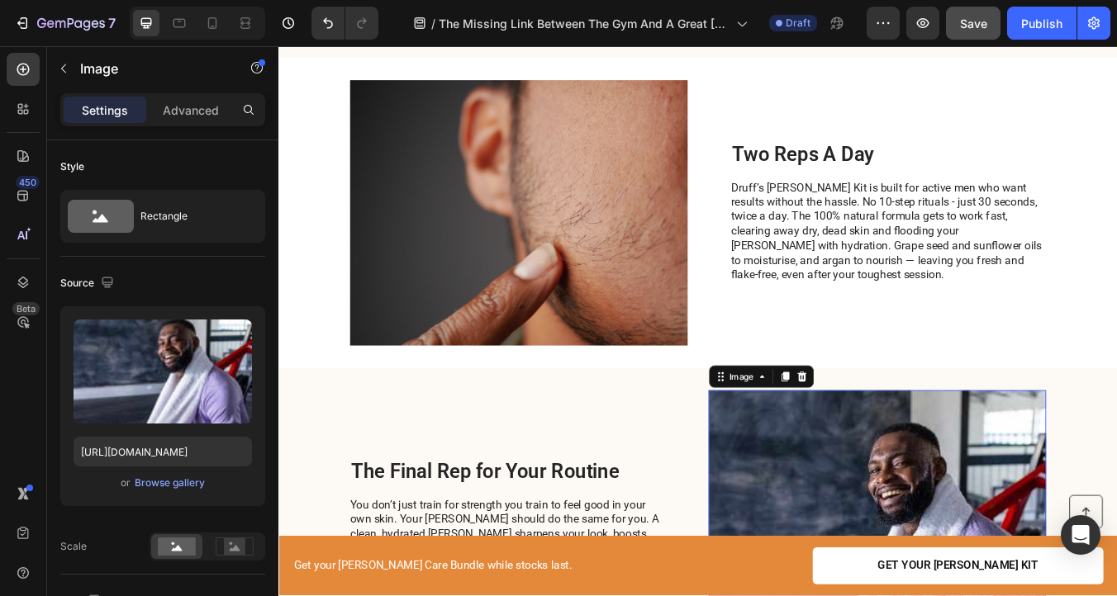
scroll to position [1117, 0]
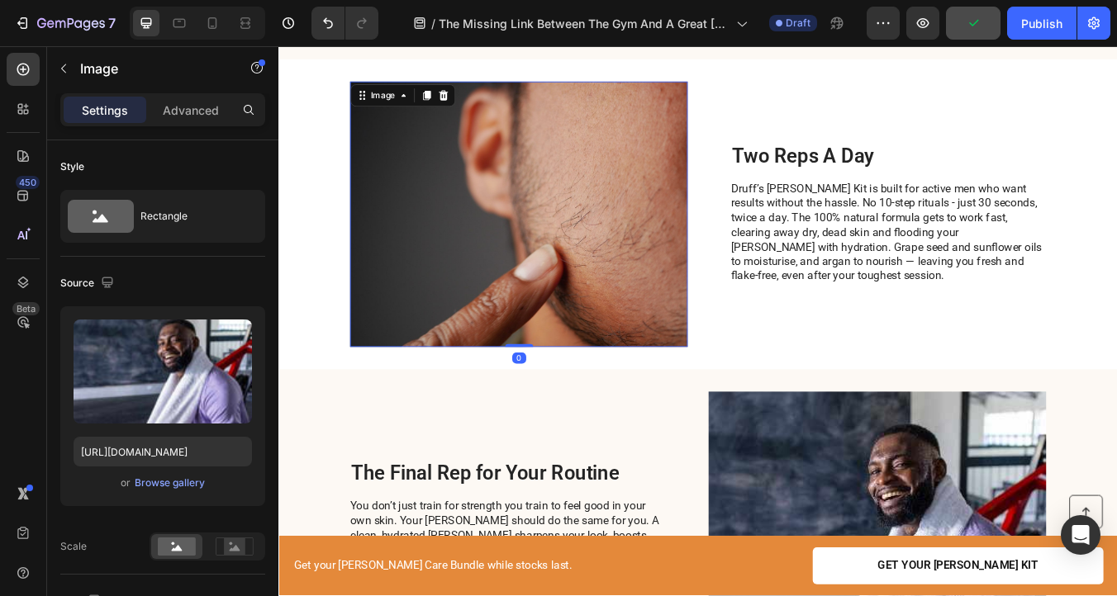
click at [623, 221] on img at bounding box center [562, 245] width 399 height 314
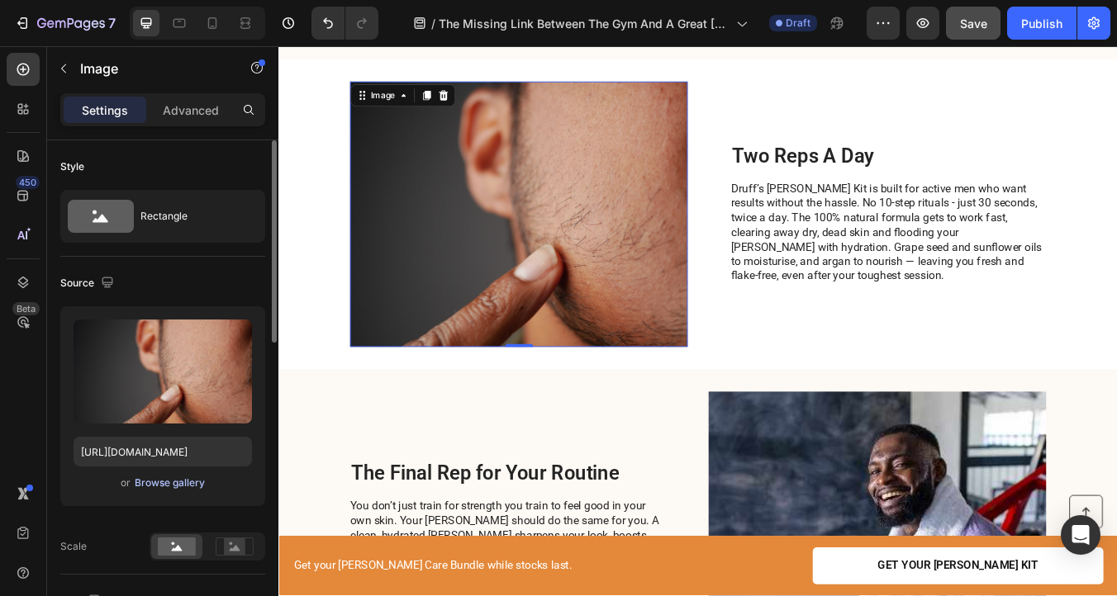
click at [156, 487] on div "Browse gallery" at bounding box center [170, 483] width 70 height 15
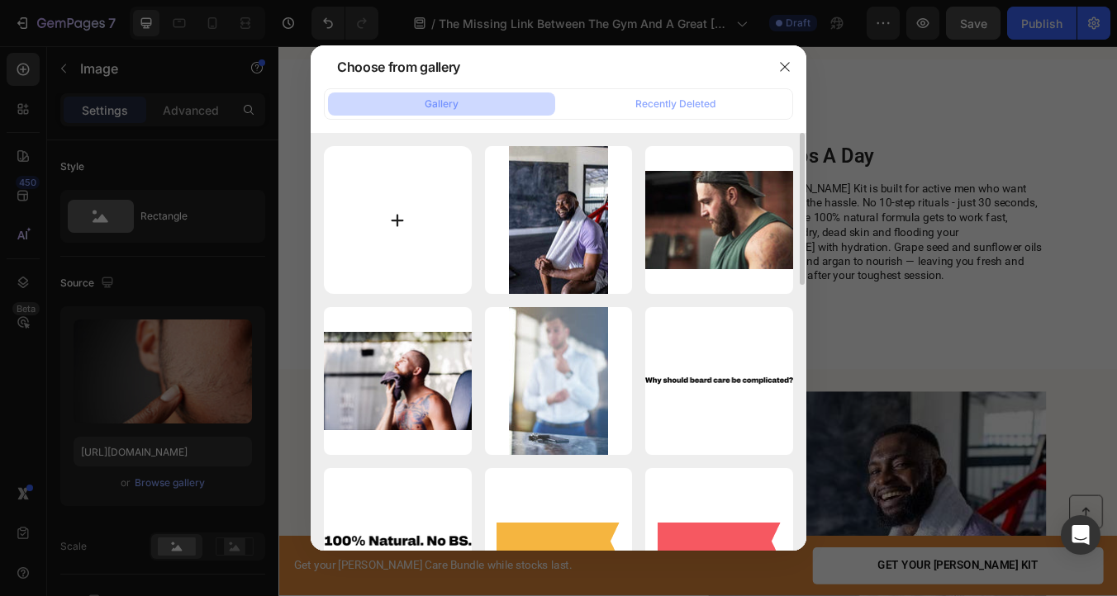
click at [420, 231] on input "file" at bounding box center [398, 220] width 148 height 148
type input "C:\fakepath\selective-focus-of-emotional-young-man-exercising-2024-11-10-18-39-…"
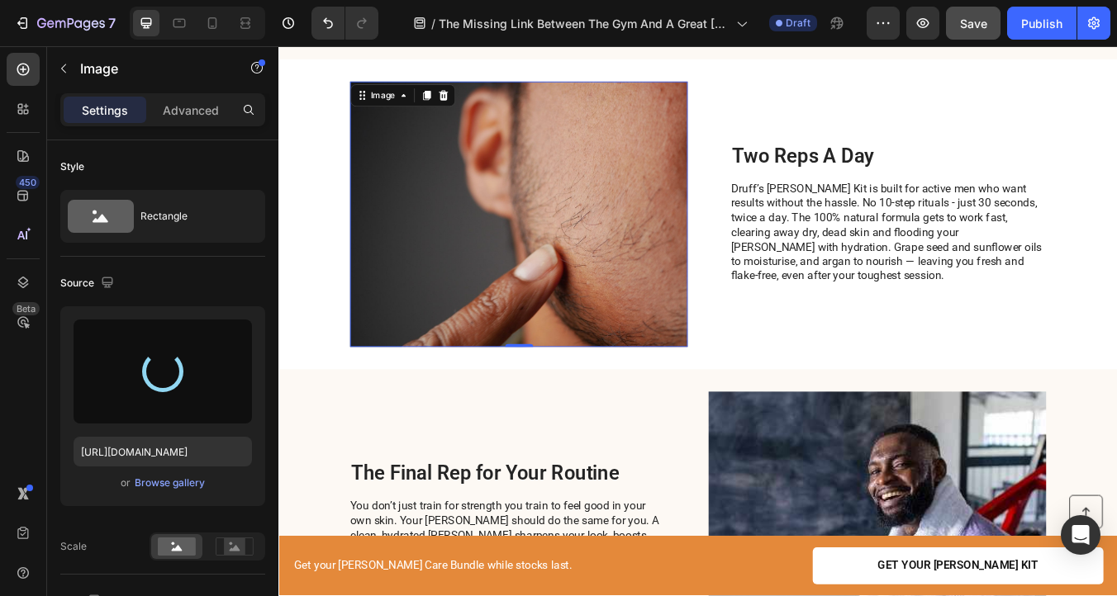
type input "https://cdn.shopify.com/s/files/1/0831/8828/5783/files/gempages_578014683148059…"
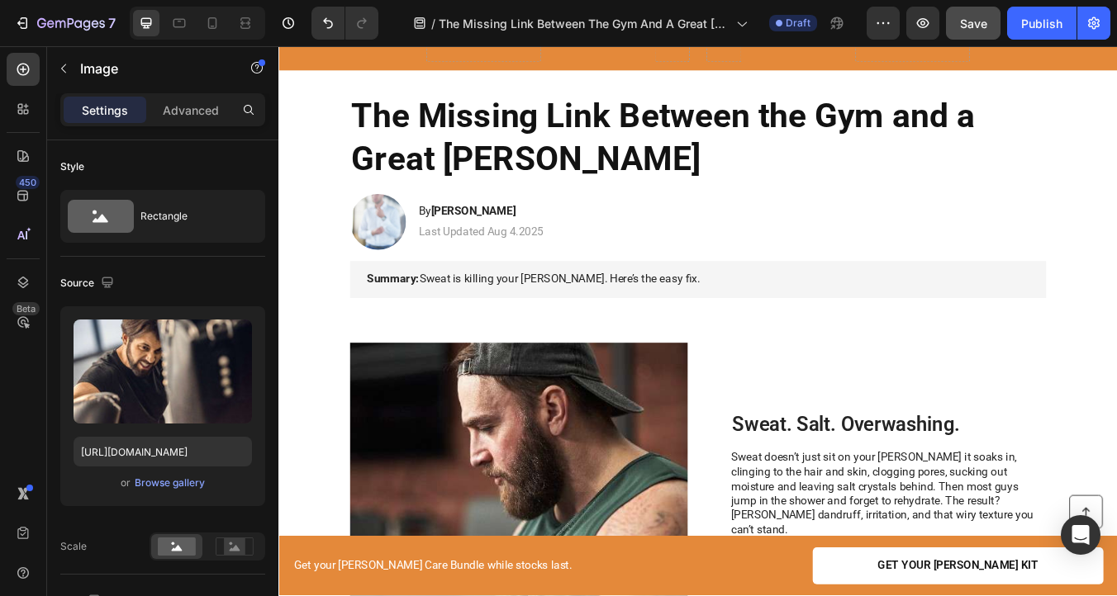
scroll to position [0, 0]
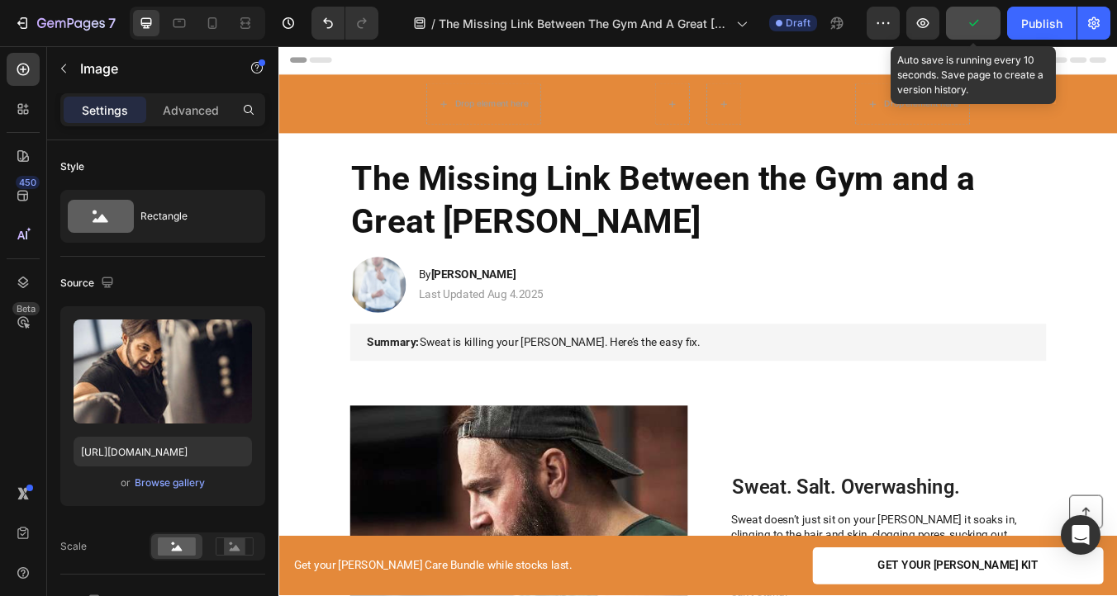
click at [978, 28] on icon "button" at bounding box center [973, 23] width 17 height 17
click at [978, 28] on span "Save" at bounding box center [973, 24] width 27 height 14
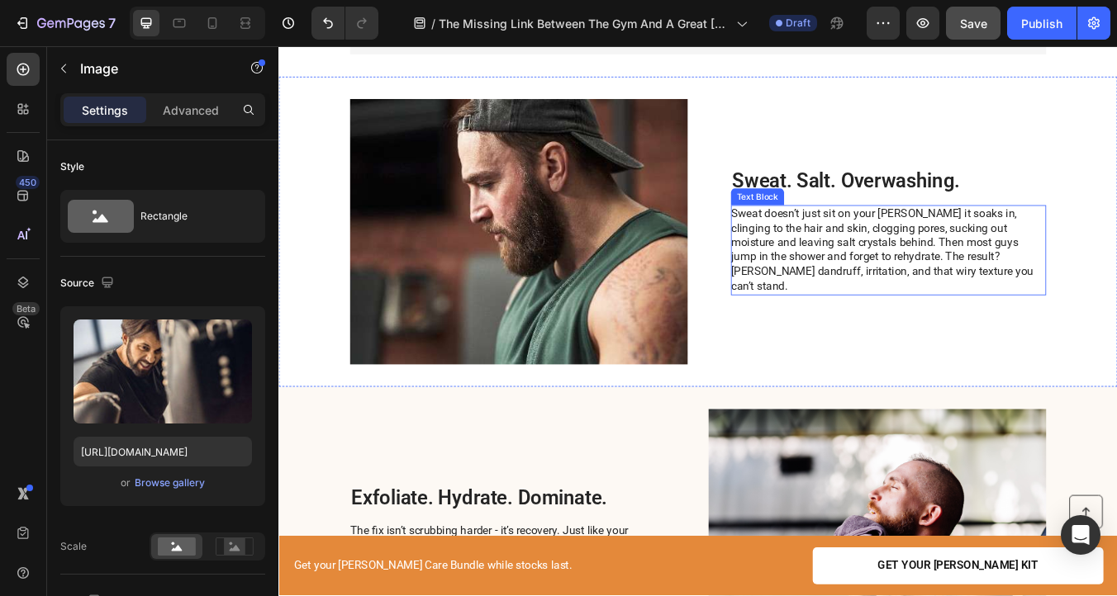
scroll to position [369, 0]
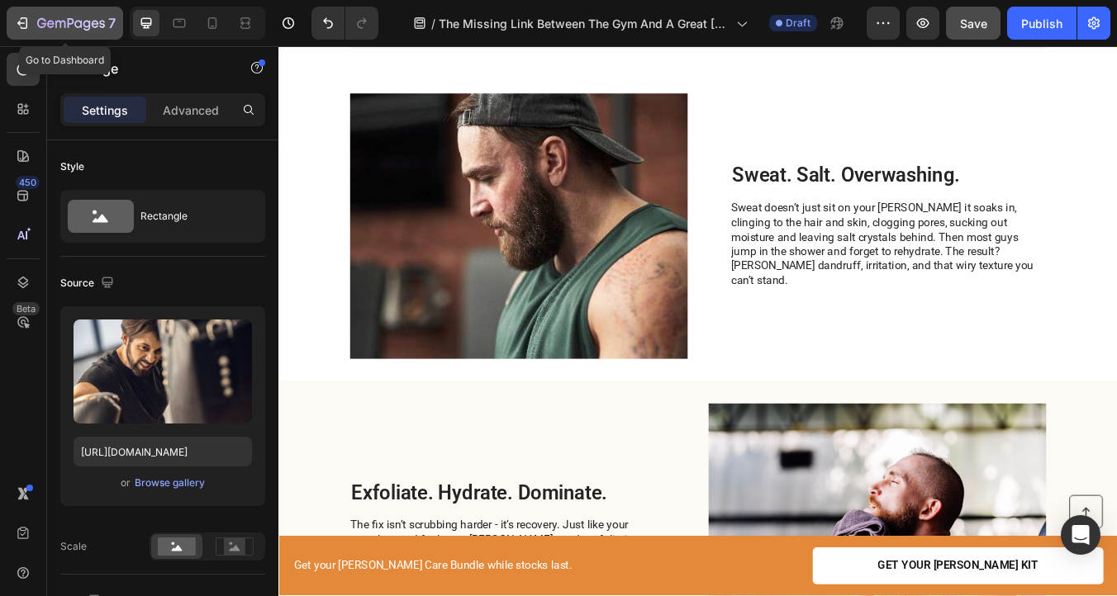
click at [87, 23] on icon "button" at bounding box center [71, 24] width 68 height 14
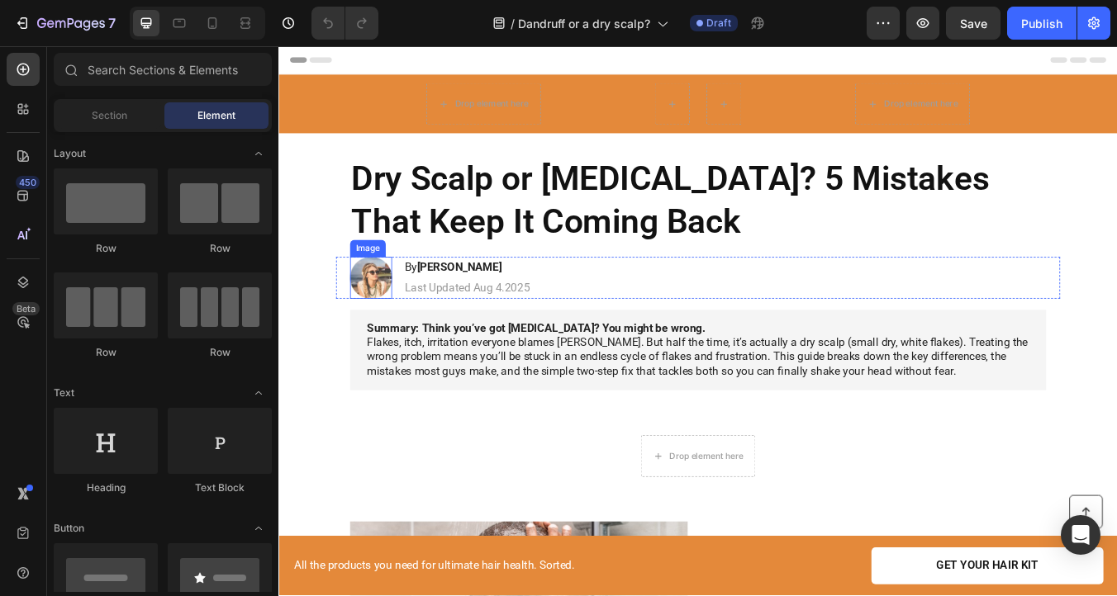
click at [386, 319] on img at bounding box center [388, 321] width 50 height 50
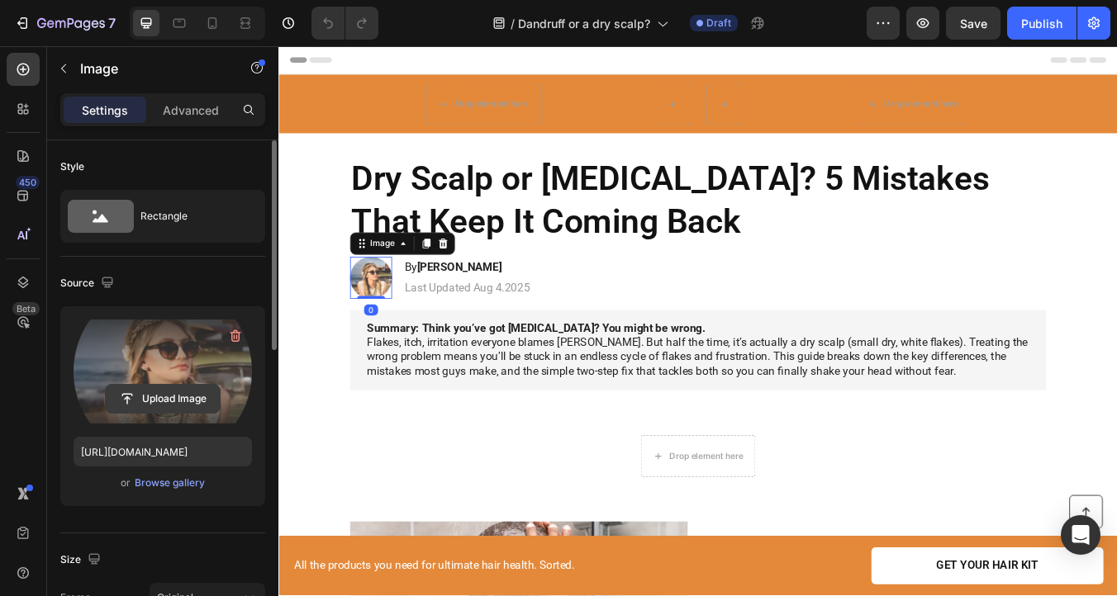
click at [177, 402] on input "file" at bounding box center [163, 399] width 114 height 28
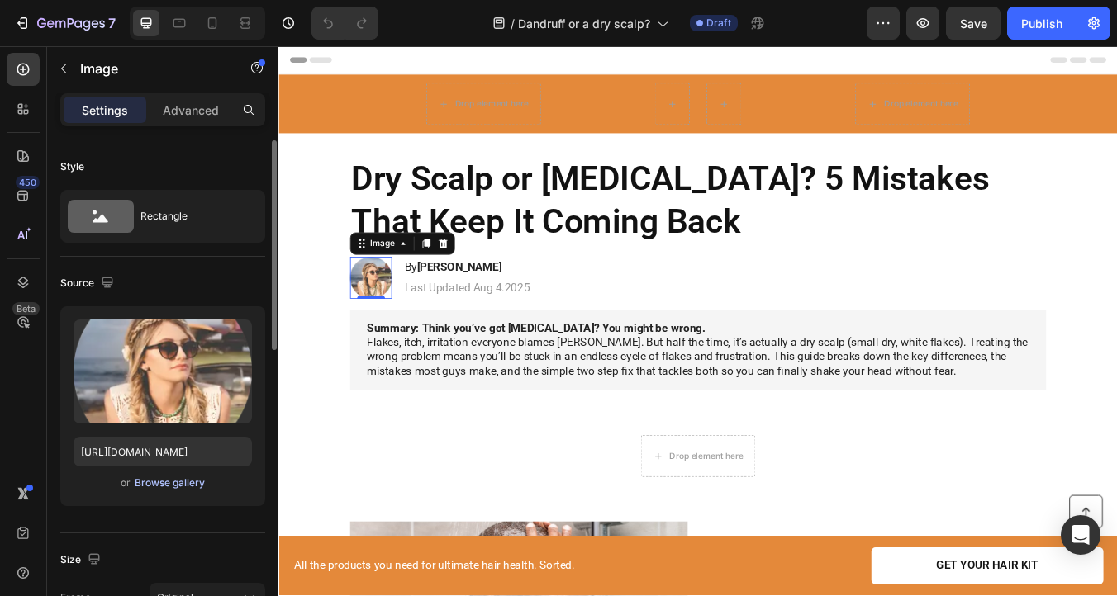
click at [169, 484] on div "Browse gallery" at bounding box center [170, 483] width 70 height 15
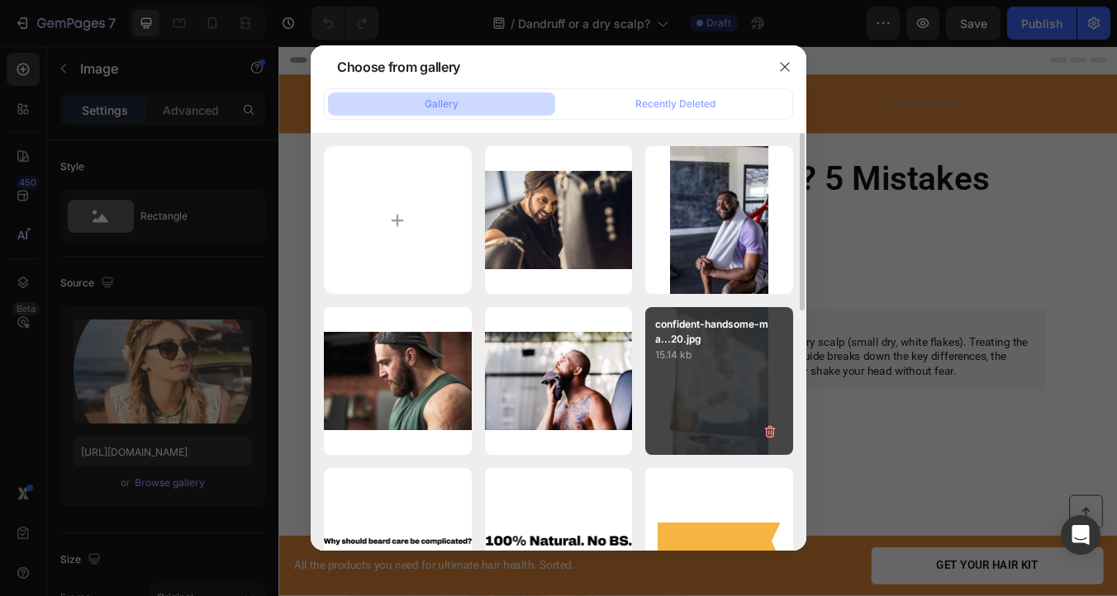
click at [729, 337] on p "confident-handsome-ma...20.jpg" at bounding box center [719, 332] width 128 height 30
type input "[URL][DOMAIN_NAME]"
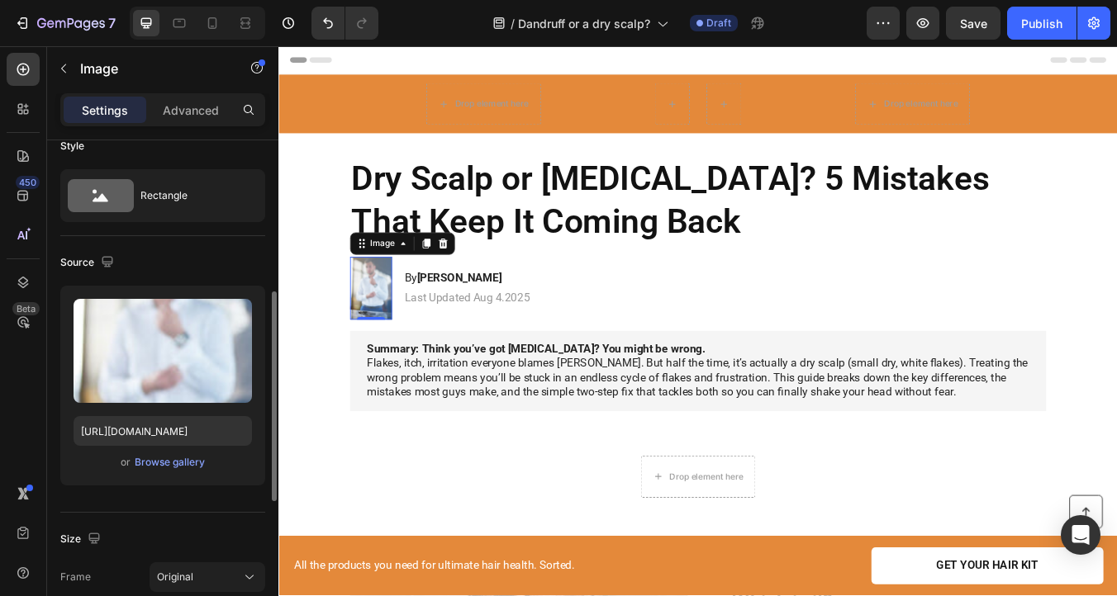
scroll to position [3, 0]
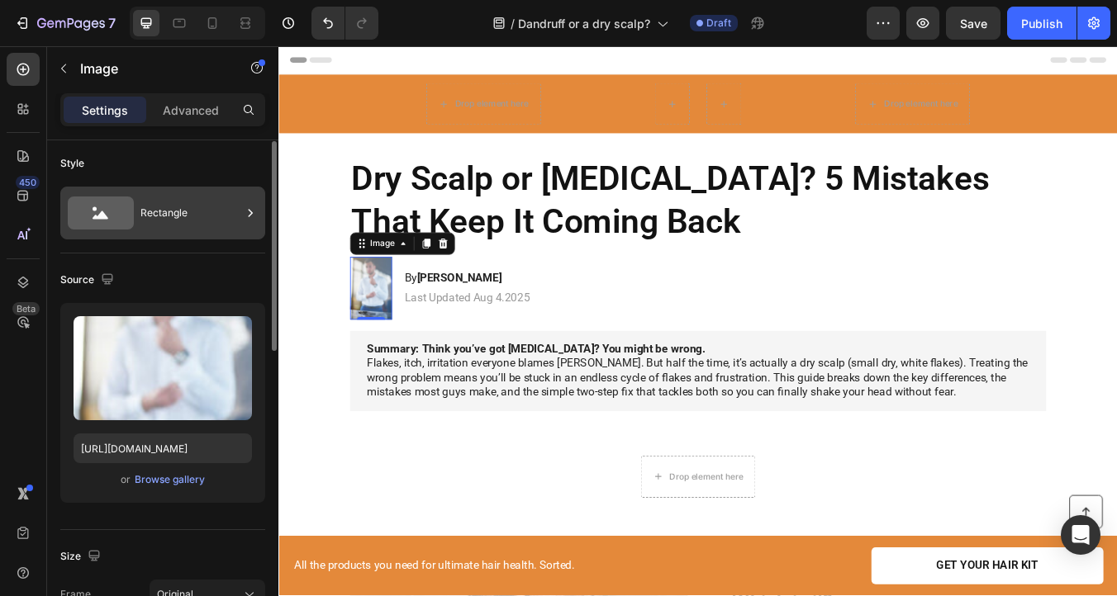
click at [188, 218] on div "Rectangle" at bounding box center [190, 213] width 101 height 38
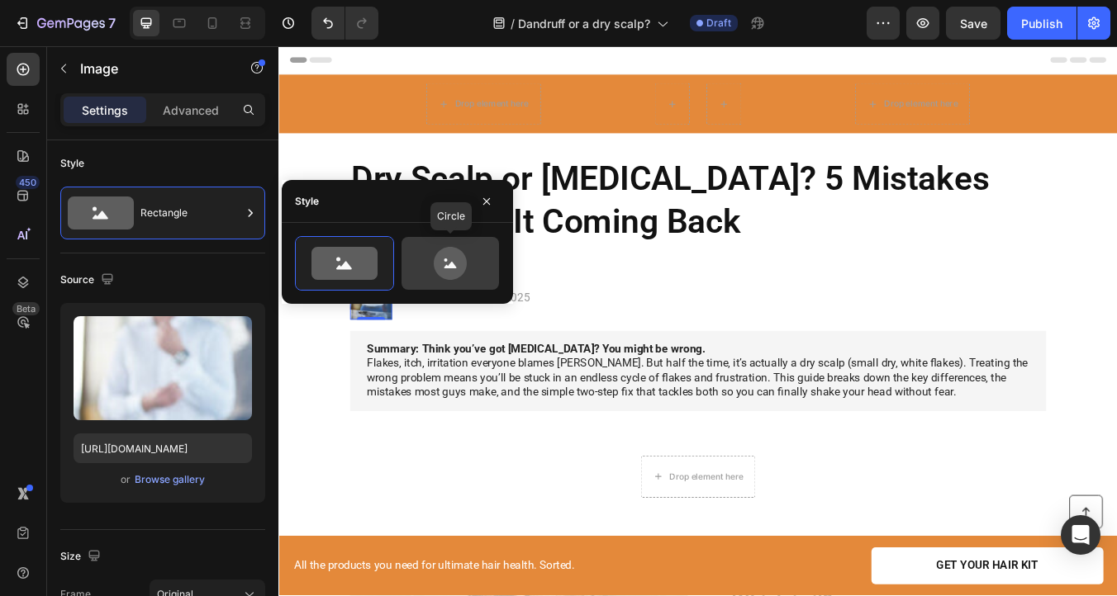
click at [437, 248] on icon at bounding box center [450, 263] width 78 height 33
type input "80"
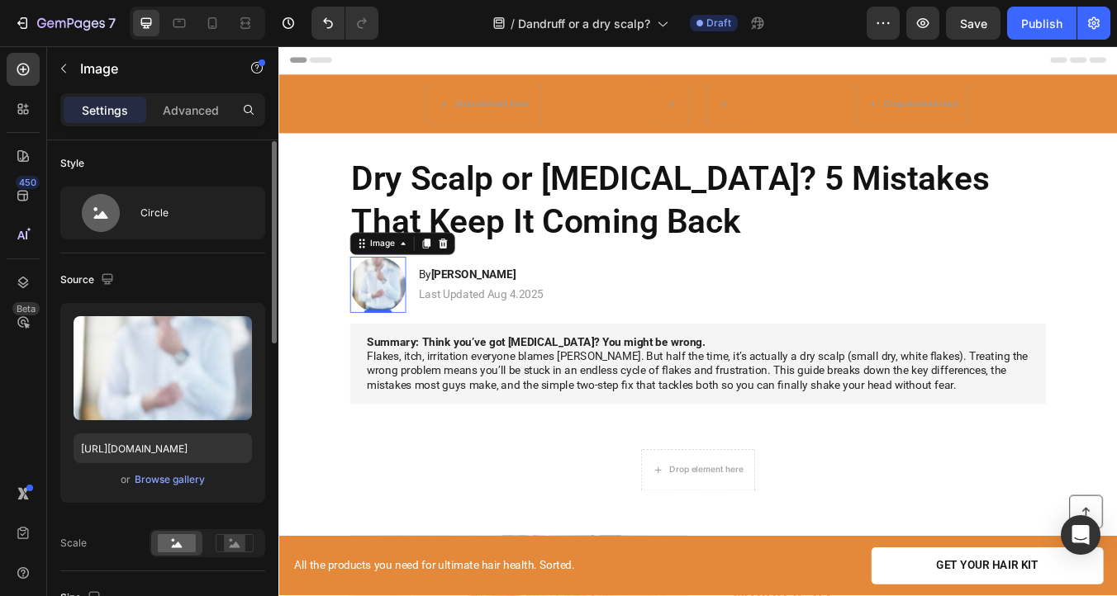
click at [209, 284] on div "Source" at bounding box center [162, 280] width 205 height 26
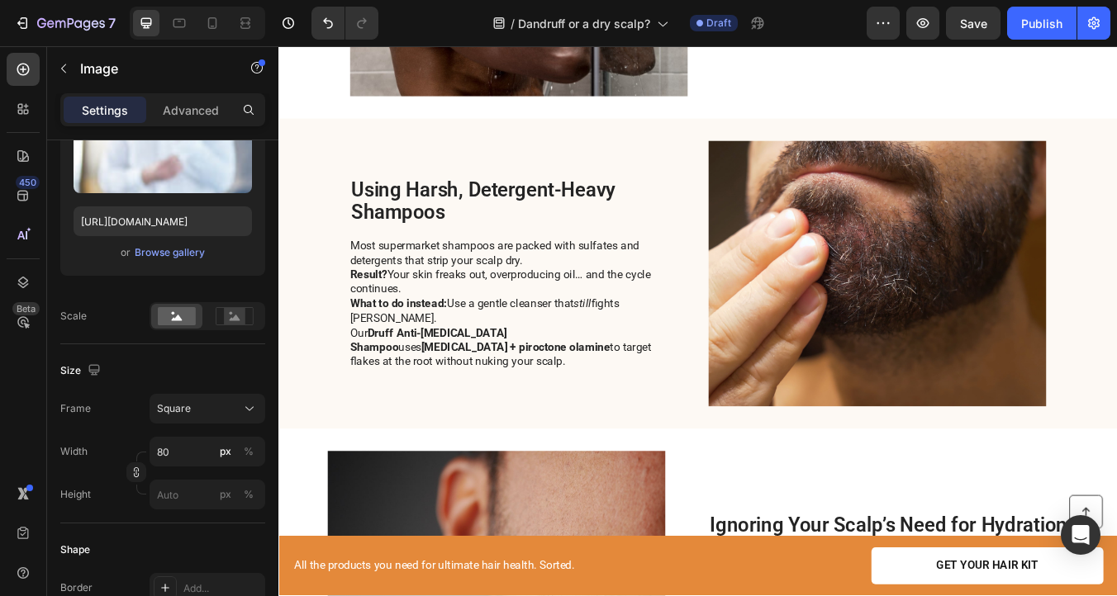
scroll to position [838, 0]
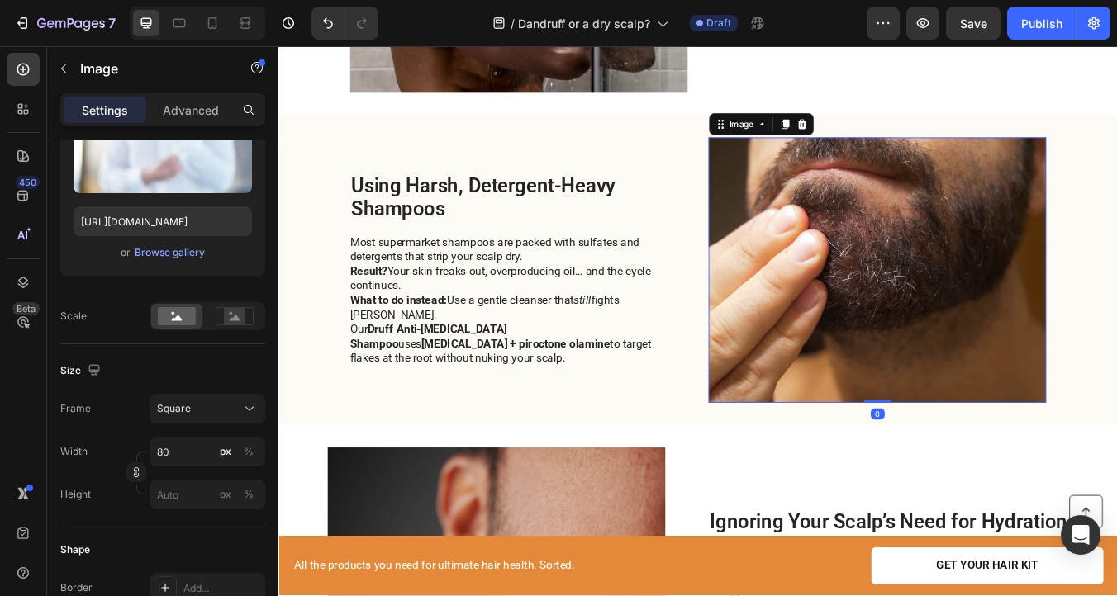
click at [1004, 268] on img at bounding box center [985, 311] width 399 height 314
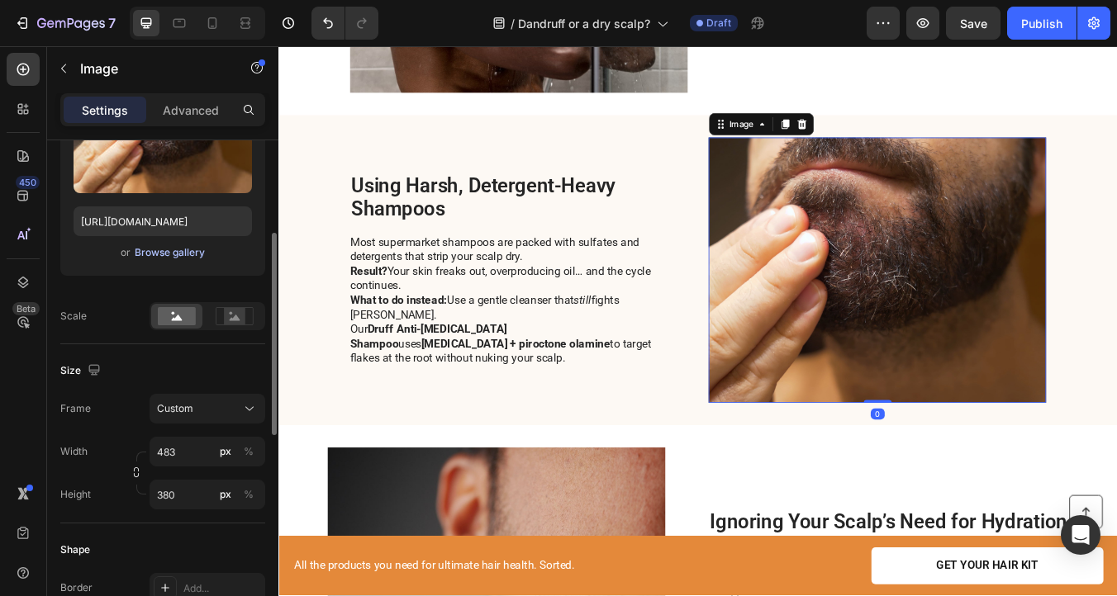
click at [176, 257] on div "Browse gallery" at bounding box center [170, 252] width 70 height 15
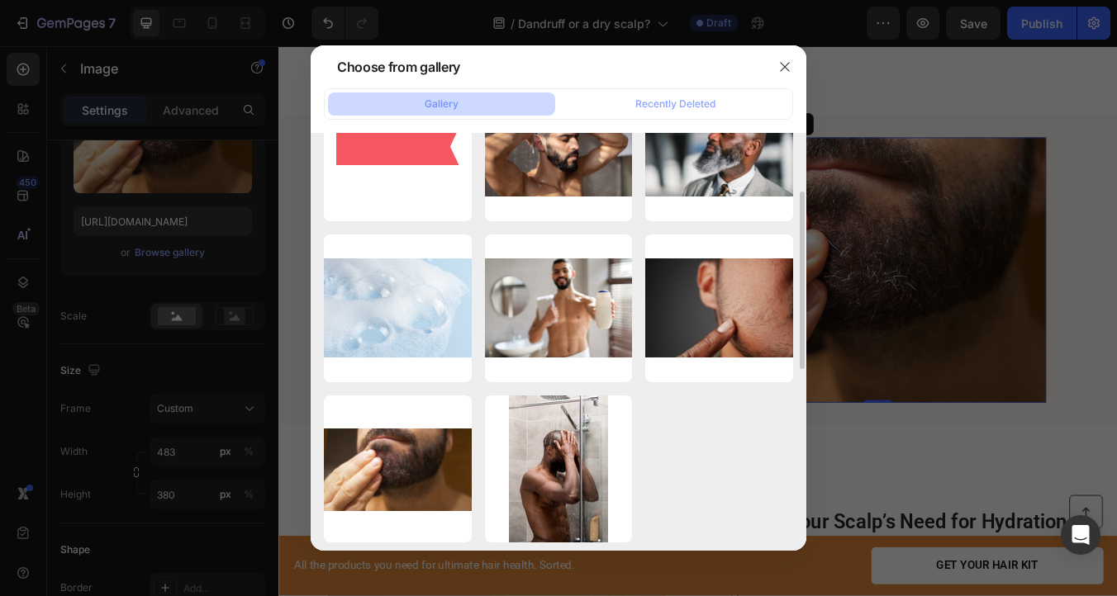
scroll to position [569, 0]
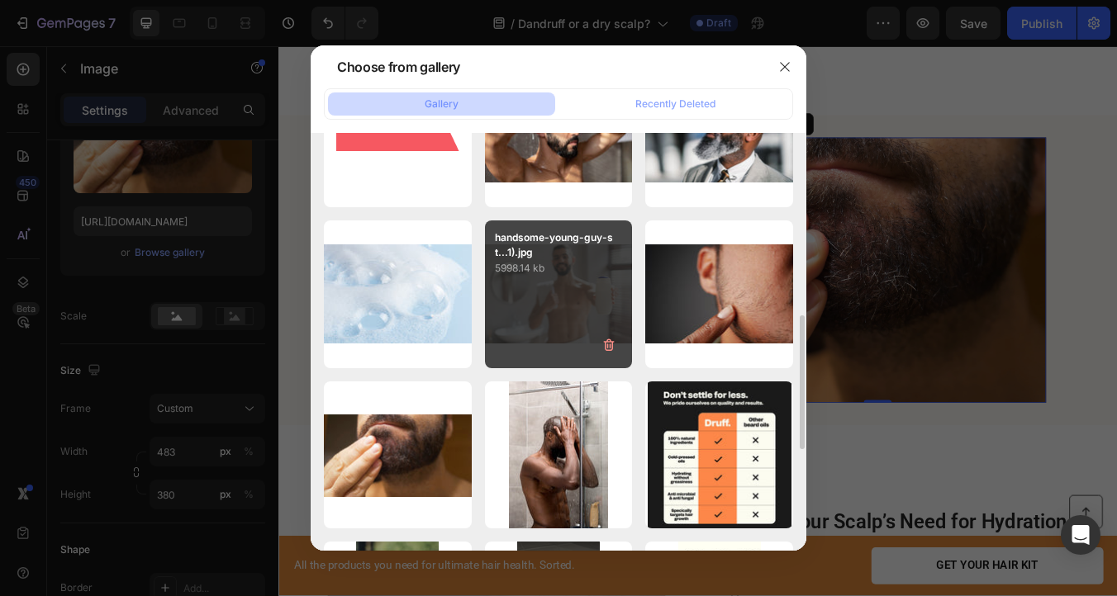
click at [578, 336] on div "handsome-young-guy-st...1).jpg 5998.14 kb" at bounding box center [559, 295] width 148 height 148
type input "[URL][DOMAIN_NAME]"
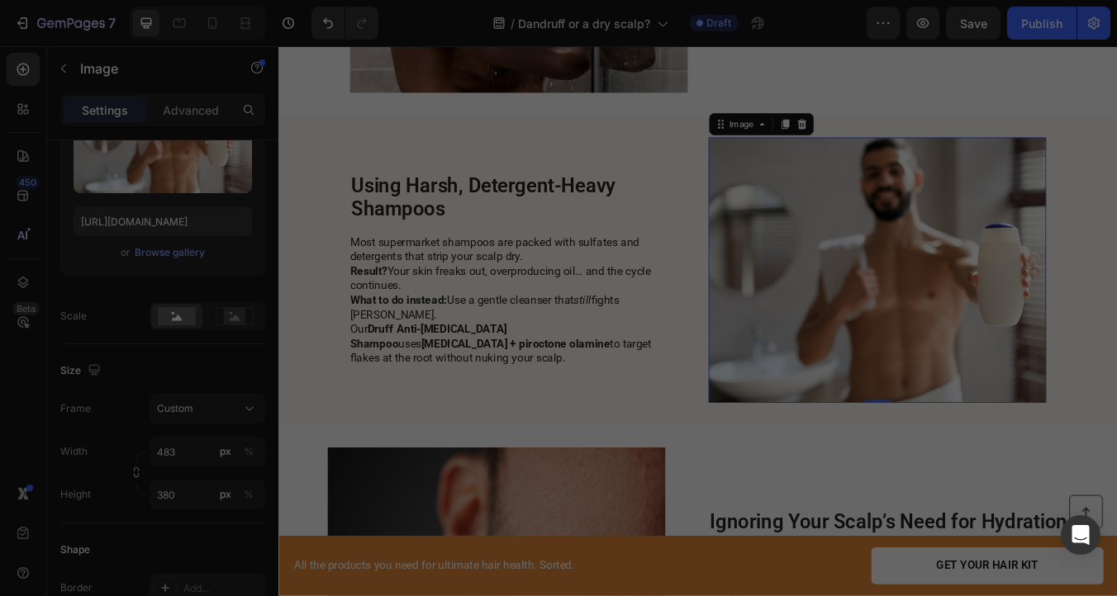
click at [578, 336] on div "handsome-young-guy-st...1).jpg 5998.14 kb" at bounding box center [559, 295] width 148 height 148
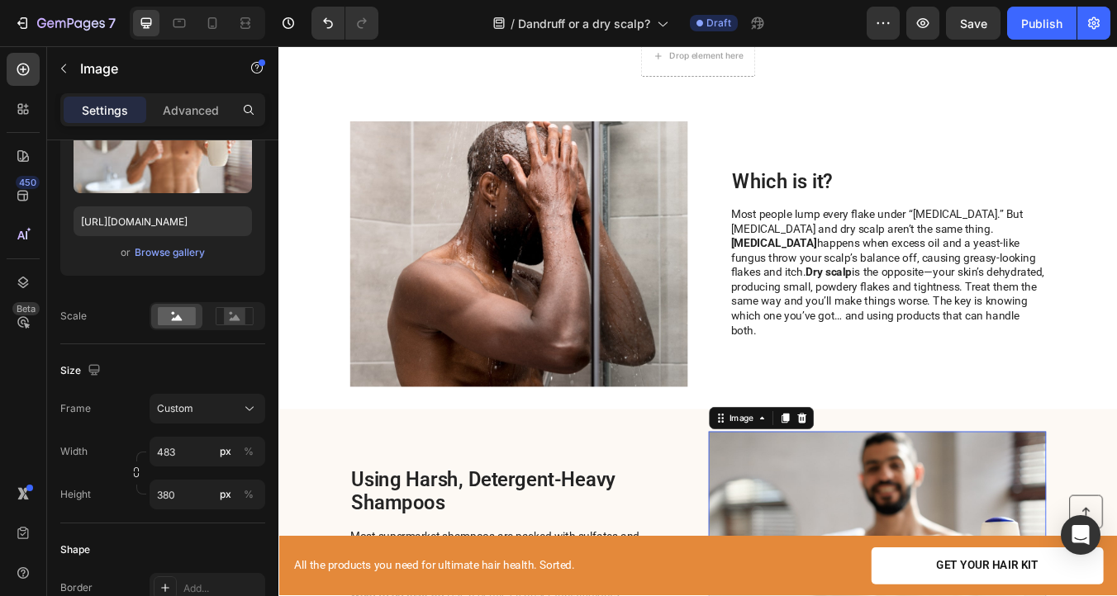
scroll to position [483, 0]
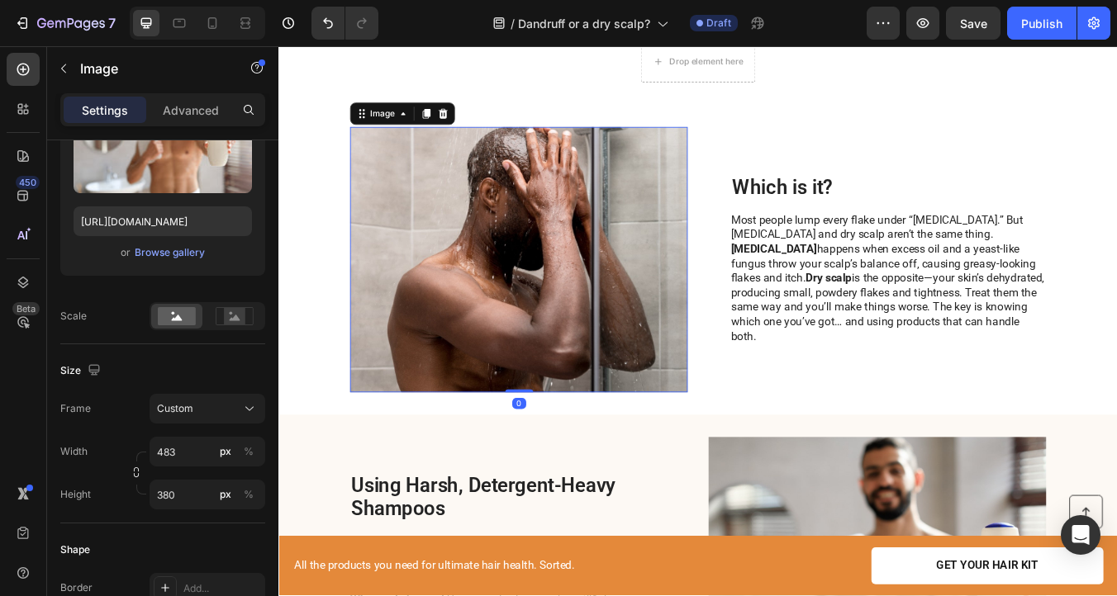
click at [609, 352] on img at bounding box center [562, 299] width 399 height 314
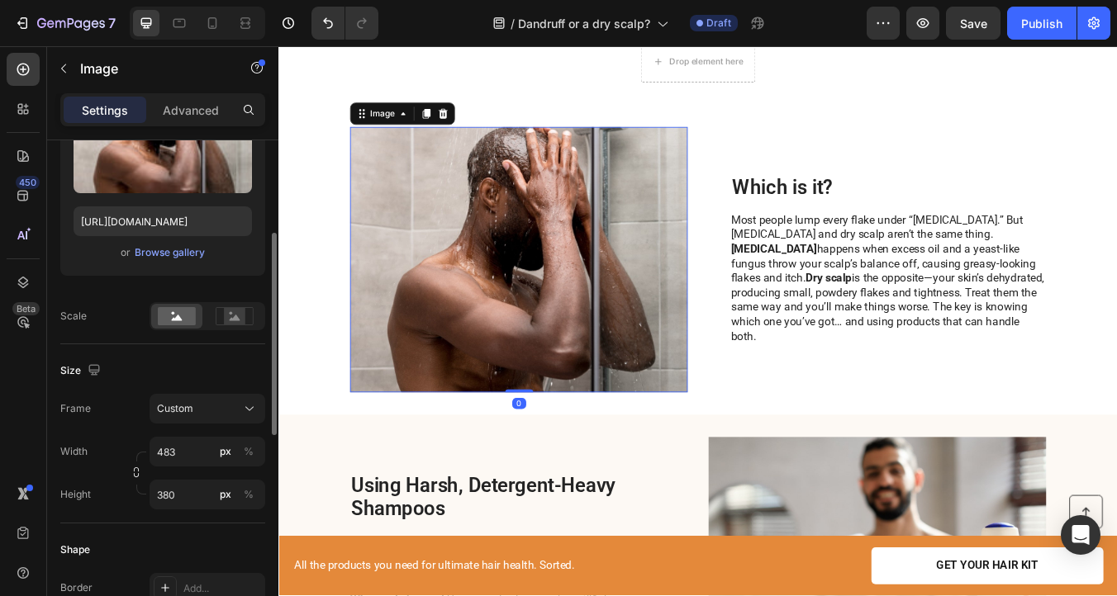
click at [149, 241] on div "Upload Image [URL][DOMAIN_NAME] or Browse gallery" at bounding box center [162, 176] width 205 height 200
click at [150, 269] on div "Upload Image [URL][DOMAIN_NAME] or Browse gallery" at bounding box center [162, 176] width 205 height 200
click at [150, 258] on div "Browse gallery" at bounding box center [170, 252] width 70 height 15
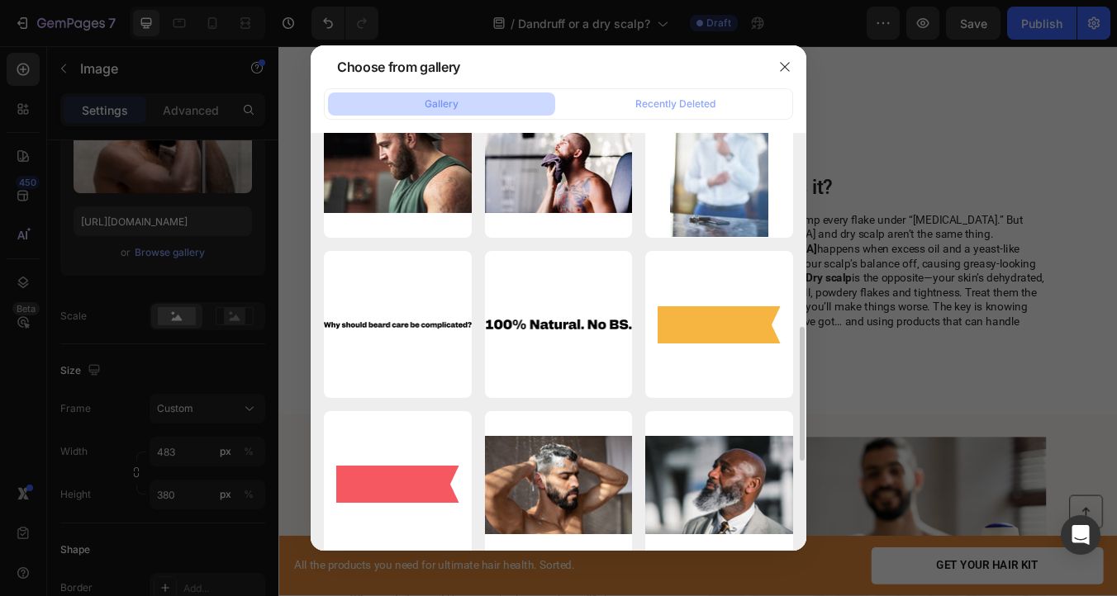
scroll to position [159, 0]
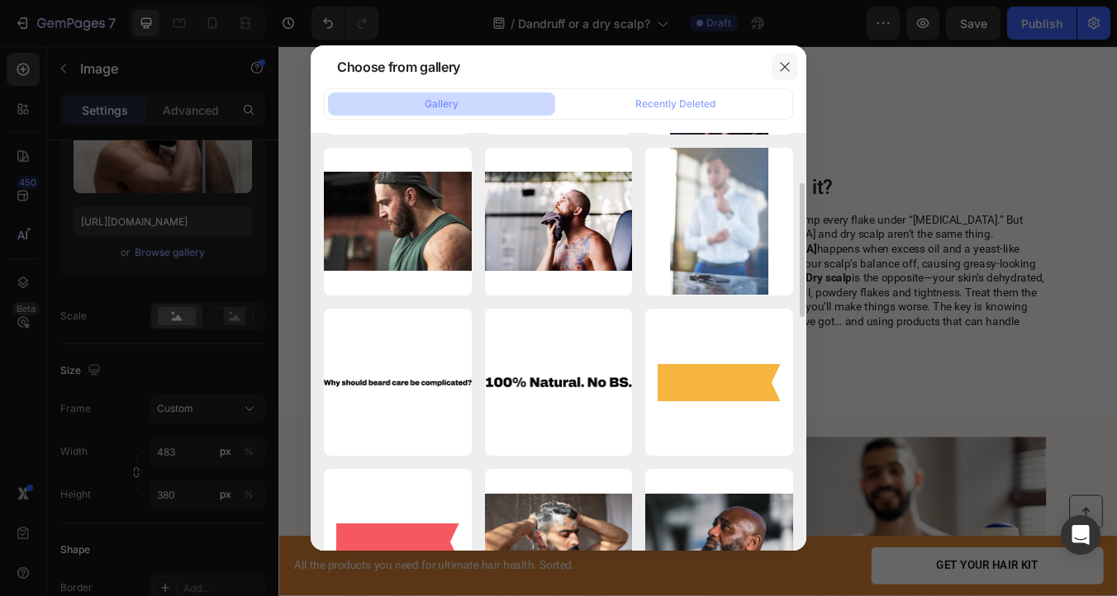
click at [784, 64] on icon "button" at bounding box center [784, 66] width 13 height 13
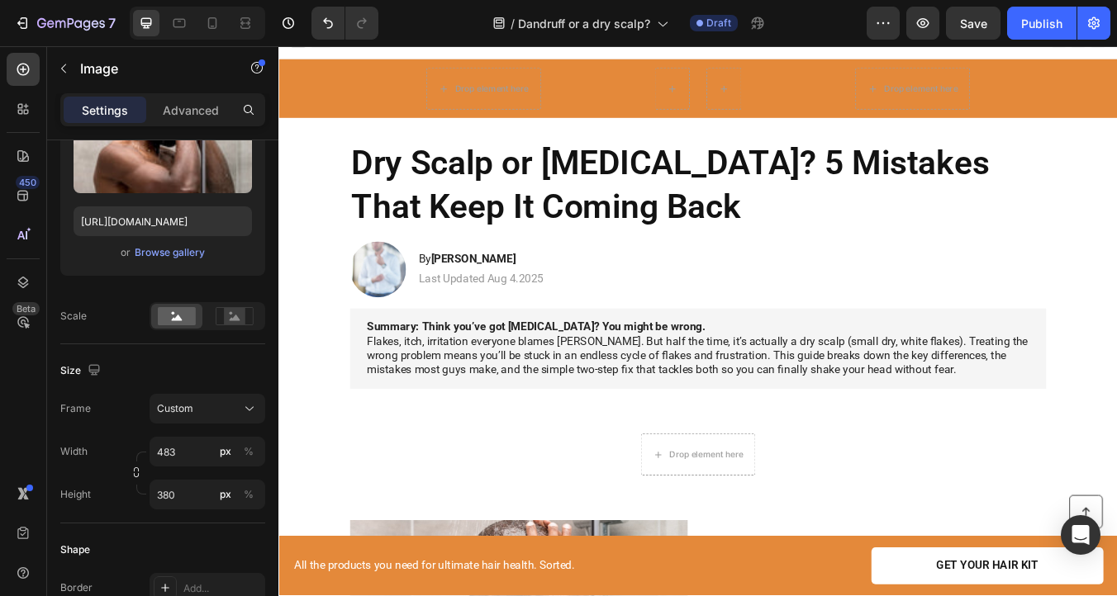
scroll to position [0, 0]
